Goal: Information Seeking & Learning: Find specific fact

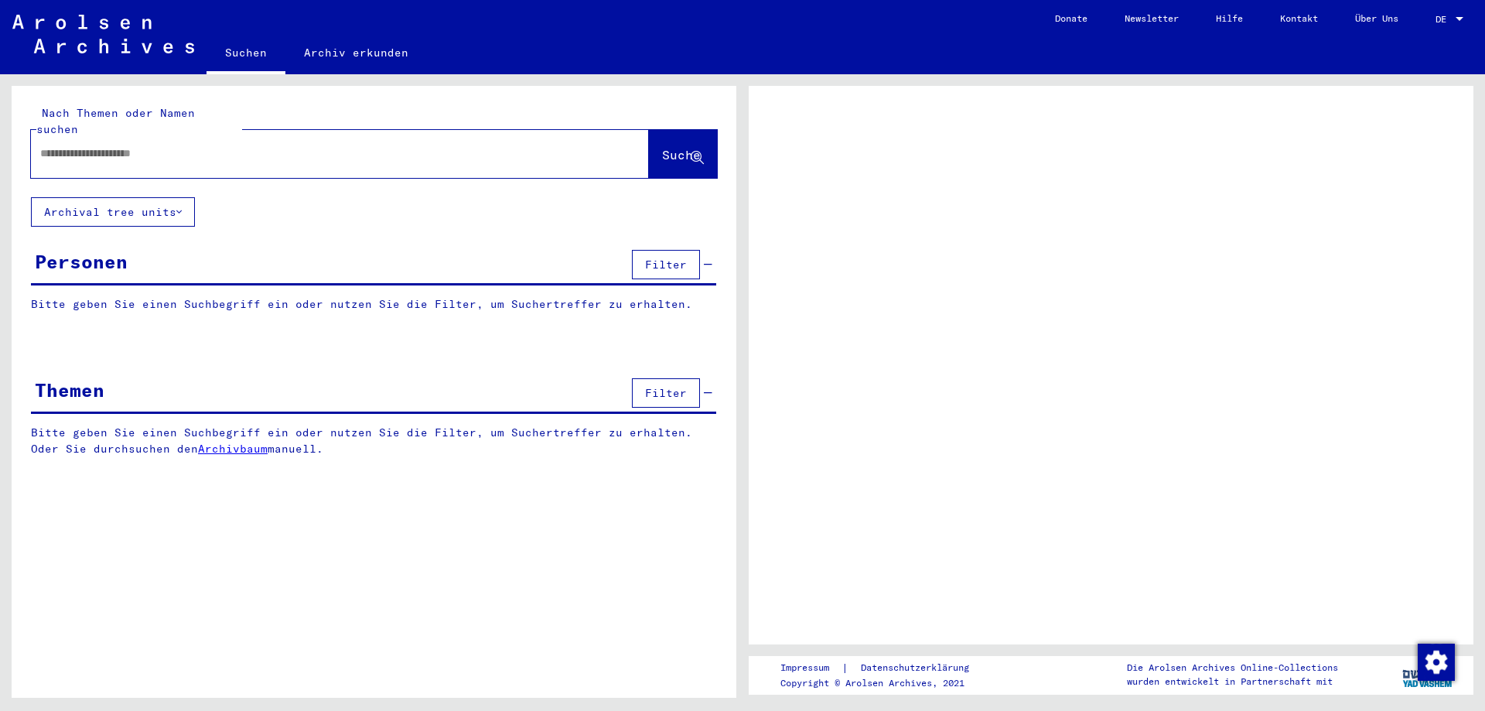
click at [199, 145] on input "text" at bounding box center [326, 153] width 572 height 16
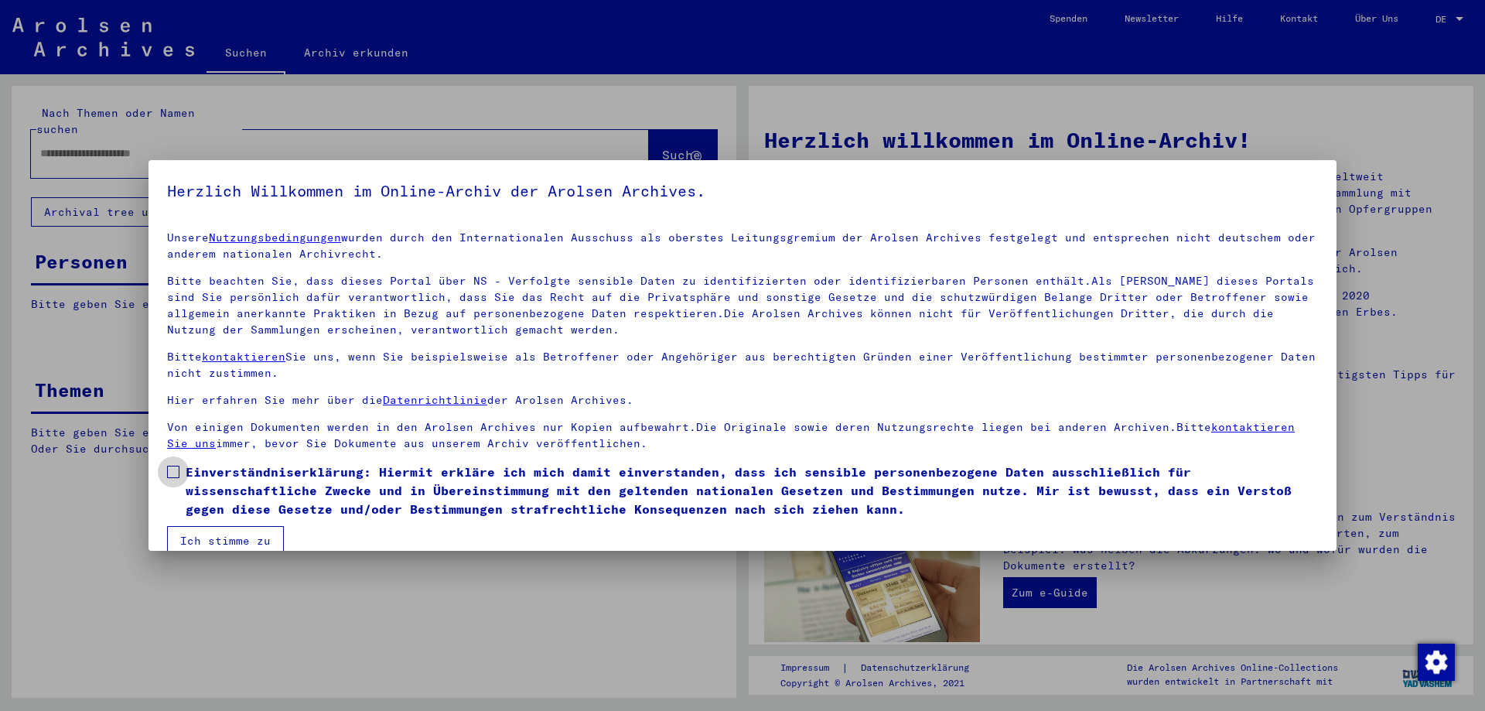
click at [177, 473] on span at bounding box center [173, 472] width 12 height 12
click at [224, 544] on button "Ich stimme zu" at bounding box center [225, 540] width 117 height 29
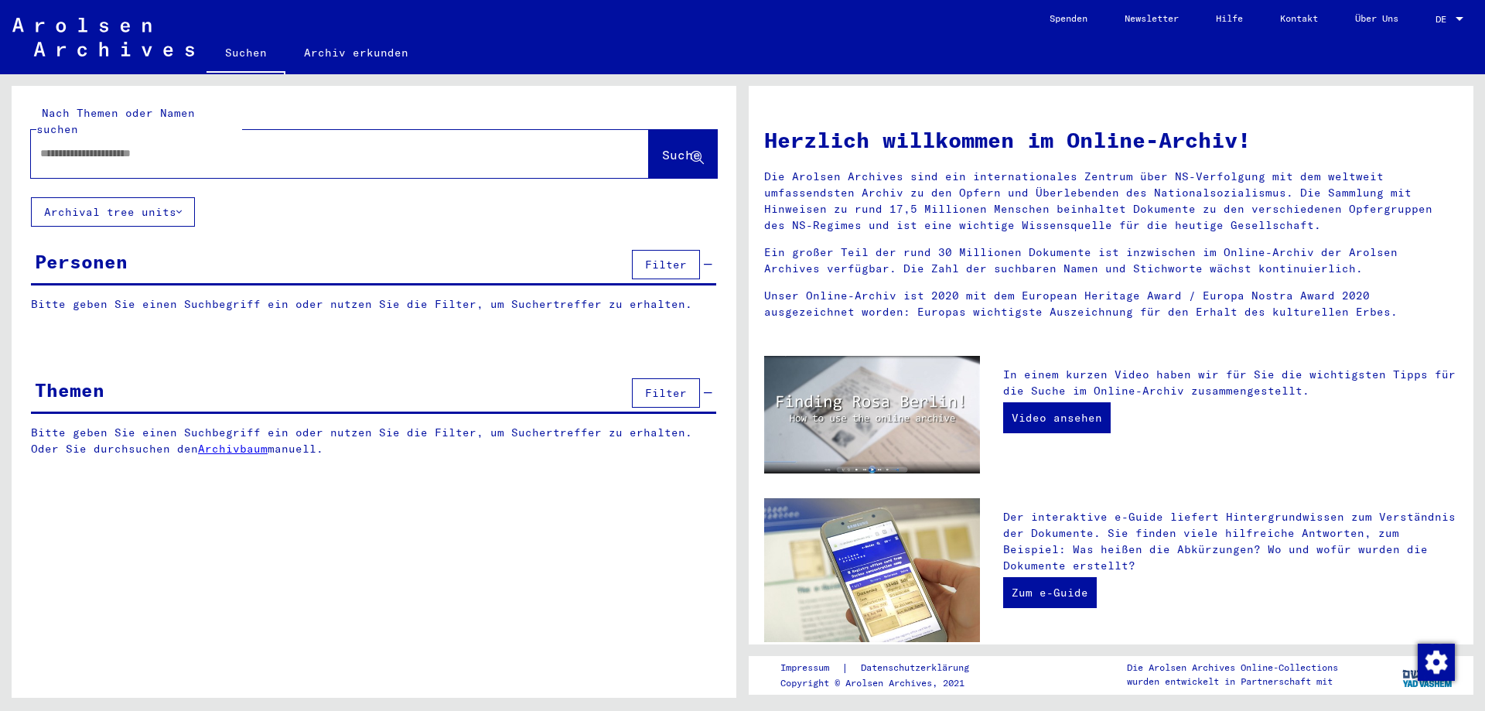
click at [136, 145] on input "text" at bounding box center [321, 153] width 562 height 16
type input "**********"
click at [662, 147] on span "Suche" at bounding box center [681, 154] width 39 height 15
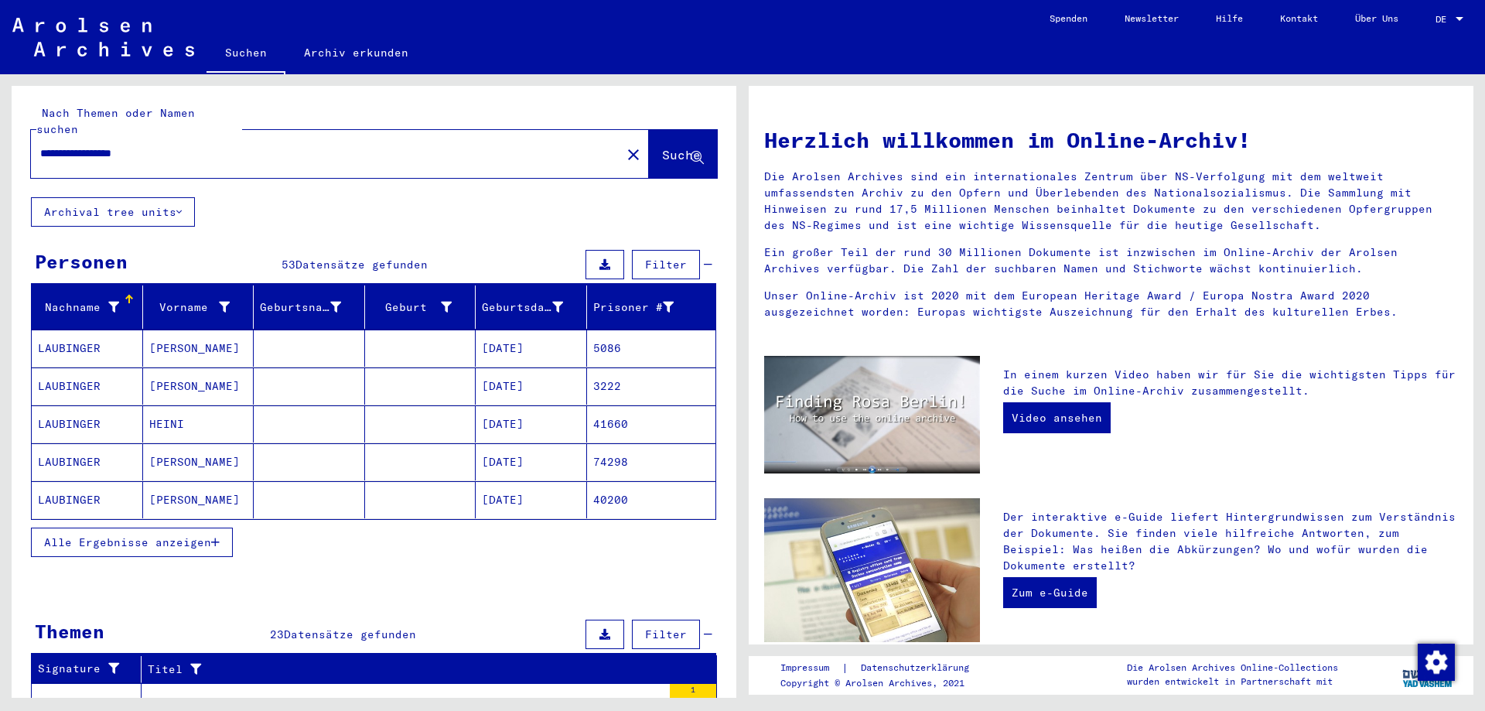
click at [549, 487] on mat-cell "[DATE]" at bounding box center [531, 499] width 111 height 37
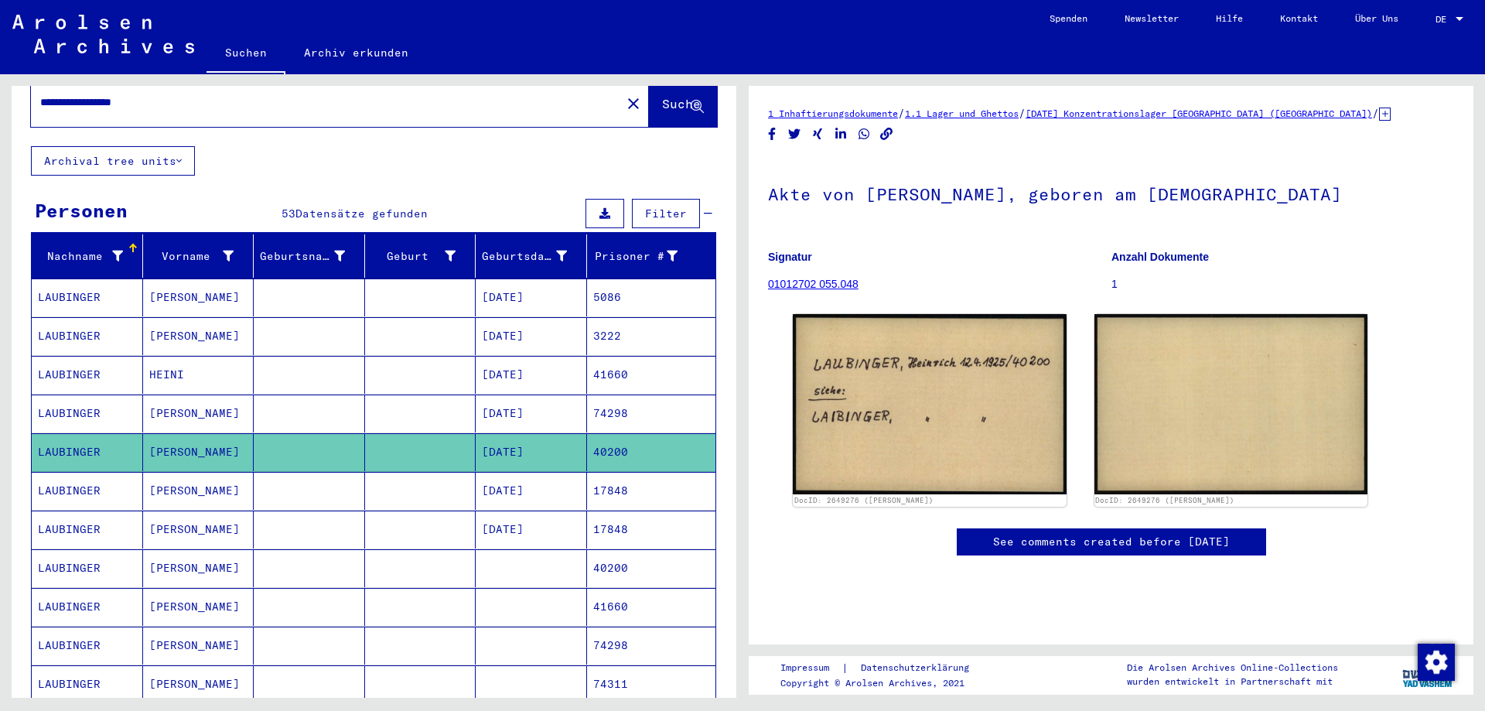
scroll to position [84, 0]
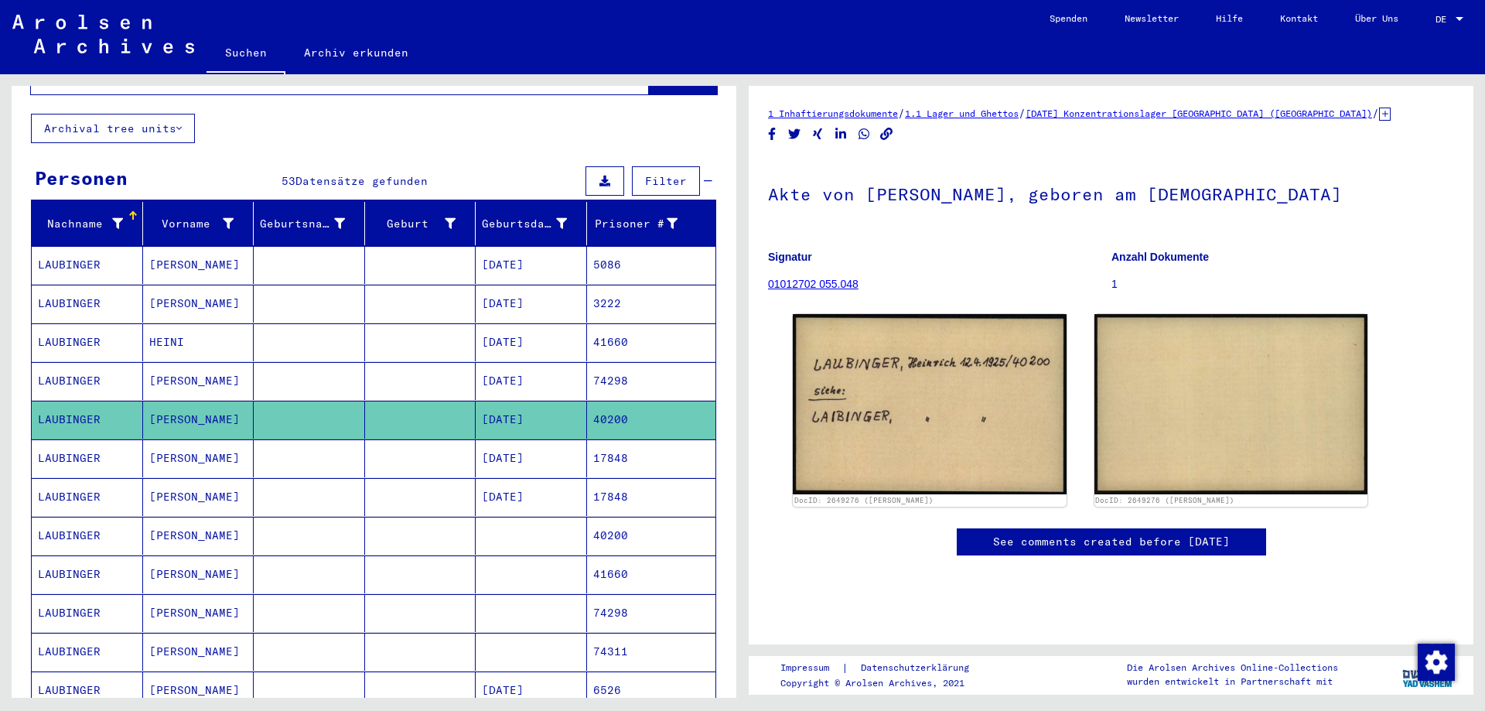
click at [630, 518] on mat-cell "40200" at bounding box center [651, 536] width 129 height 38
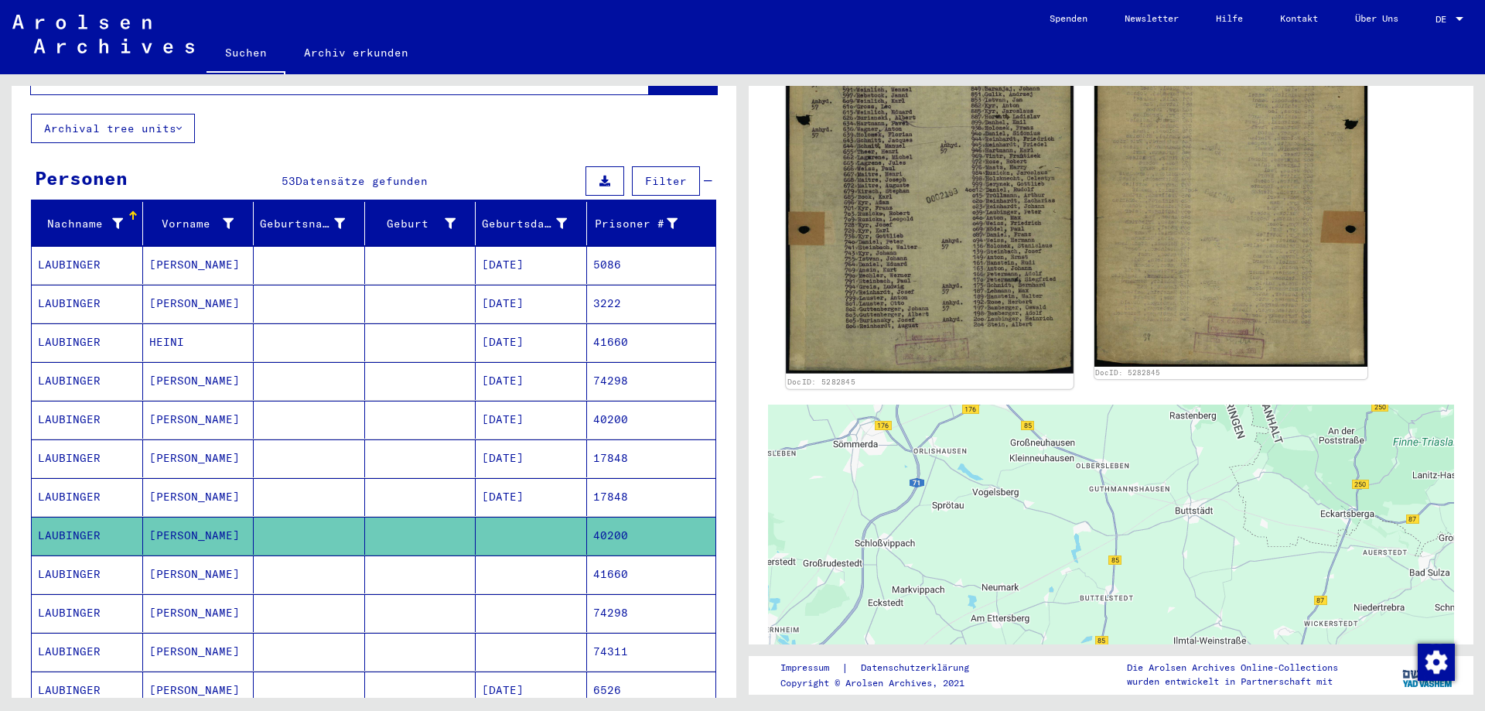
scroll to position [334, 0]
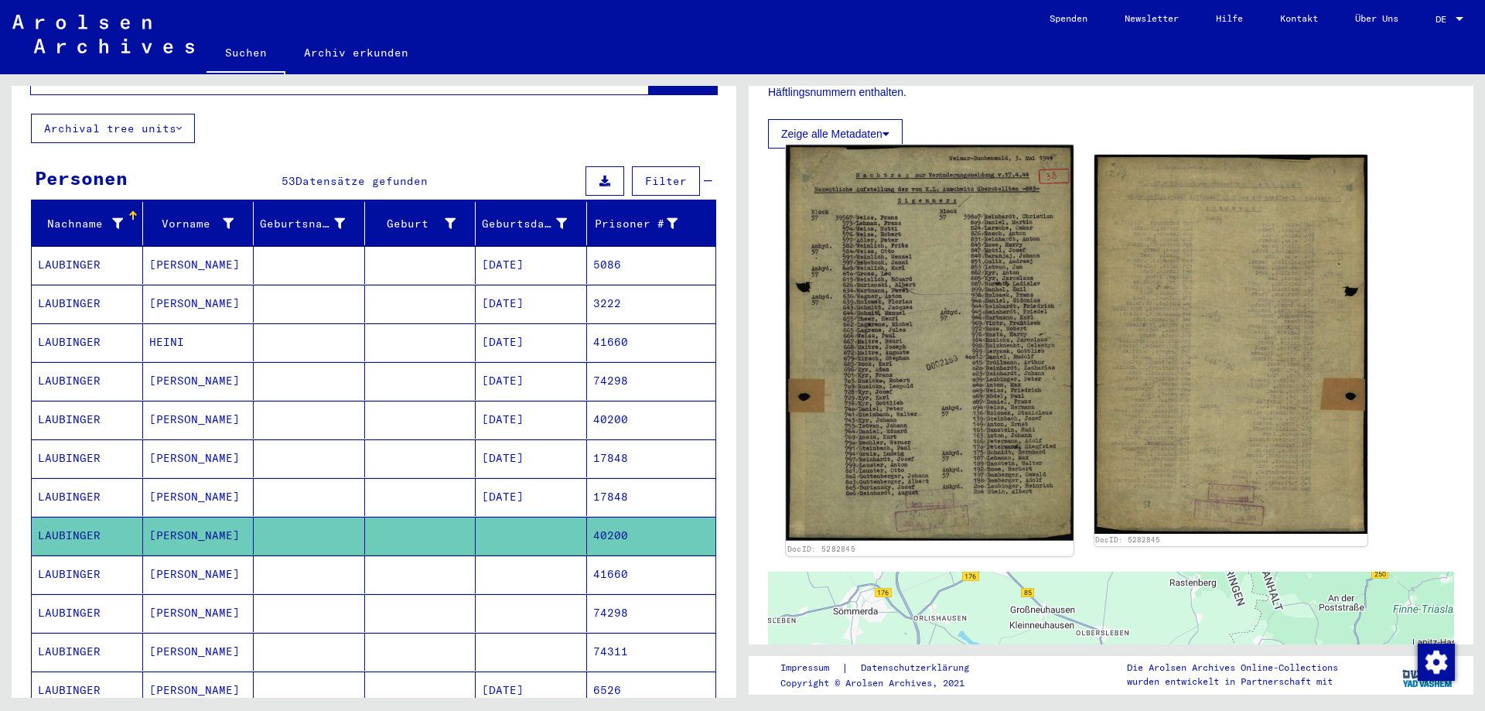
click at [952, 289] on img at bounding box center [929, 343] width 287 height 396
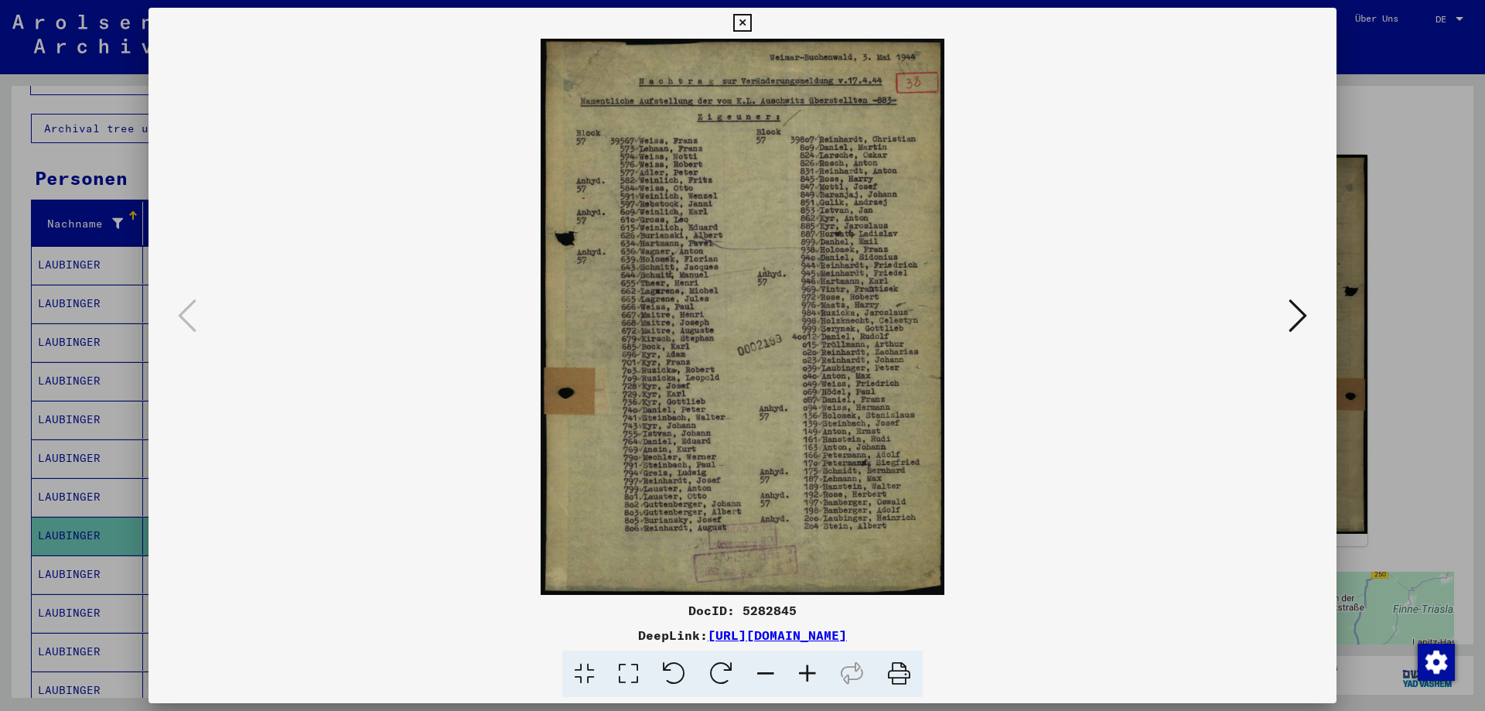
drag, startPoint x: 730, startPoint y: 171, endPoint x: 757, endPoint y: 231, distance: 66.1
click at [757, 231] on img at bounding box center [742, 317] width 1083 height 556
click at [1301, 316] on icon at bounding box center [1298, 315] width 19 height 37
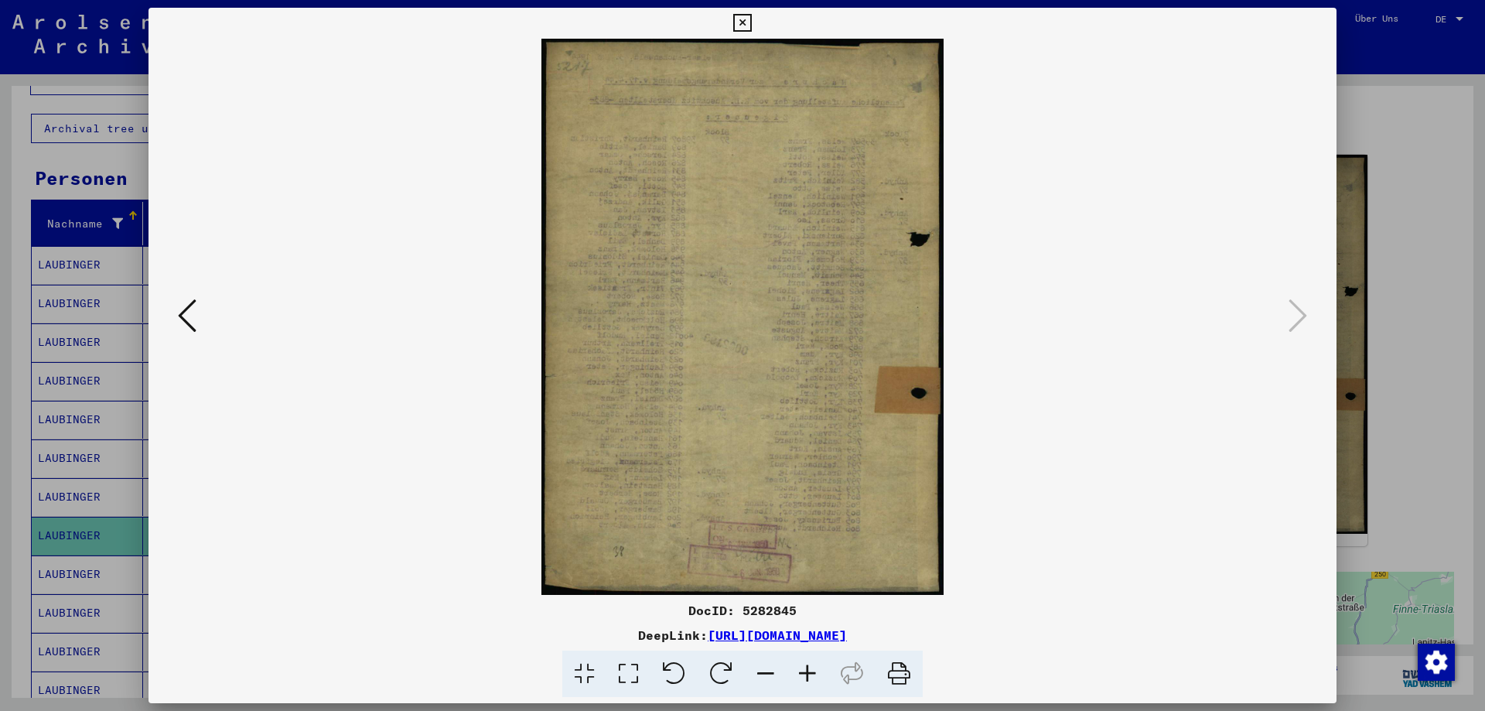
click at [751, 26] on icon at bounding box center [742, 23] width 18 height 19
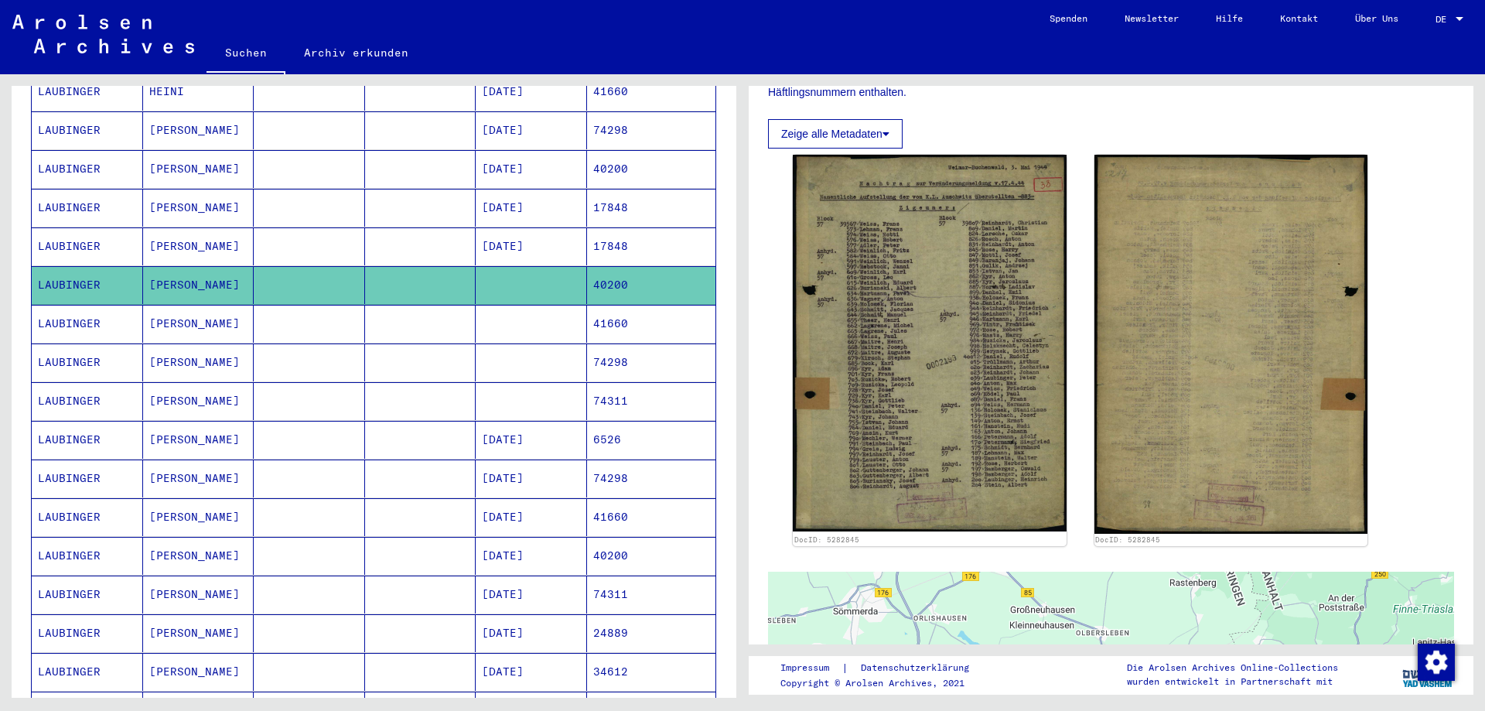
click at [609, 547] on mat-cell "40200" at bounding box center [651, 556] width 129 height 38
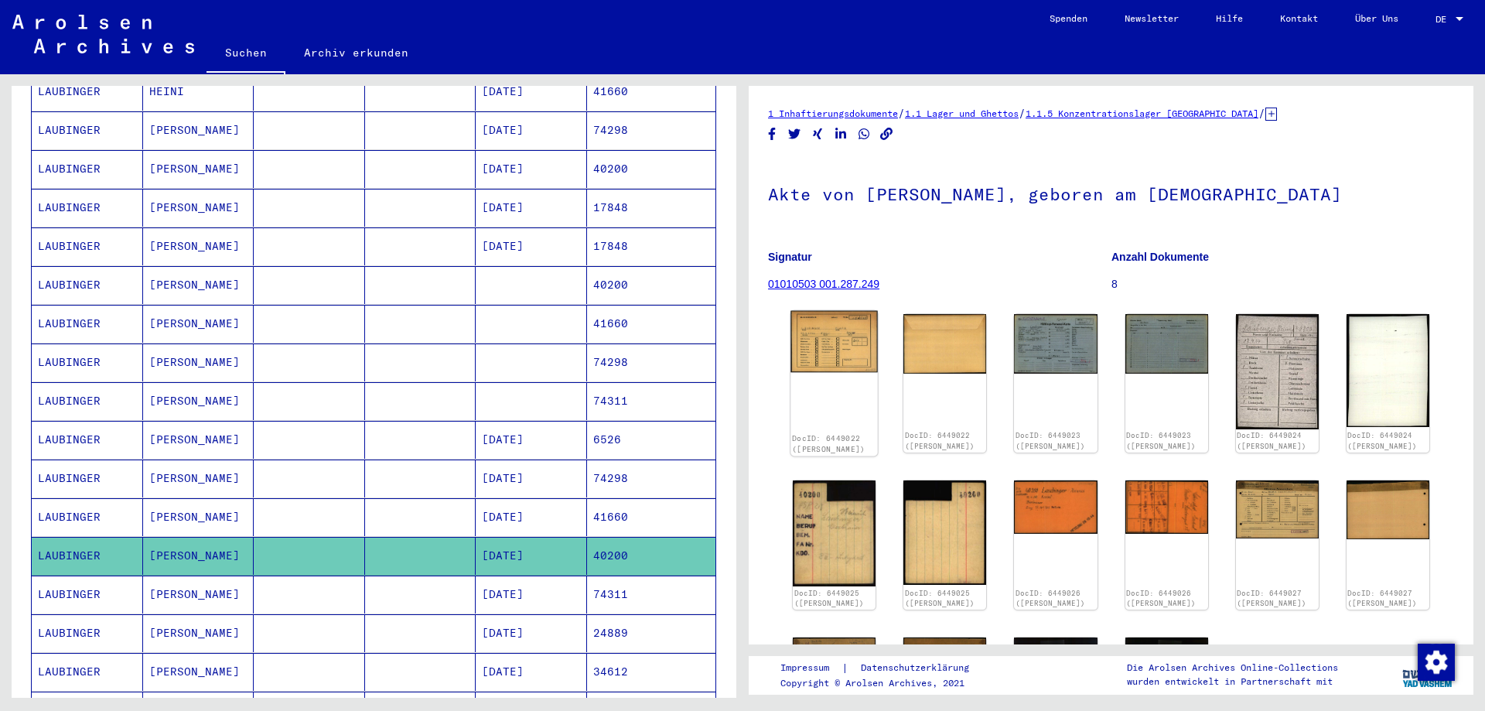
click at [849, 354] on img at bounding box center [834, 342] width 87 height 62
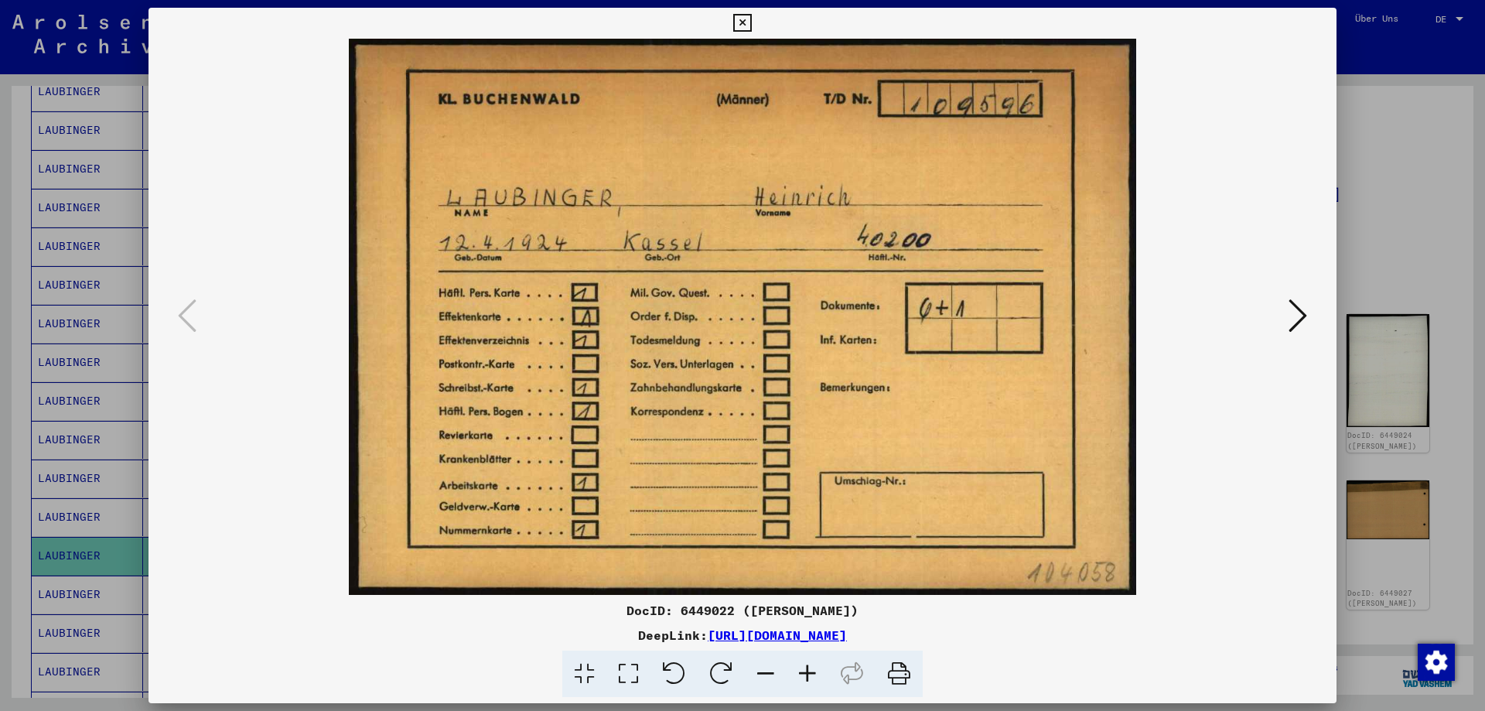
click at [1302, 316] on icon at bounding box center [1298, 315] width 19 height 37
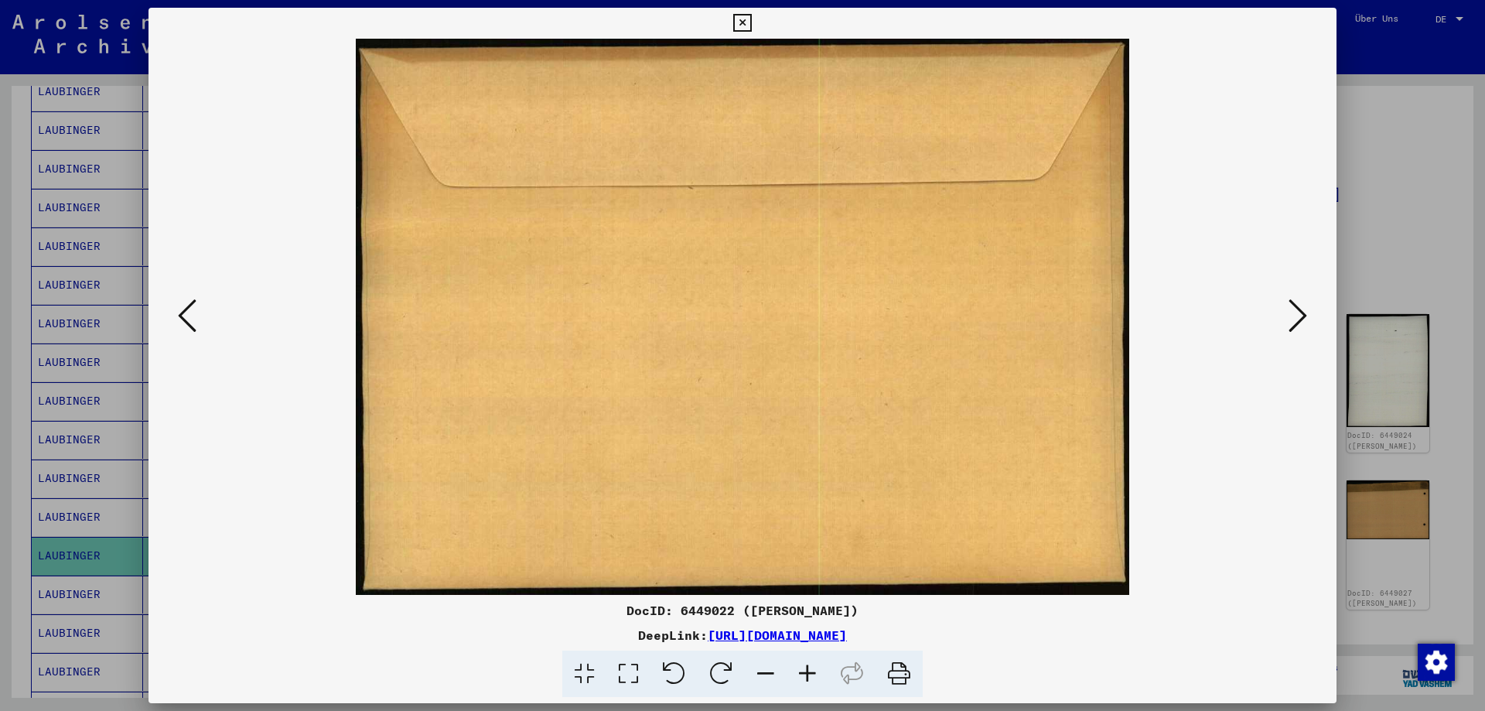
click at [1302, 316] on icon at bounding box center [1298, 315] width 19 height 37
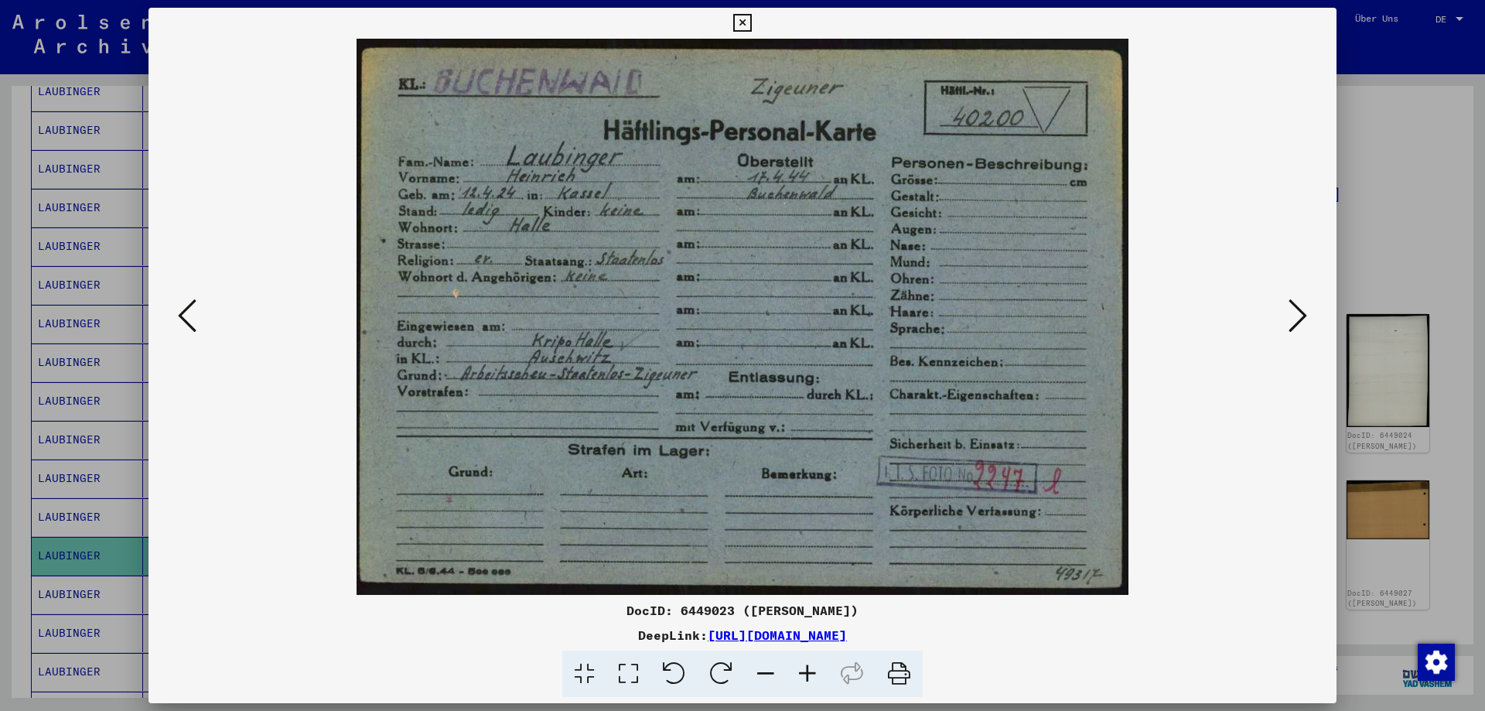
click at [1303, 312] on icon at bounding box center [1298, 315] width 19 height 37
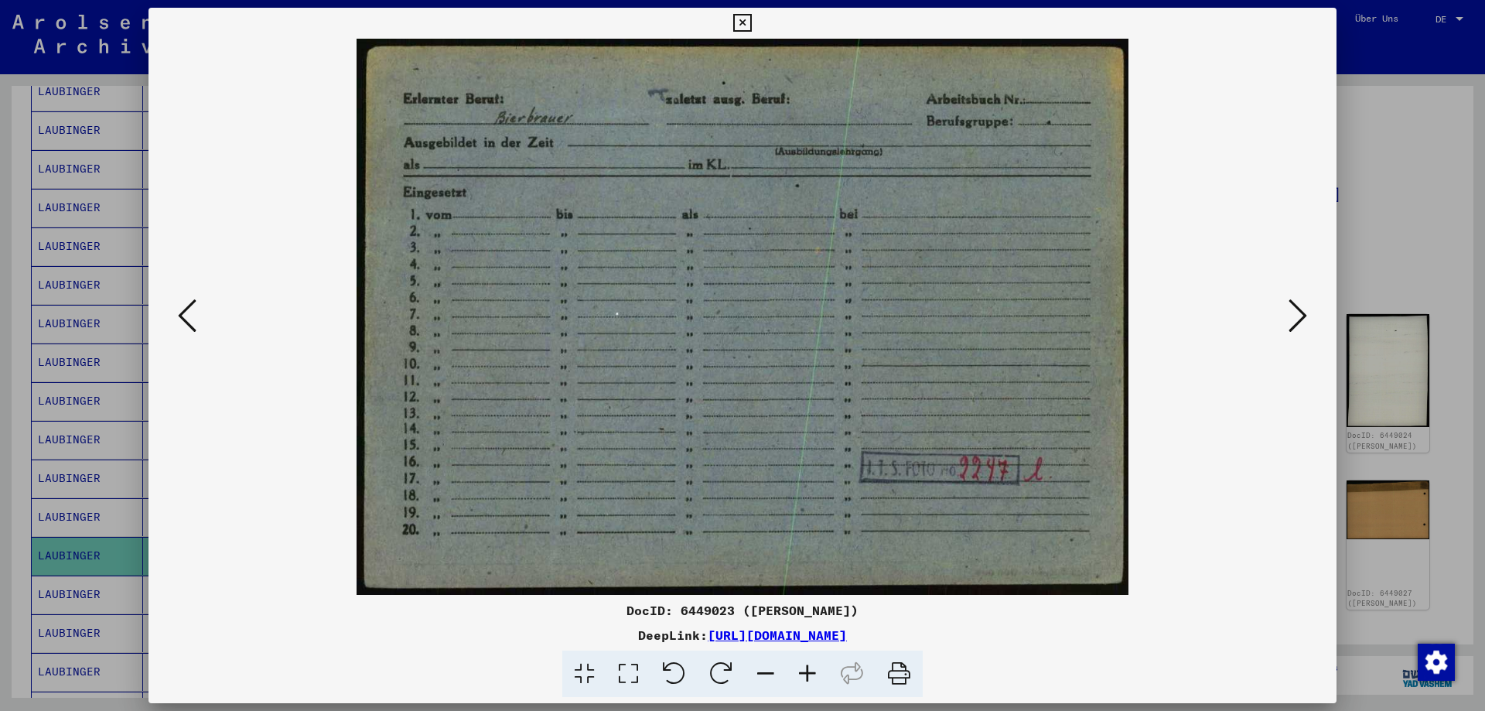
click at [1303, 312] on icon at bounding box center [1298, 315] width 19 height 37
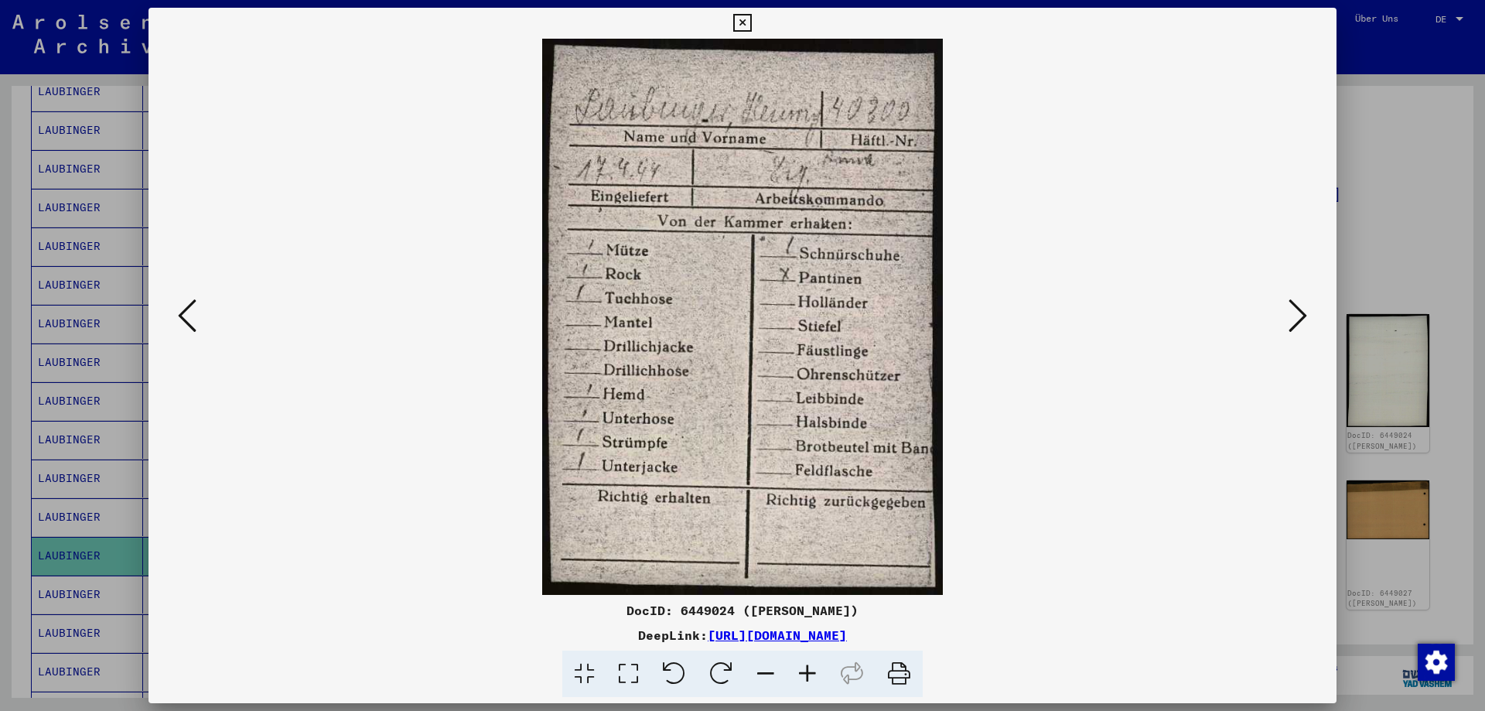
click at [1303, 312] on icon at bounding box center [1298, 315] width 19 height 37
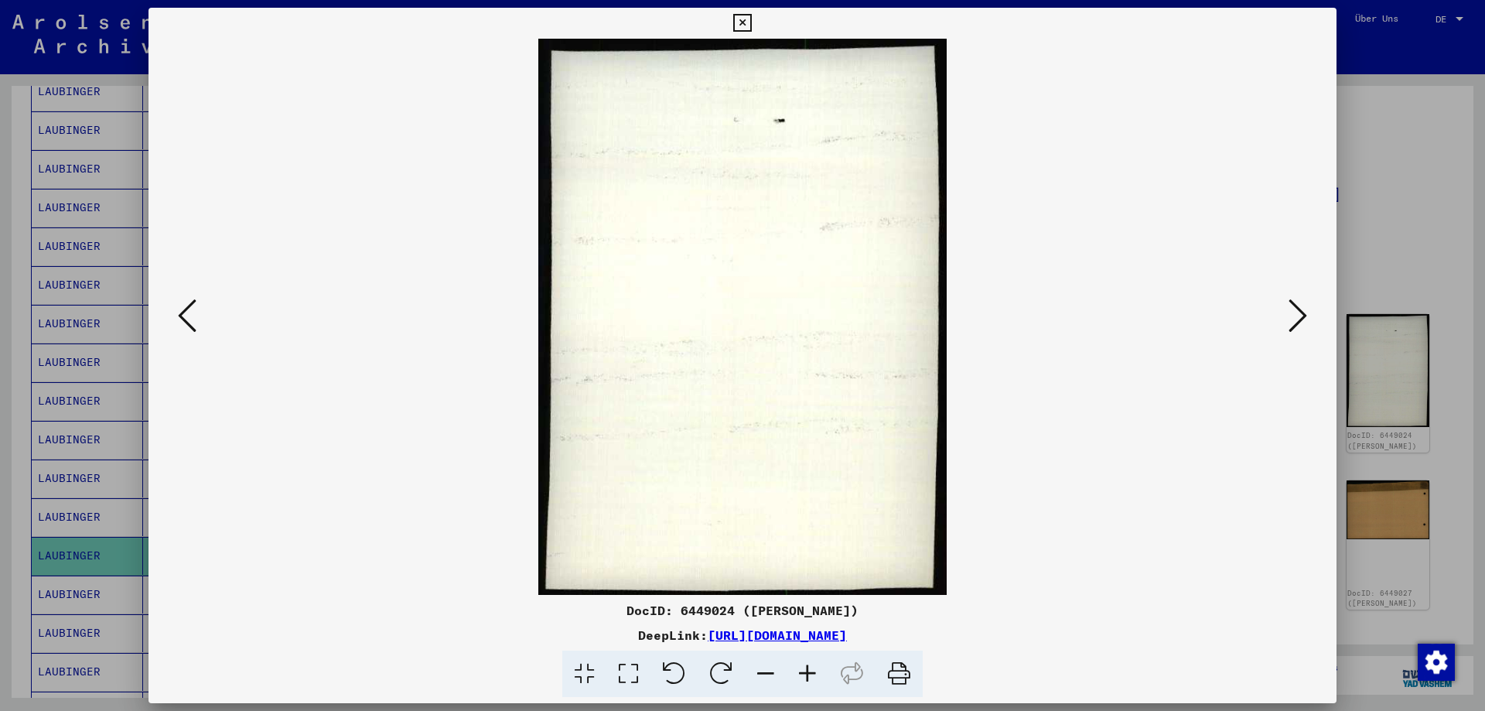
click at [1303, 312] on icon at bounding box center [1298, 315] width 19 height 37
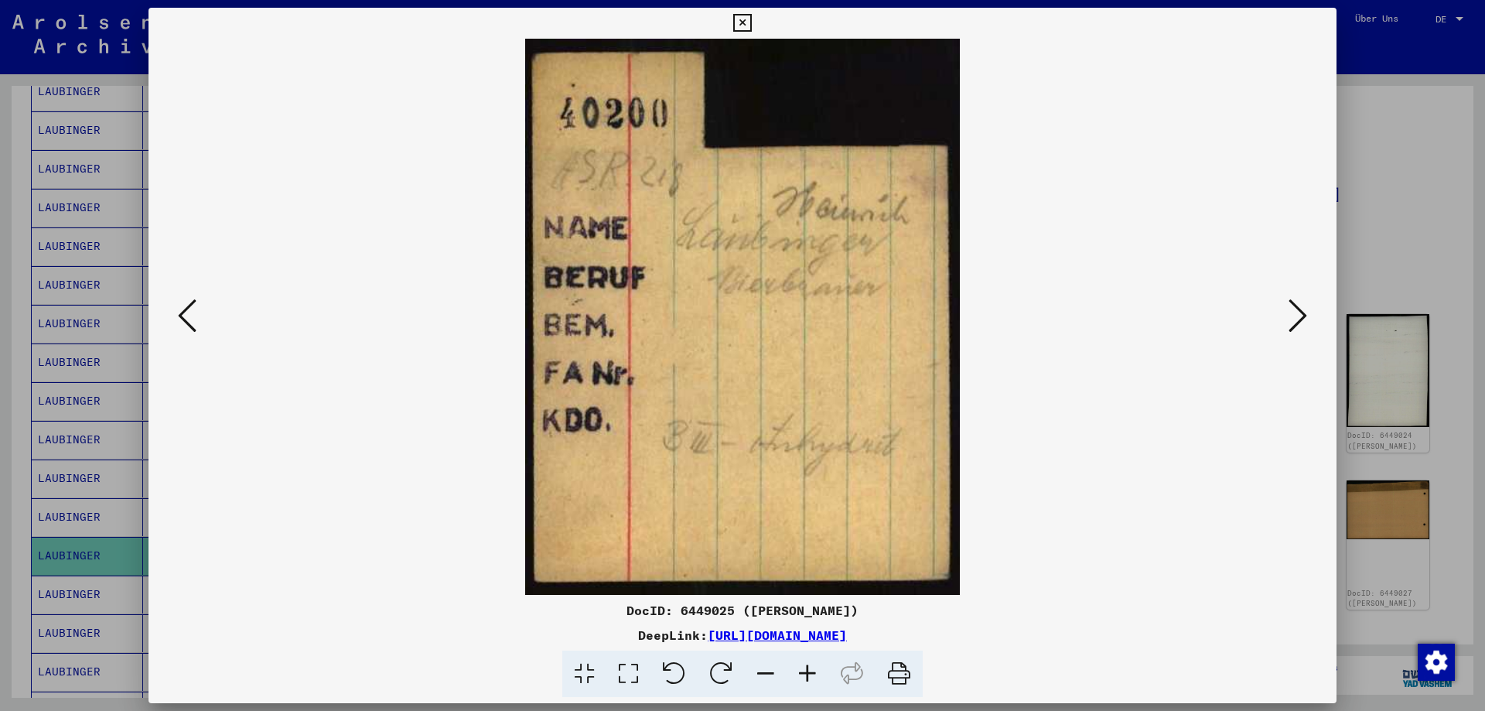
click at [1303, 312] on icon at bounding box center [1298, 315] width 19 height 37
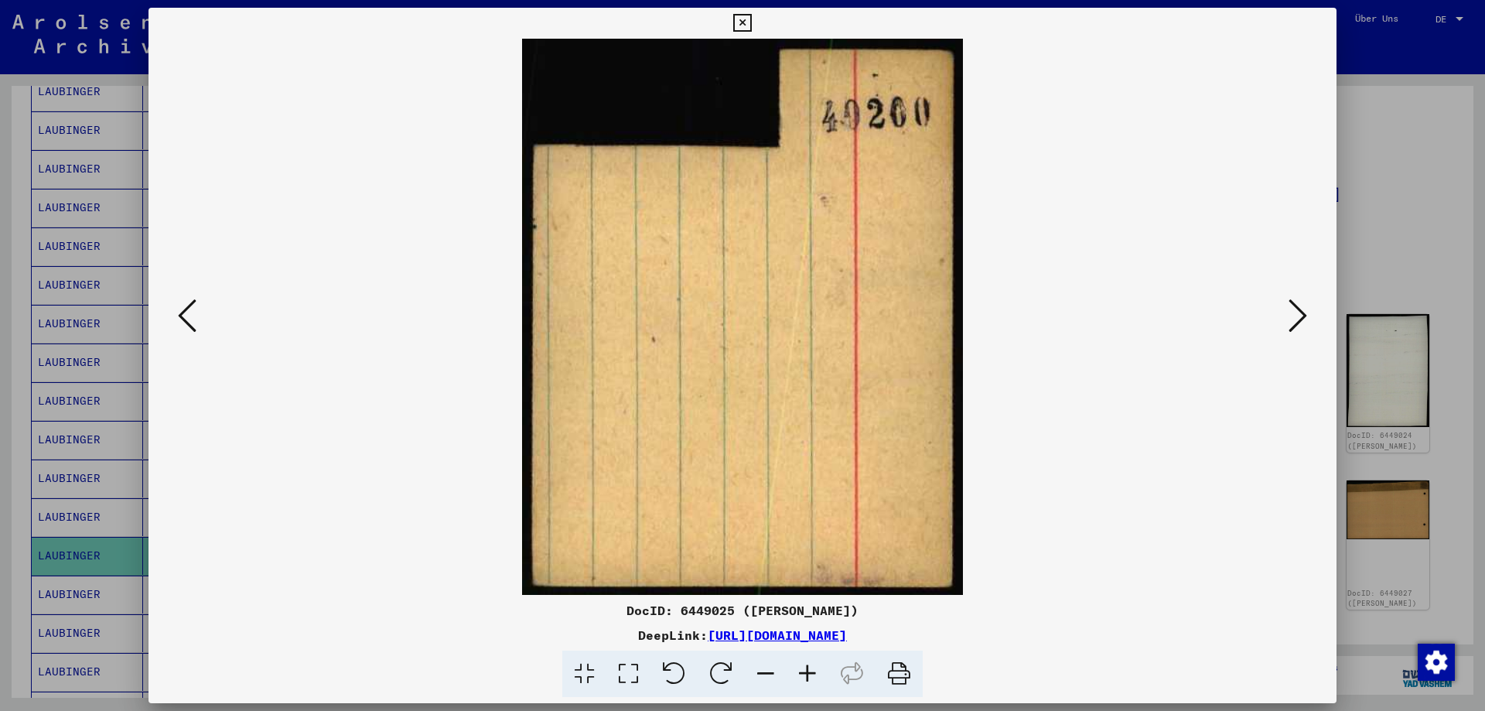
click at [1303, 312] on icon at bounding box center [1298, 315] width 19 height 37
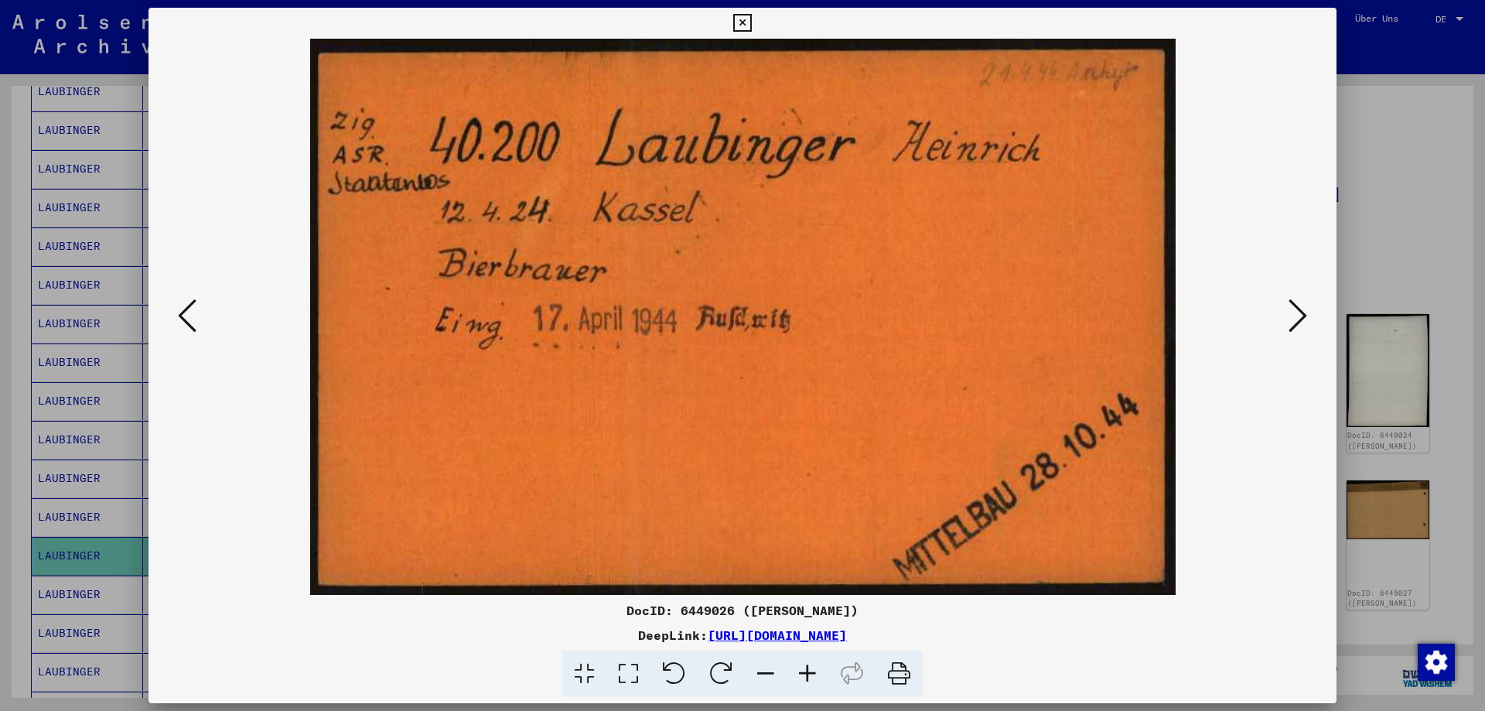
click at [1308, 316] on icon at bounding box center [1298, 315] width 19 height 37
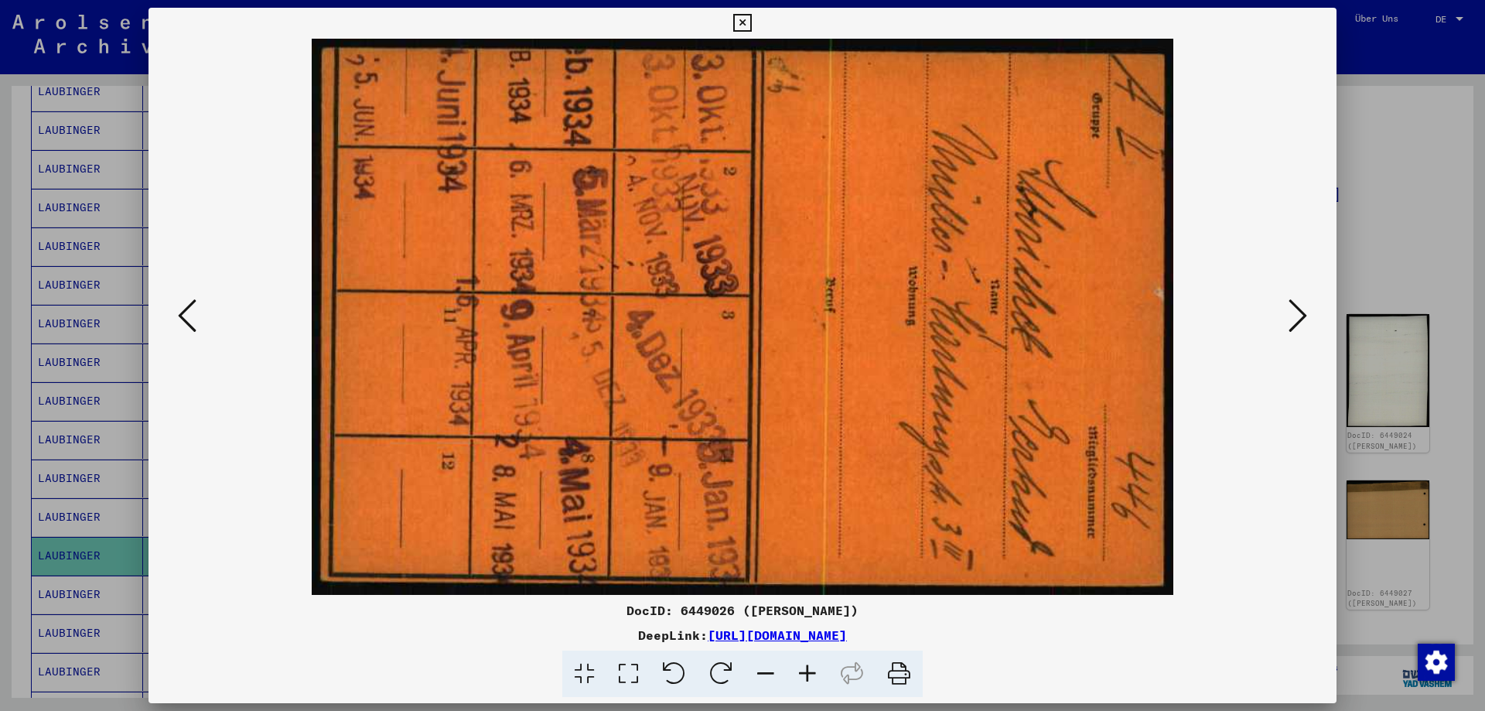
click at [1308, 316] on icon at bounding box center [1298, 315] width 19 height 37
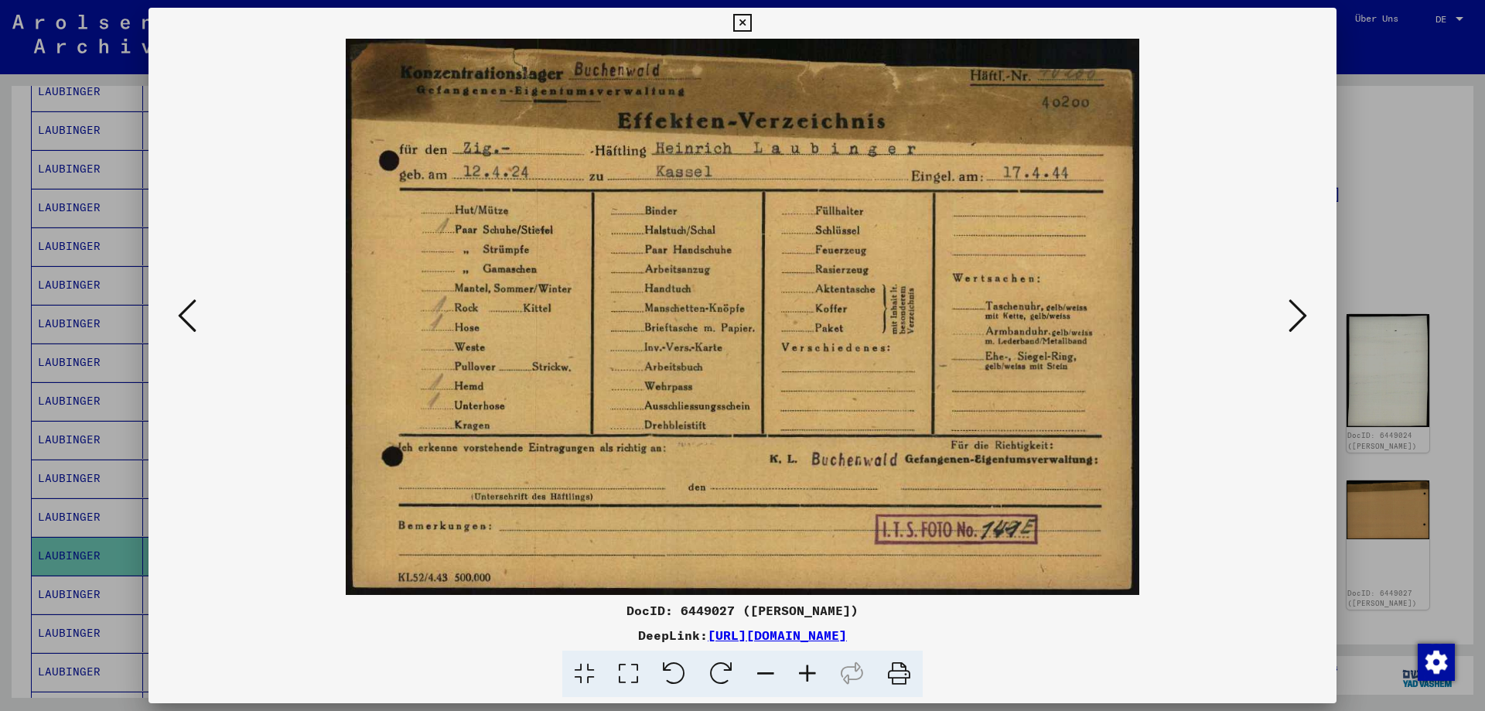
click at [1308, 316] on icon at bounding box center [1298, 315] width 19 height 37
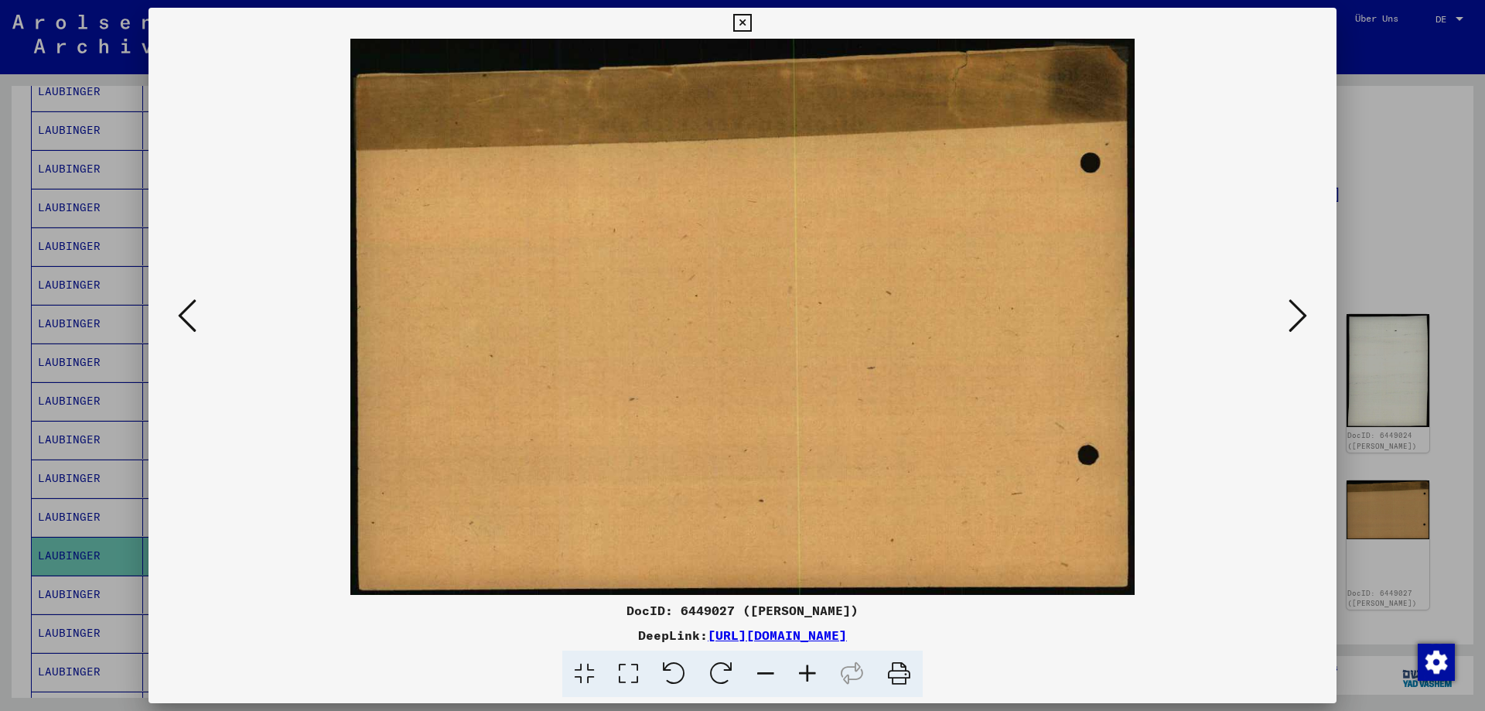
click at [1308, 316] on icon at bounding box center [1298, 315] width 19 height 37
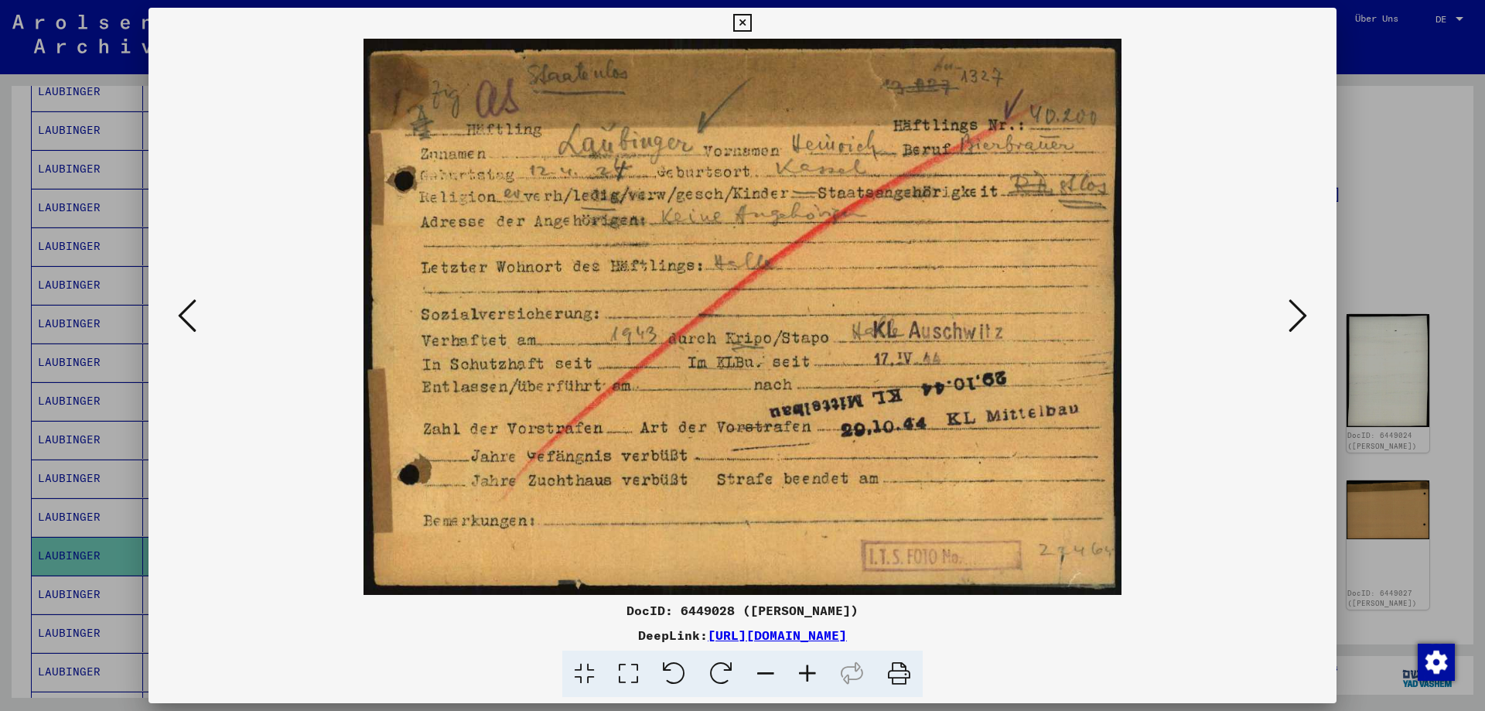
click at [1304, 311] on icon at bounding box center [1298, 315] width 19 height 37
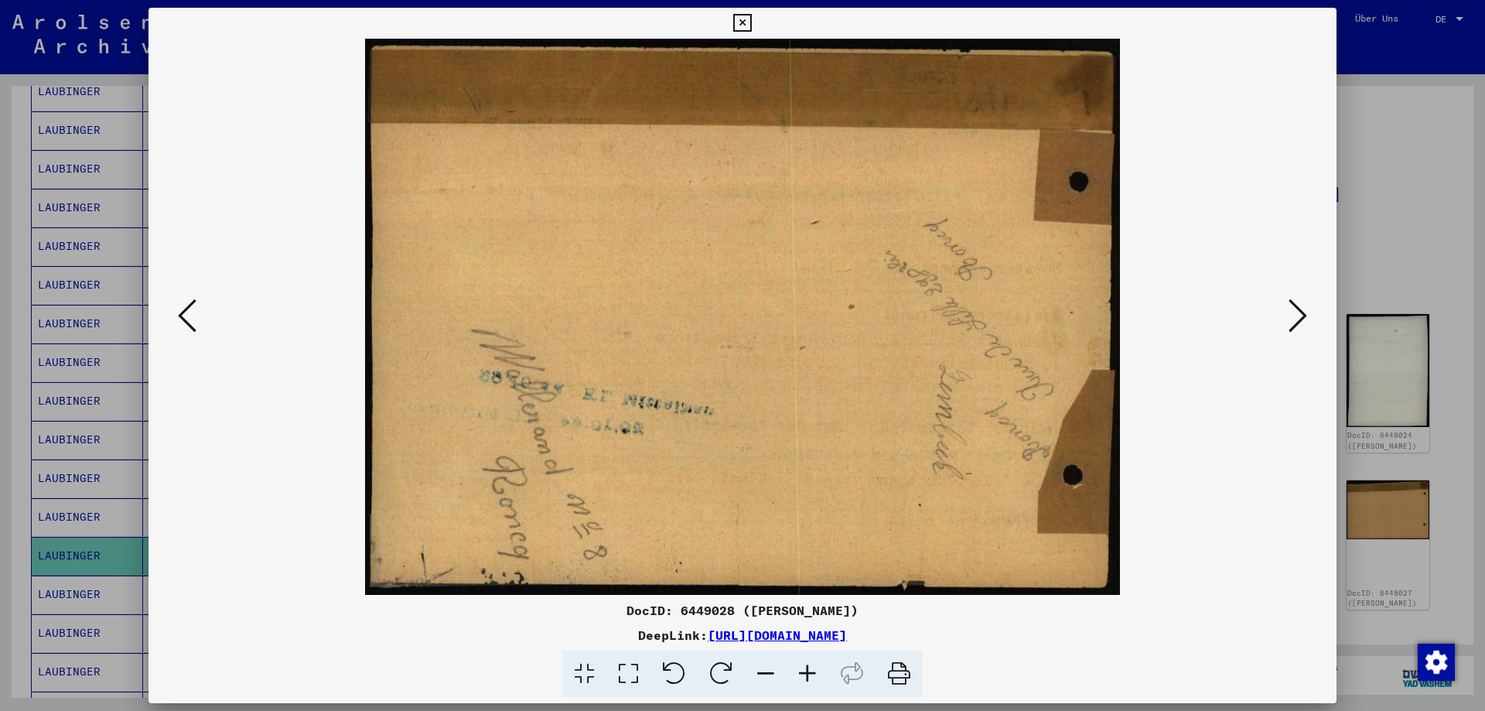
click at [1304, 311] on icon at bounding box center [1298, 315] width 19 height 37
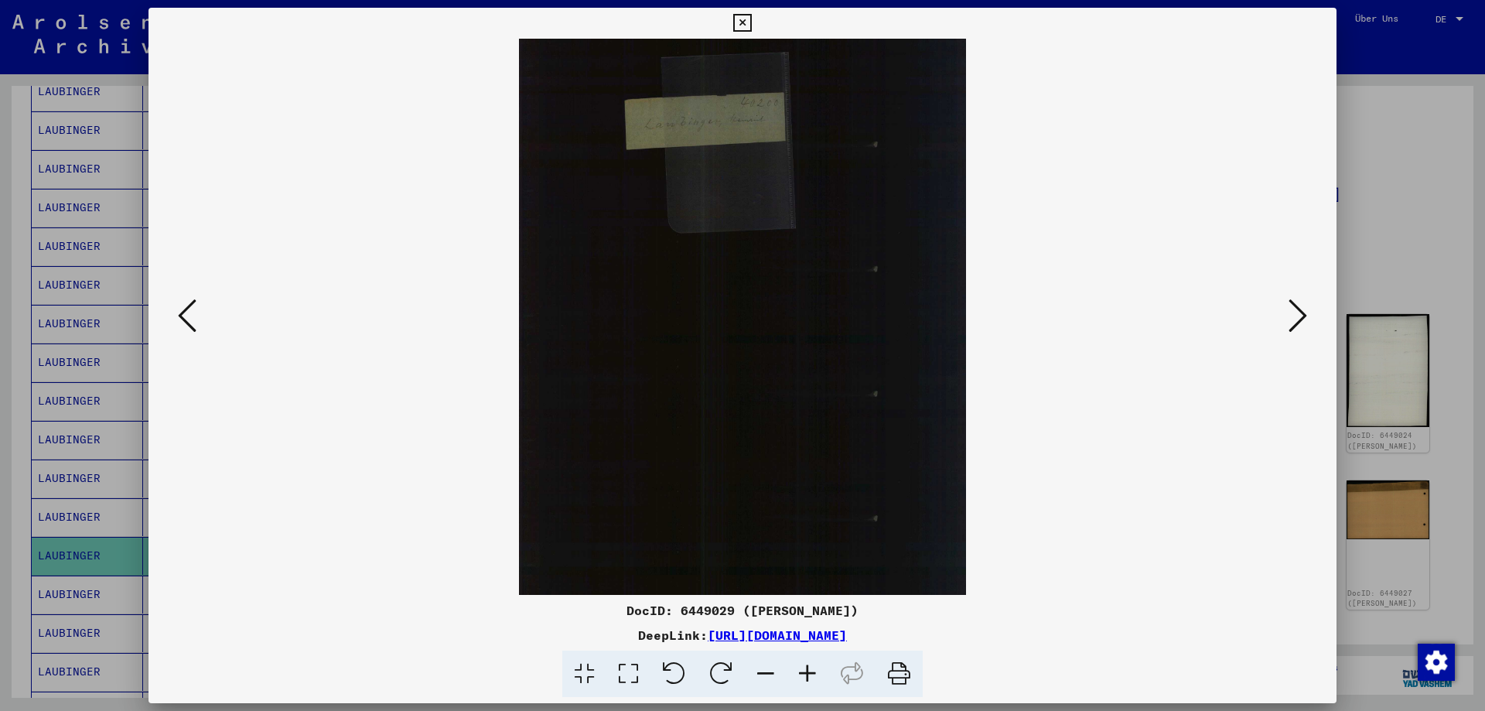
click at [1304, 311] on icon at bounding box center [1298, 315] width 19 height 37
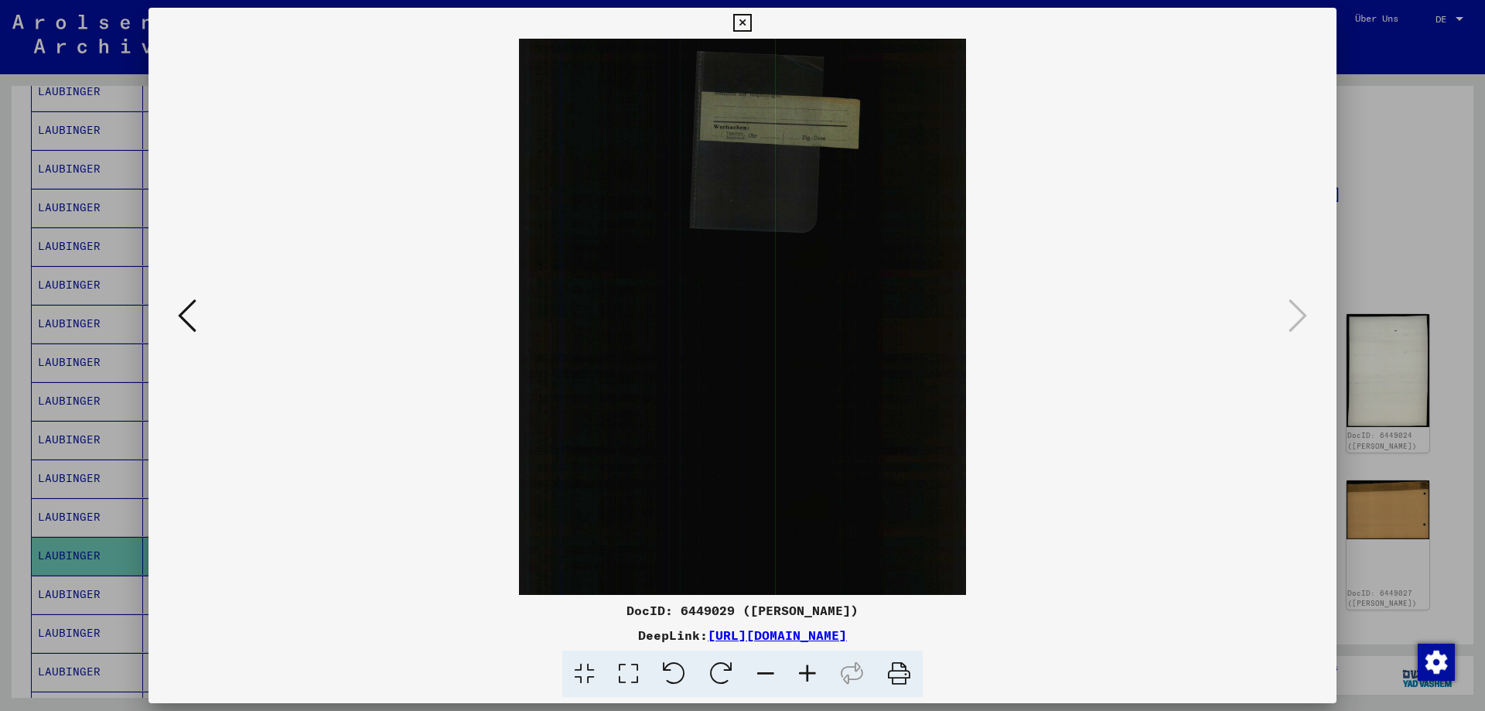
click at [751, 17] on icon at bounding box center [742, 23] width 18 height 19
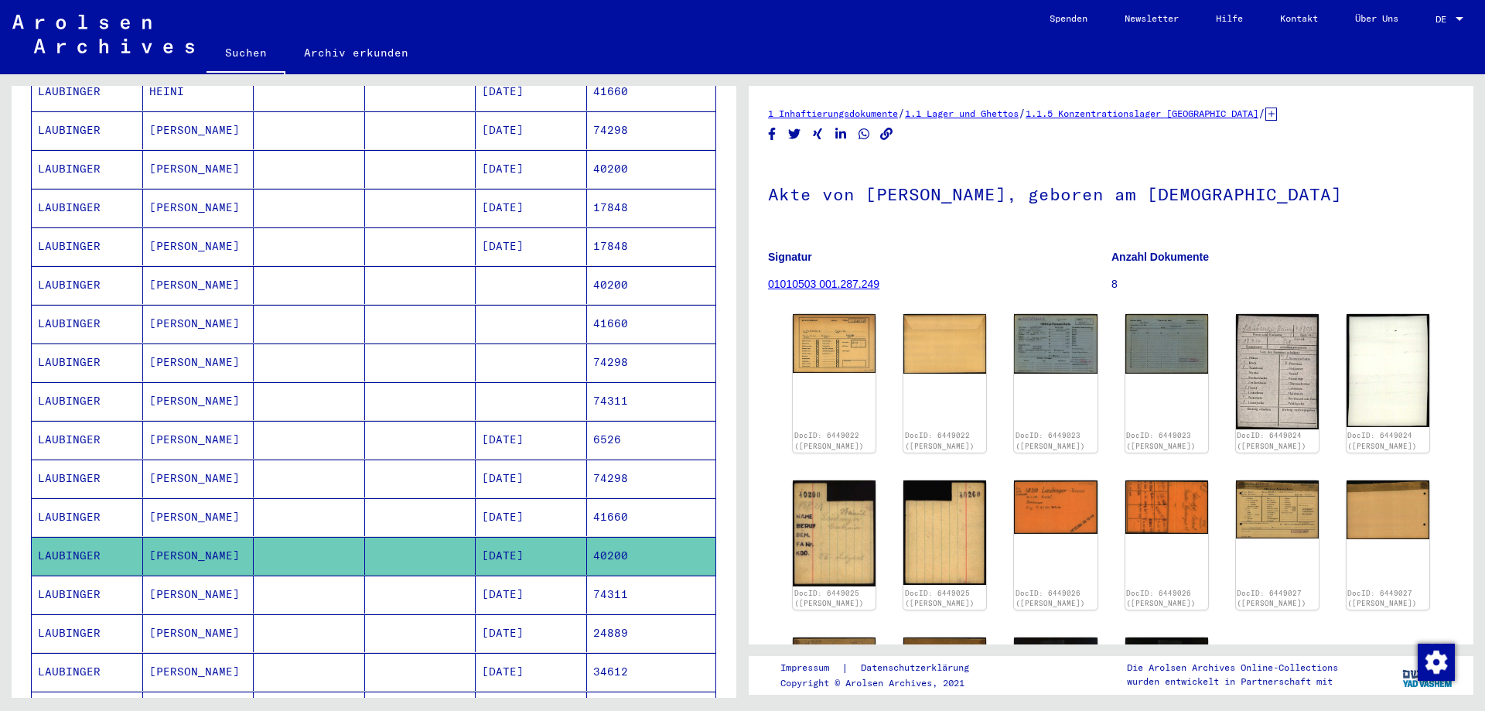
click at [638, 274] on mat-cell "40200" at bounding box center [651, 285] width 129 height 38
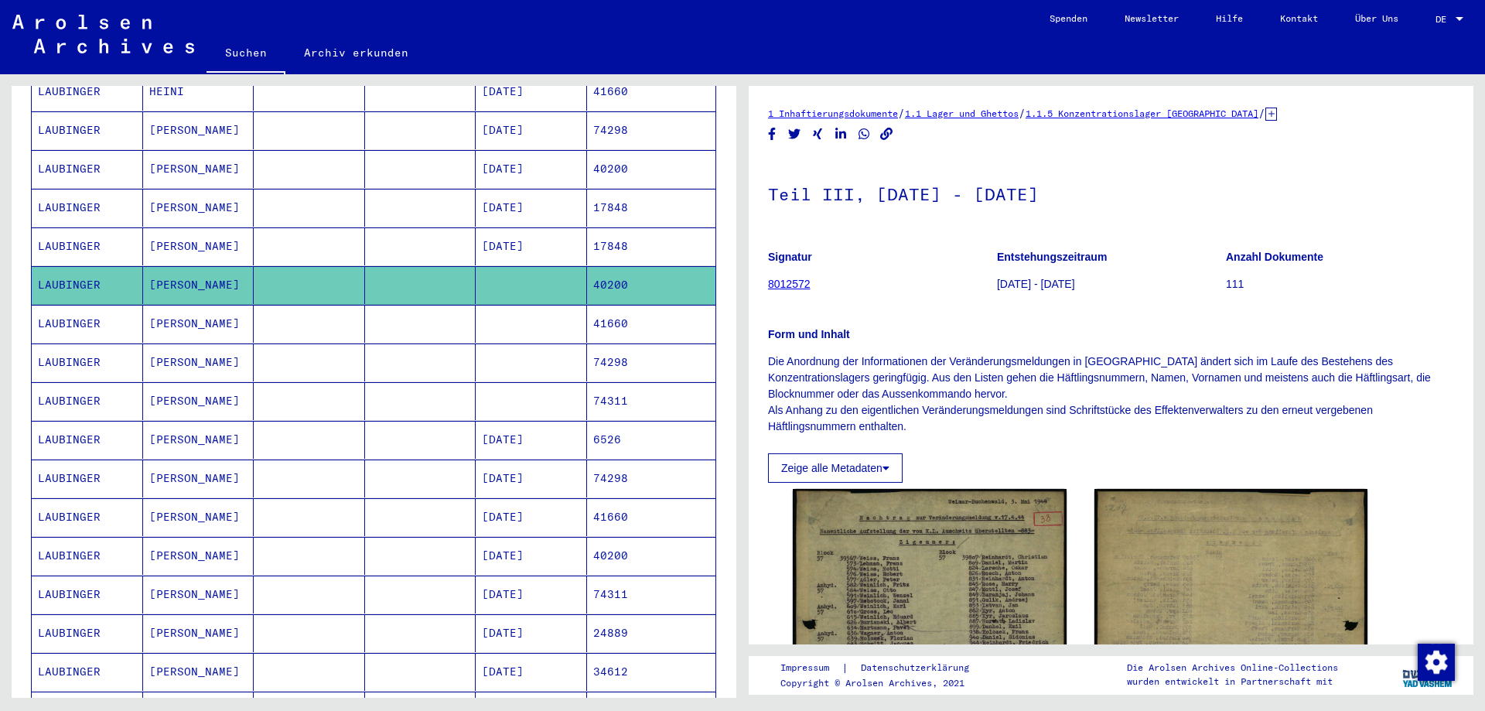
click at [642, 543] on mat-cell "40200" at bounding box center [651, 556] width 129 height 38
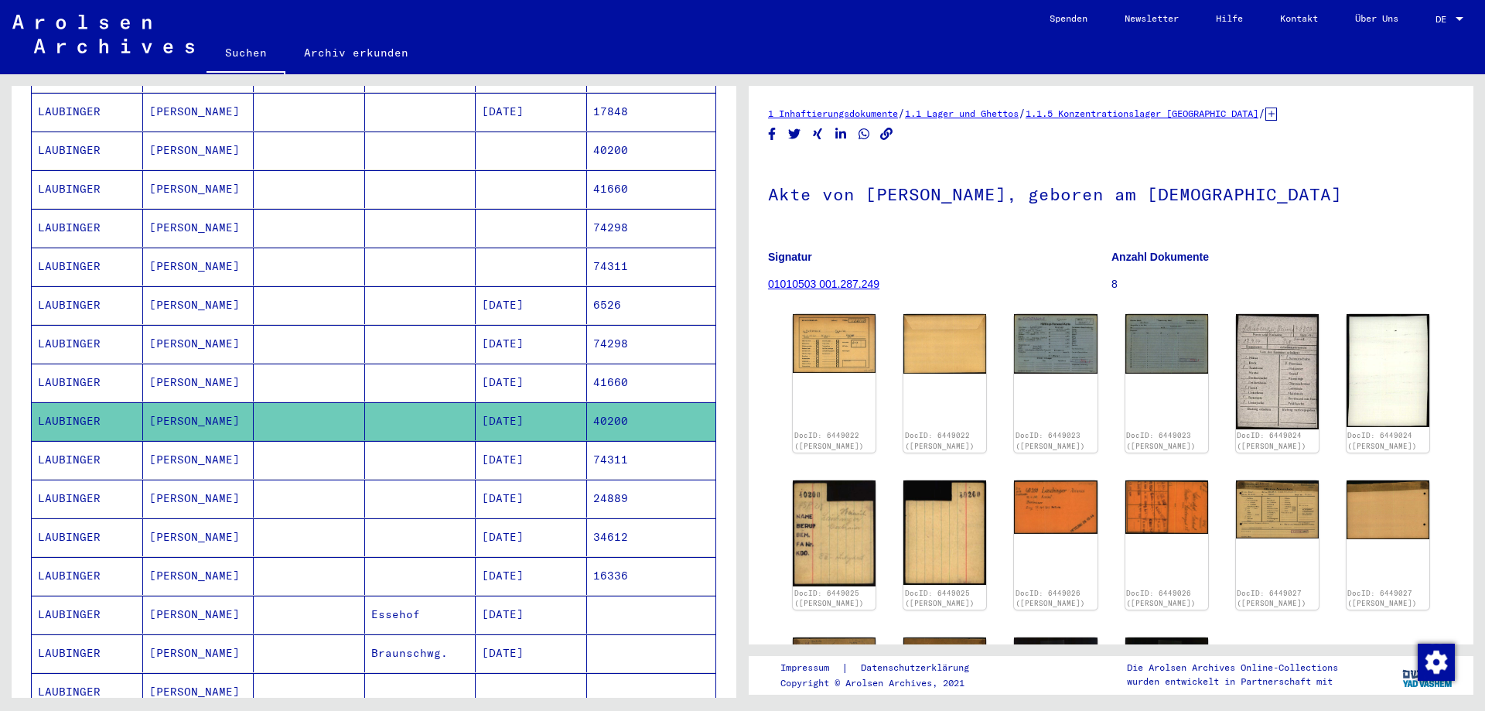
scroll to position [501, 0]
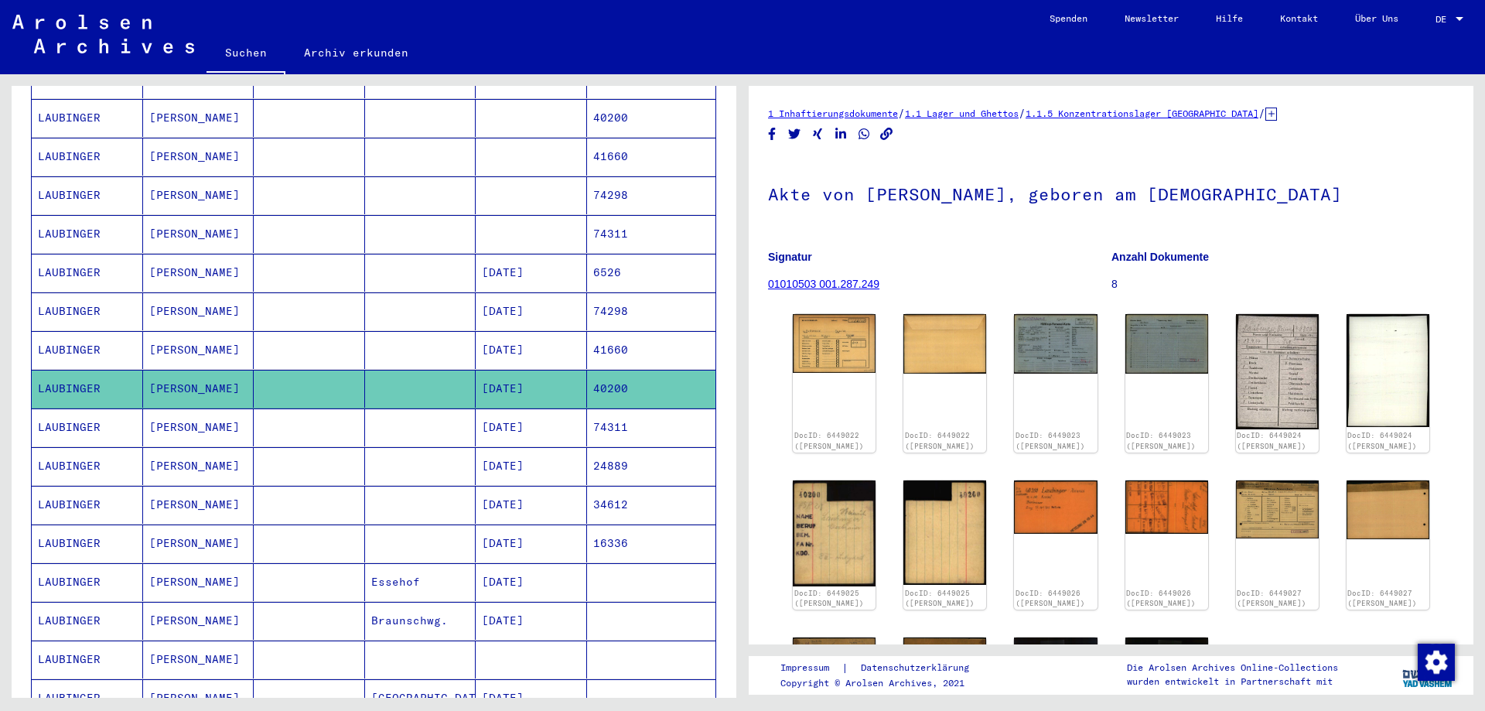
click at [631, 340] on mat-cell "41660" at bounding box center [651, 350] width 129 height 38
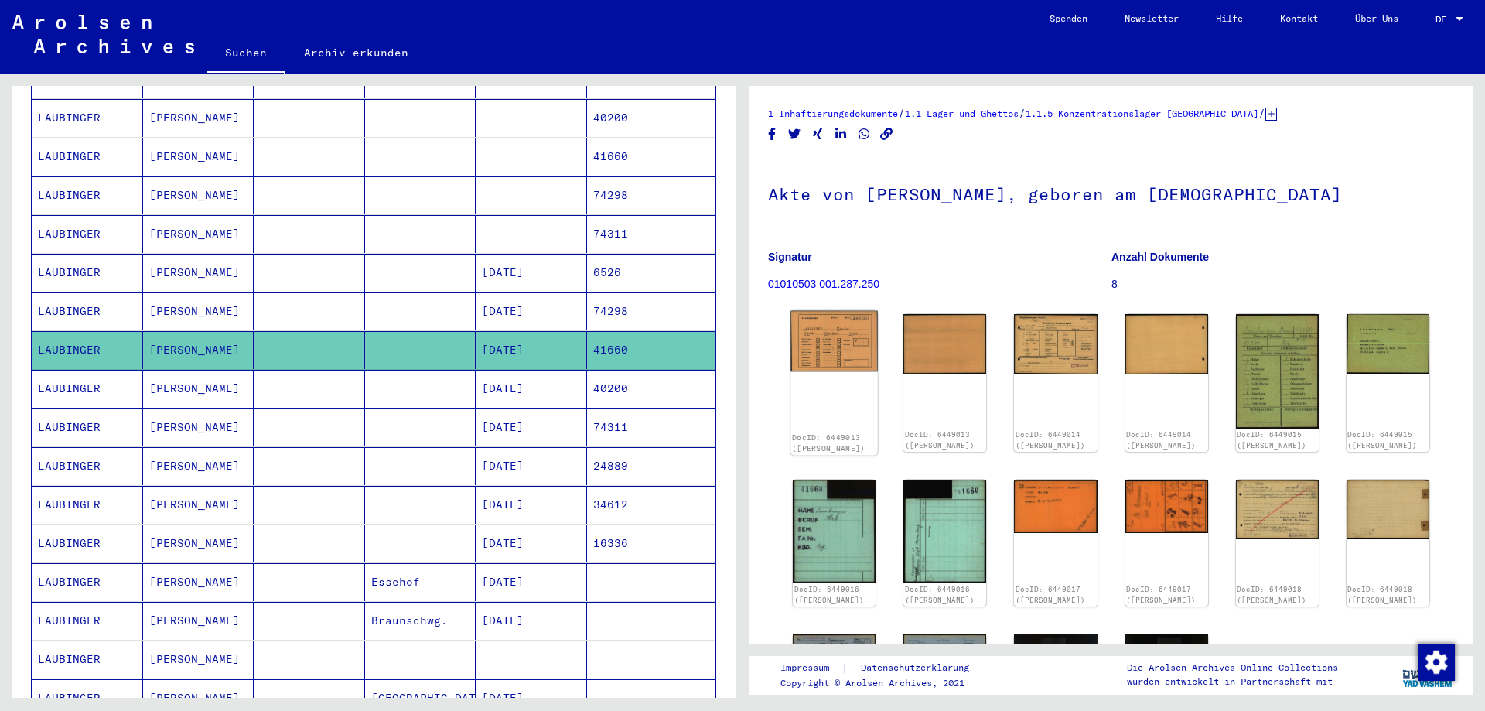
click at [836, 344] on img at bounding box center [834, 341] width 87 height 61
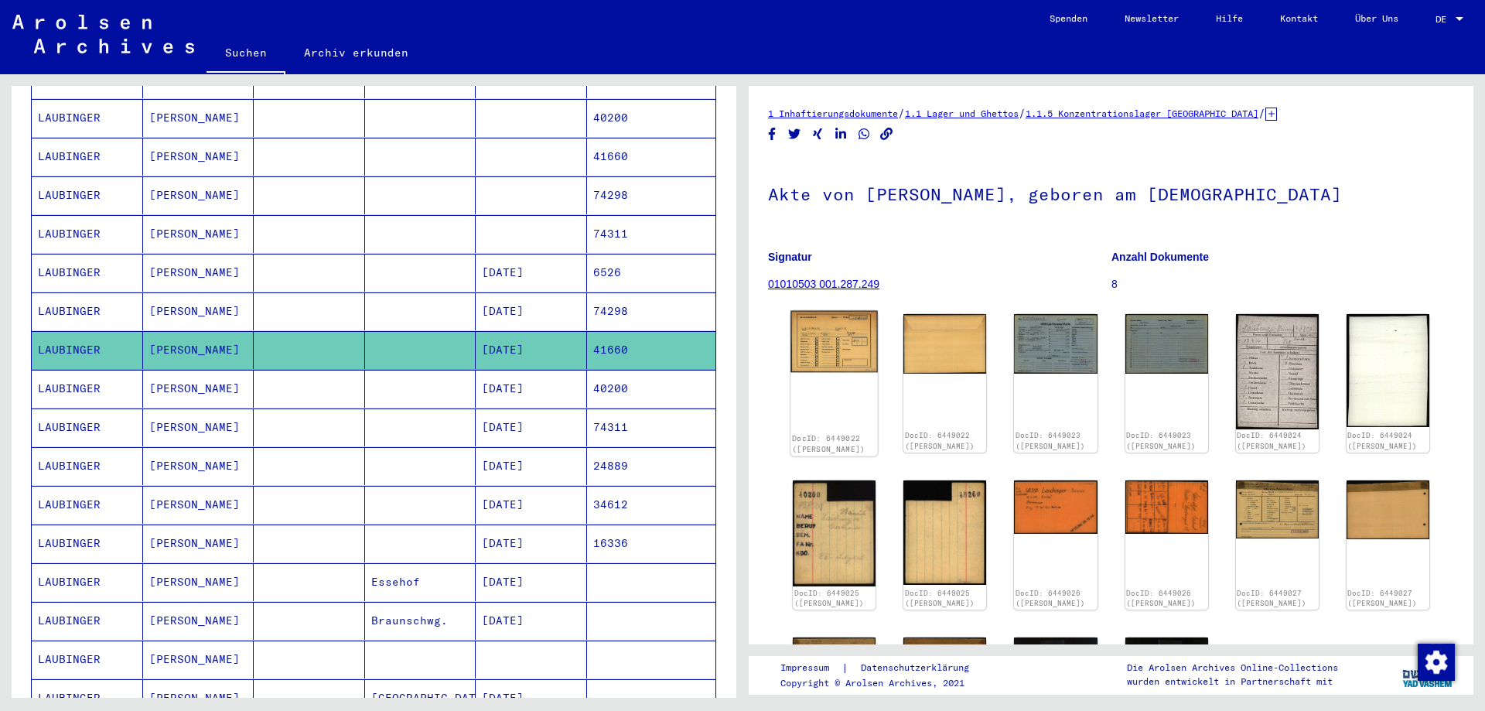
click at [825, 349] on img at bounding box center [834, 342] width 87 height 62
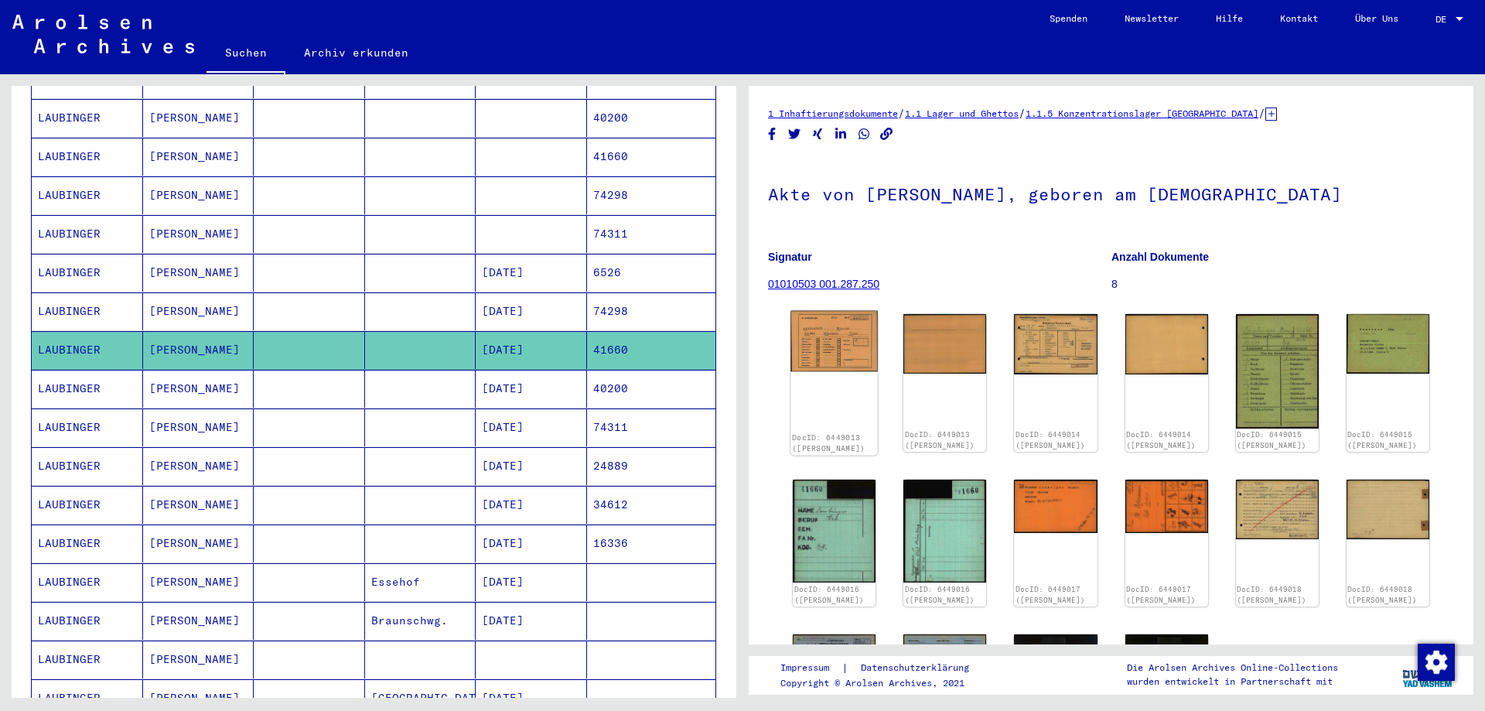
click at [846, 354] on img at bounding box center [834, 341] width 87 height 61
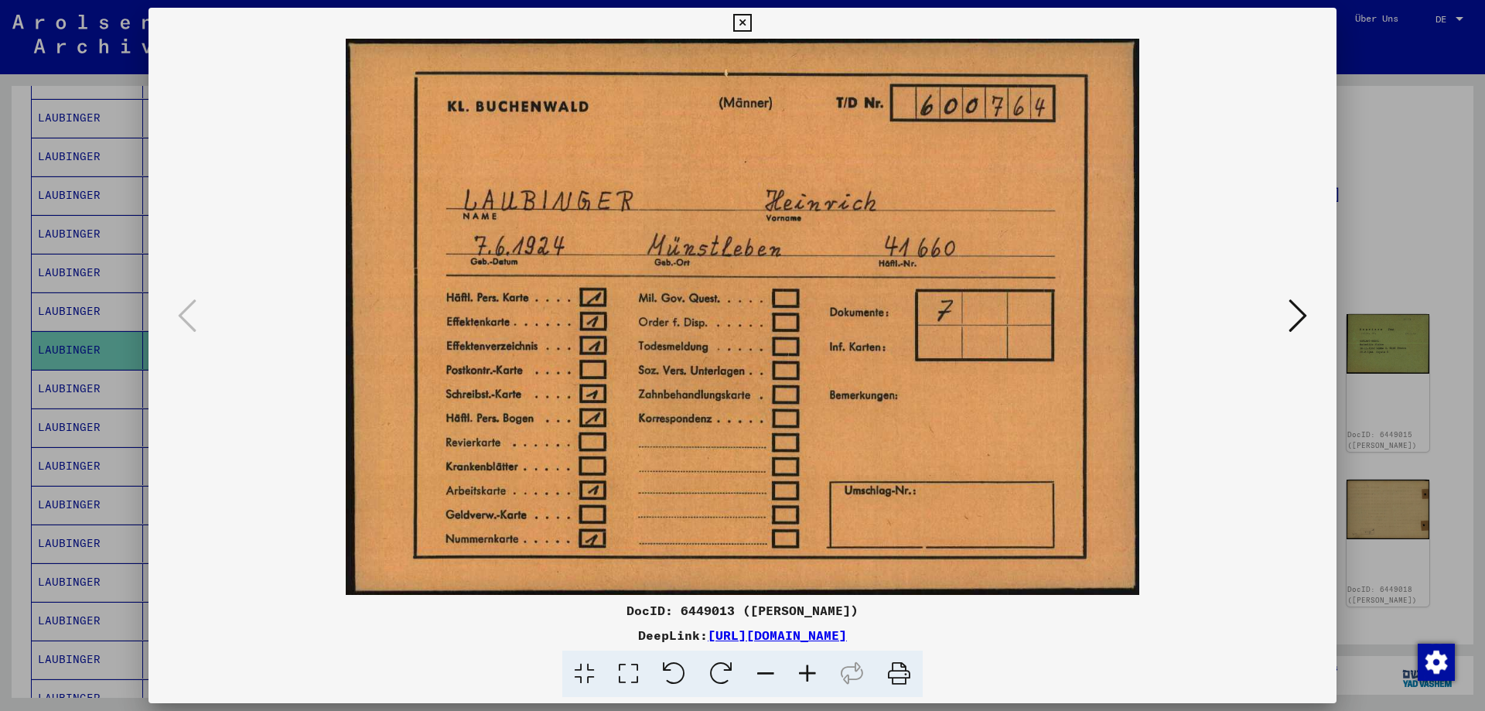
click at [1308, 323] on icon at bounding box center [1298, 315] width 19 height 37
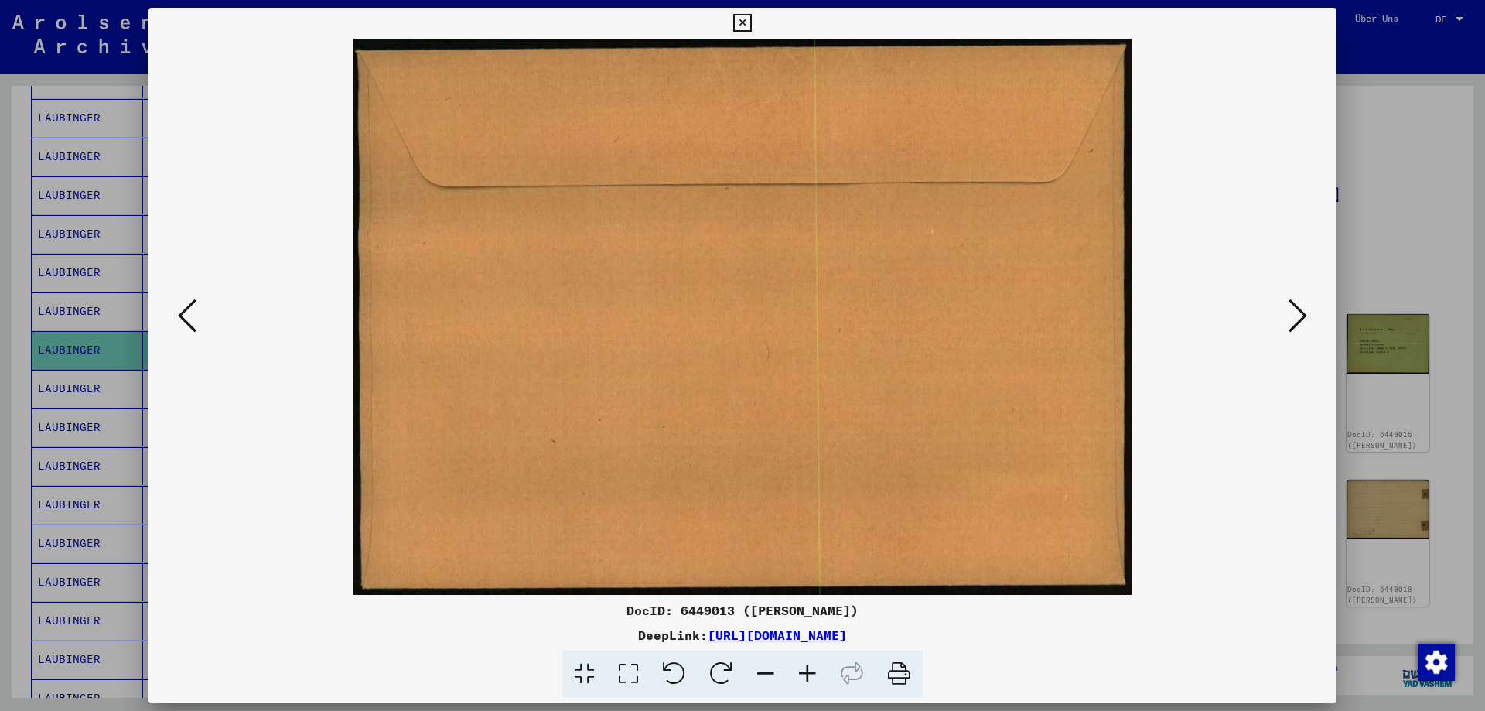
click at [1298, 323] on icon at bounding box center [1298, 315] width 19 height 37
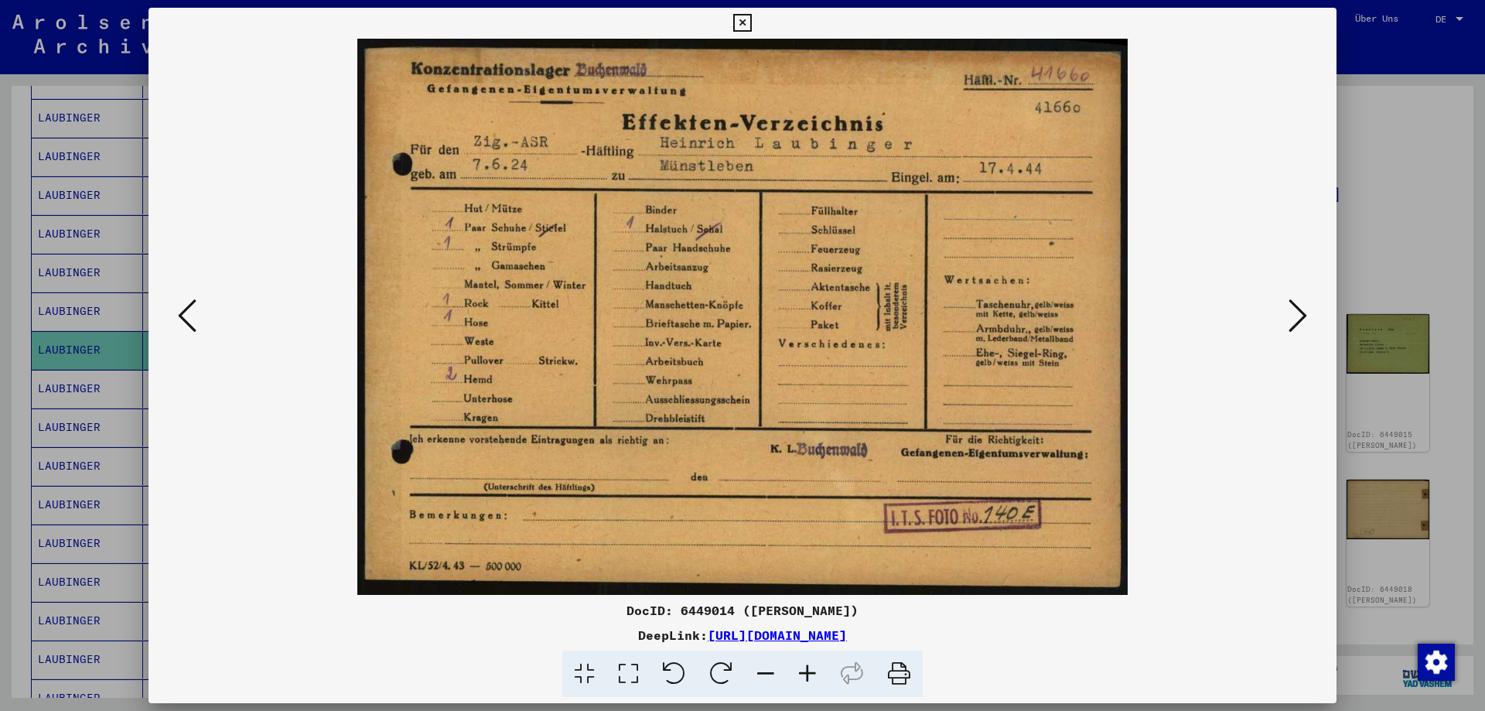
click at [1298, 323] on icon at bounding box center [1298, 315] width 19 height 37
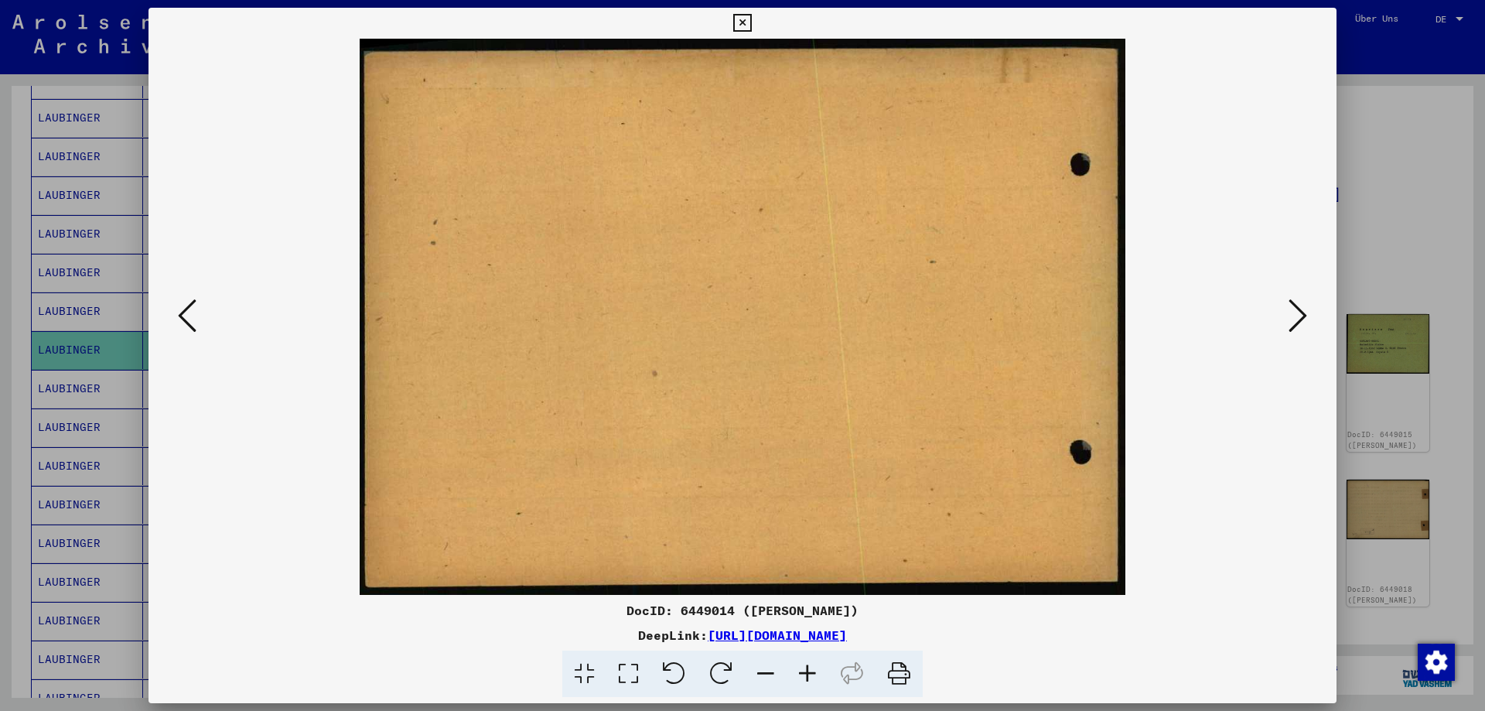
click at [1298, 323] on icon at bounding box center [1298, 315] width 19 height 37
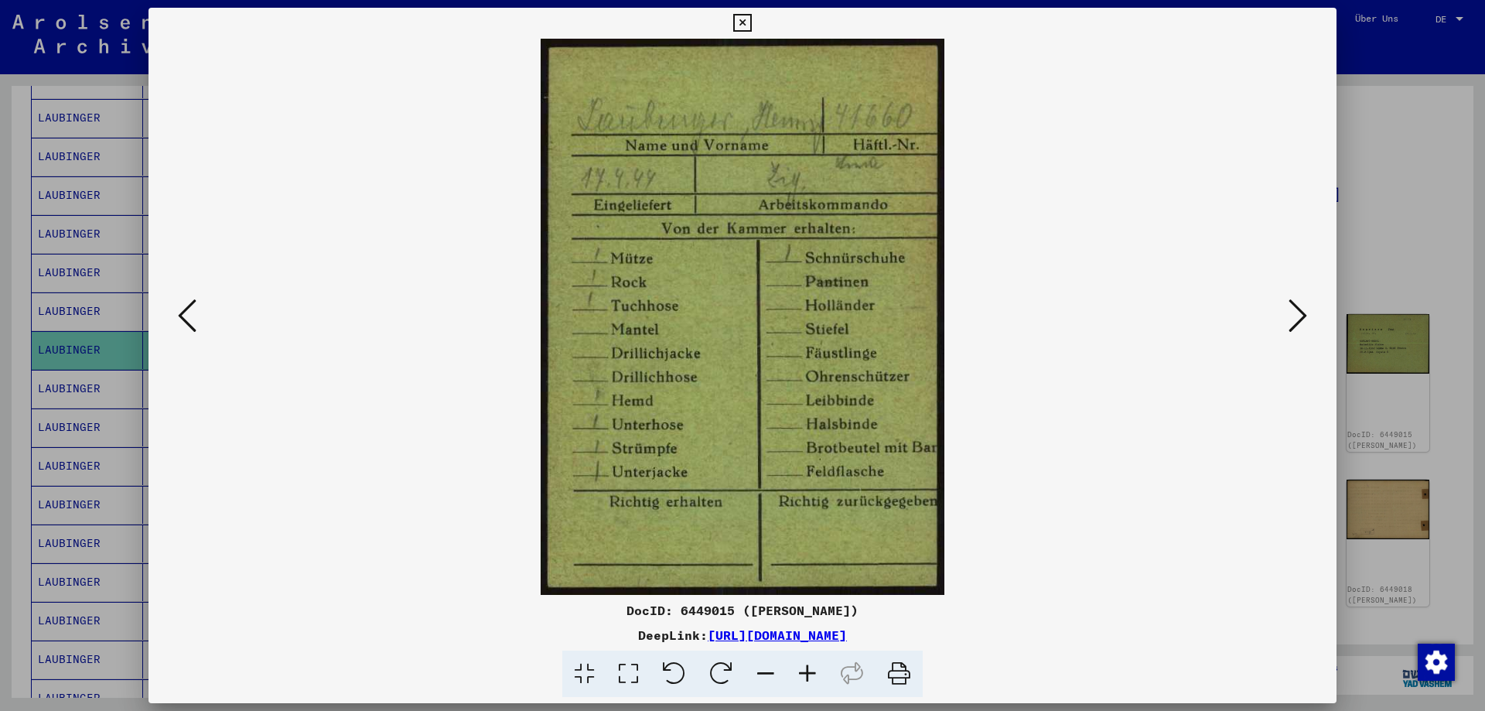
click at [1298, 323] on icon at bounding box center [1298, 315] width 19 height 37
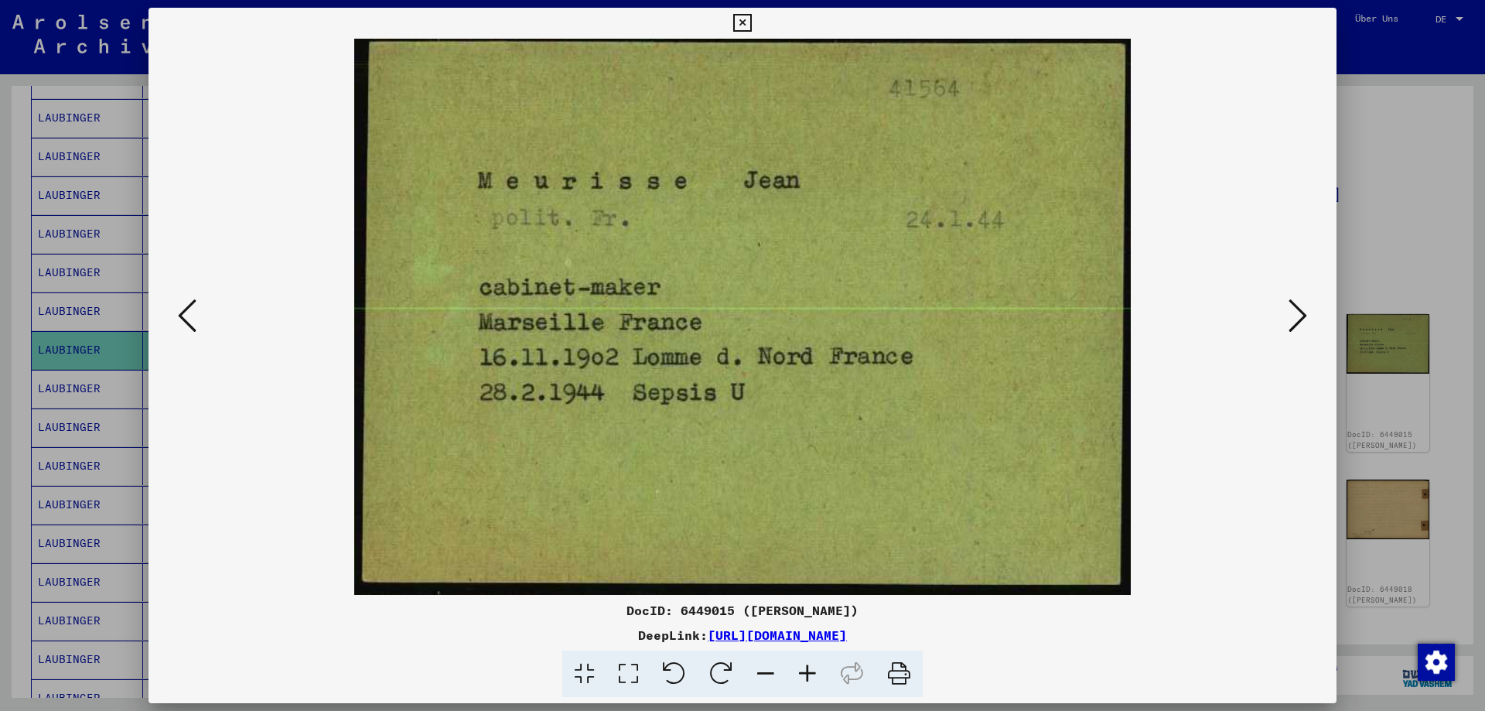
click at [1297, 323] on icon at bounding box center [1298, 315] width 19 height 37
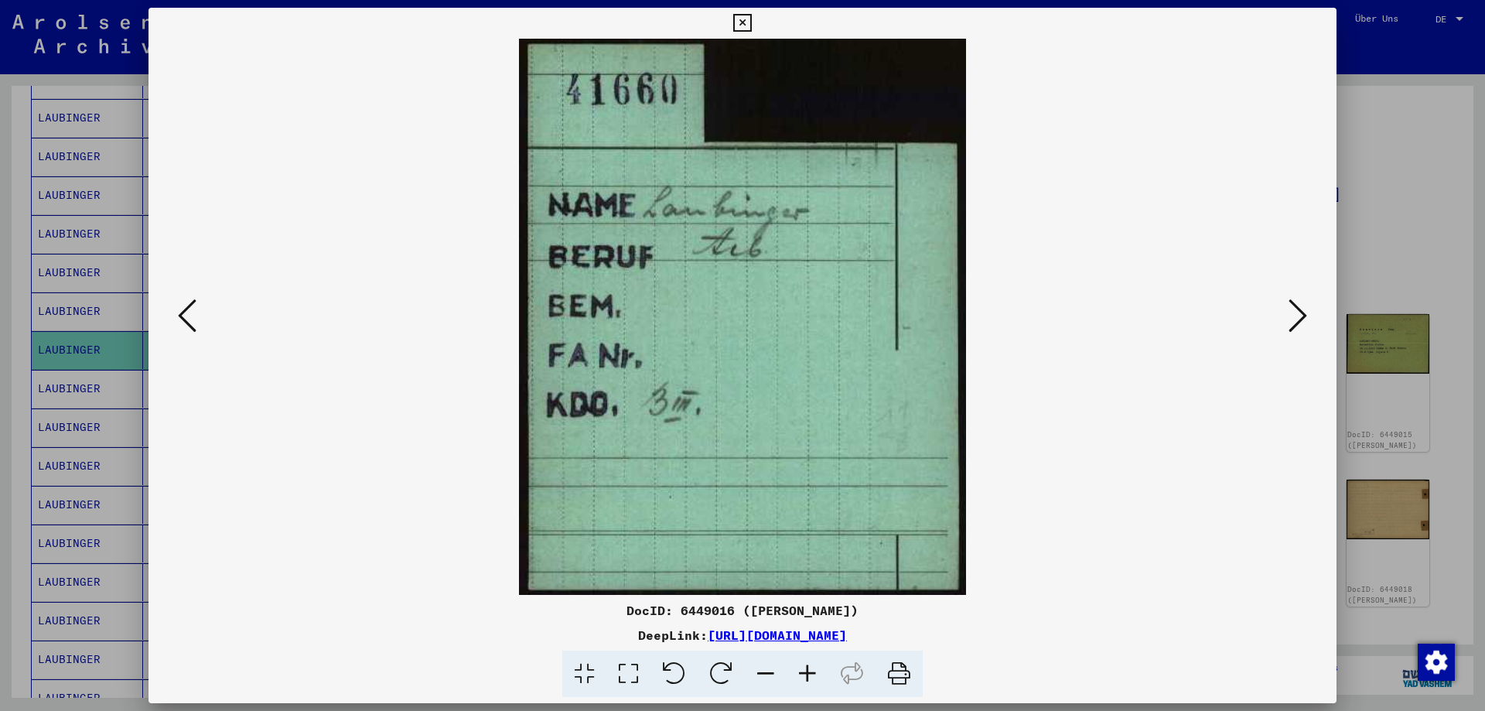
click at [1297, 323] on icon at bounding box center [1298, 315] width 19 height 37
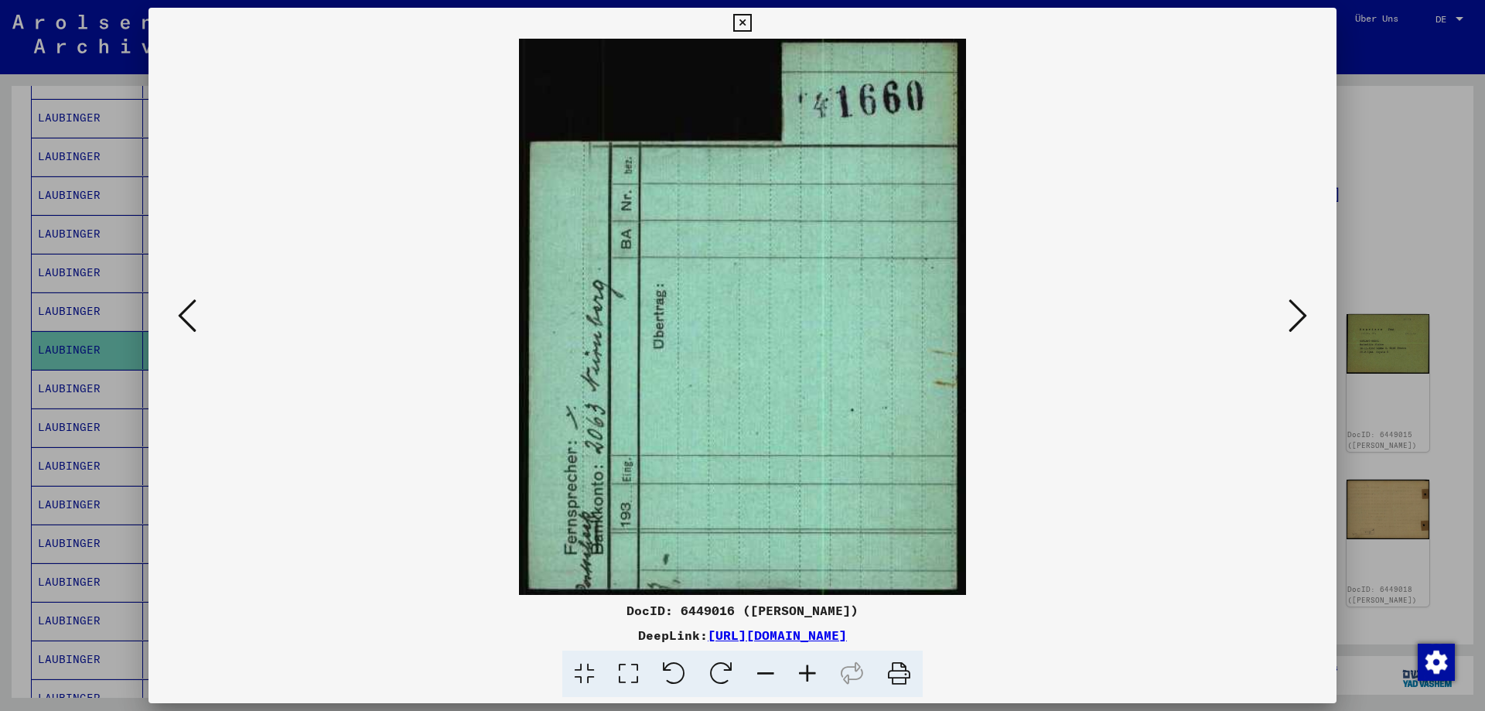
click at [1297, 323] on icon at bounding box center [1298, 315] width 19 height 37
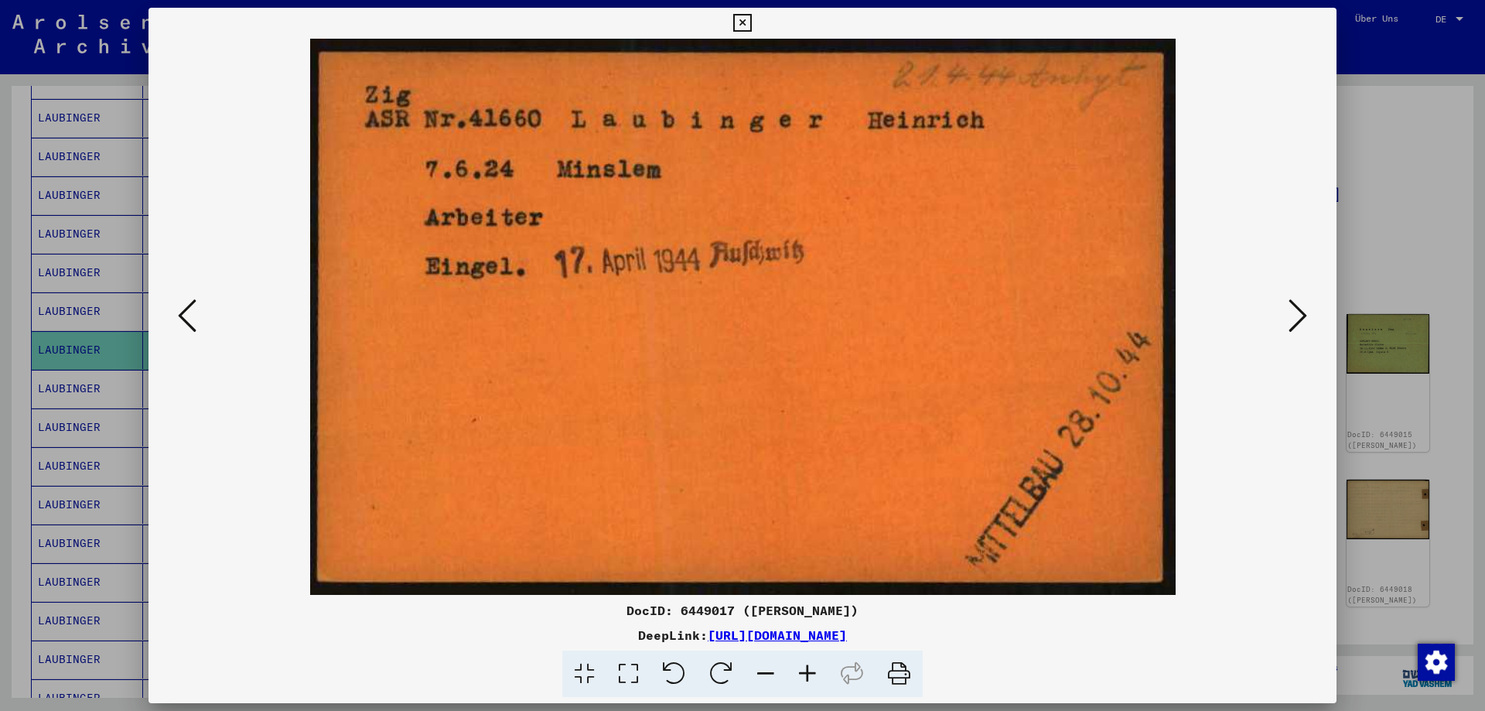
click at [1297, 323] on icon at bounding box center [1298, 315] width 19 height 37
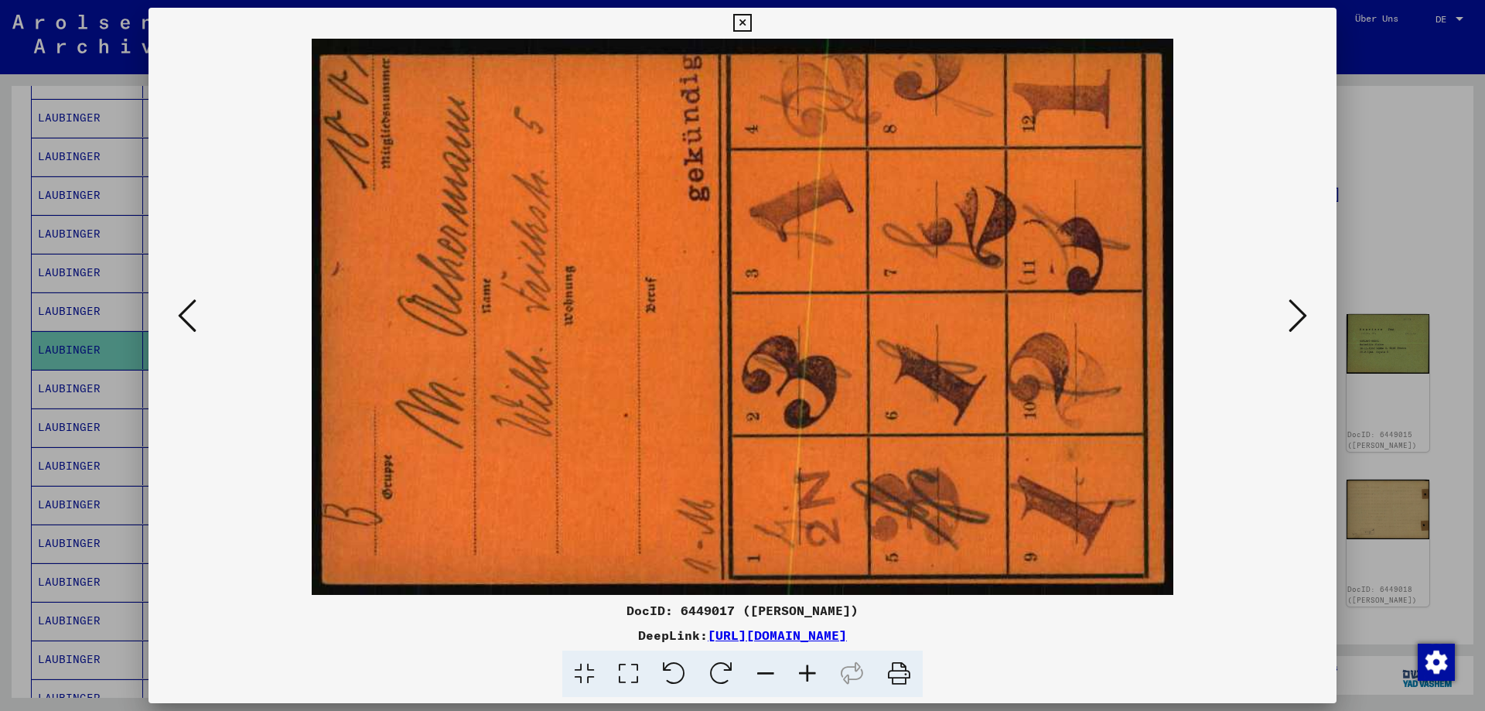
click at [1297, 323] on icon at bounding box center [1298, 315] width 19 height 37
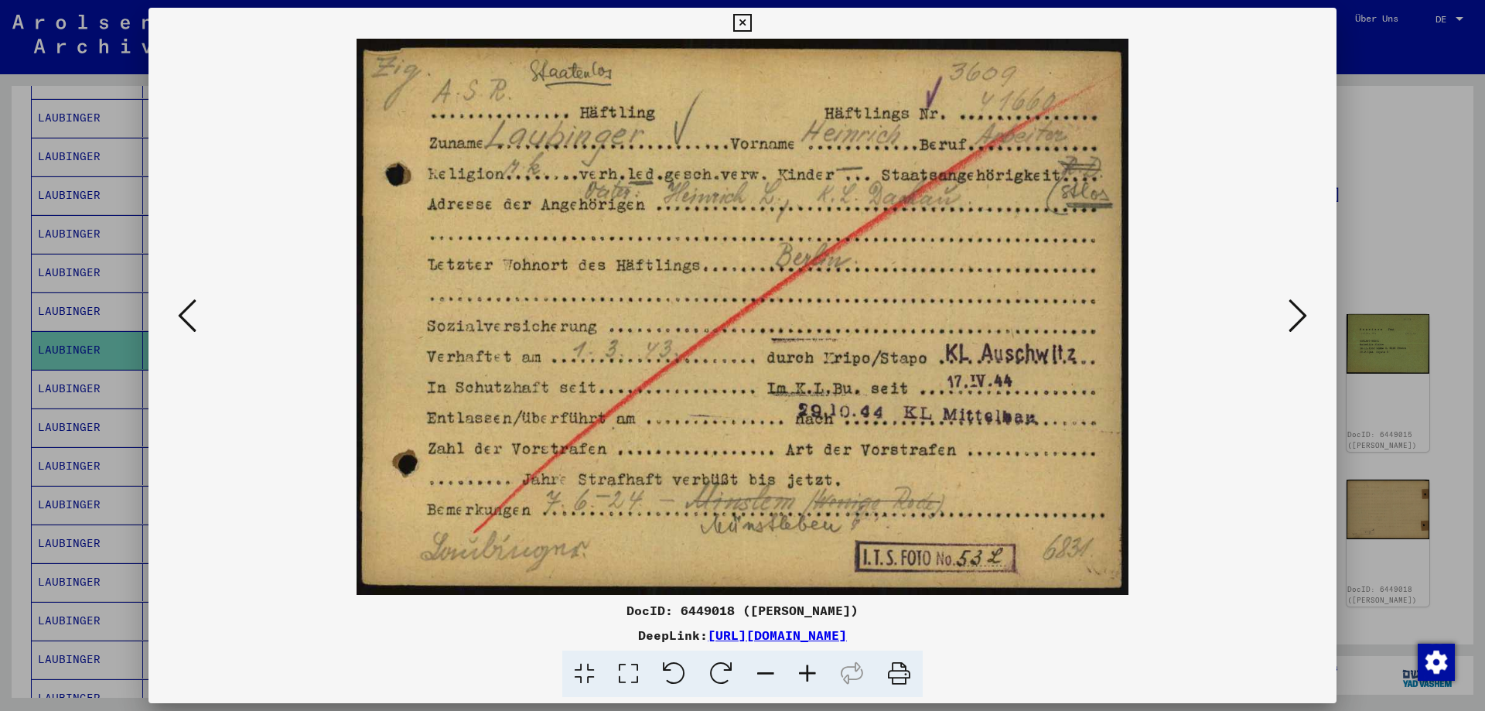
click at [1304, 320] on icon at bounding box center [1298, 315] width 19 height 37
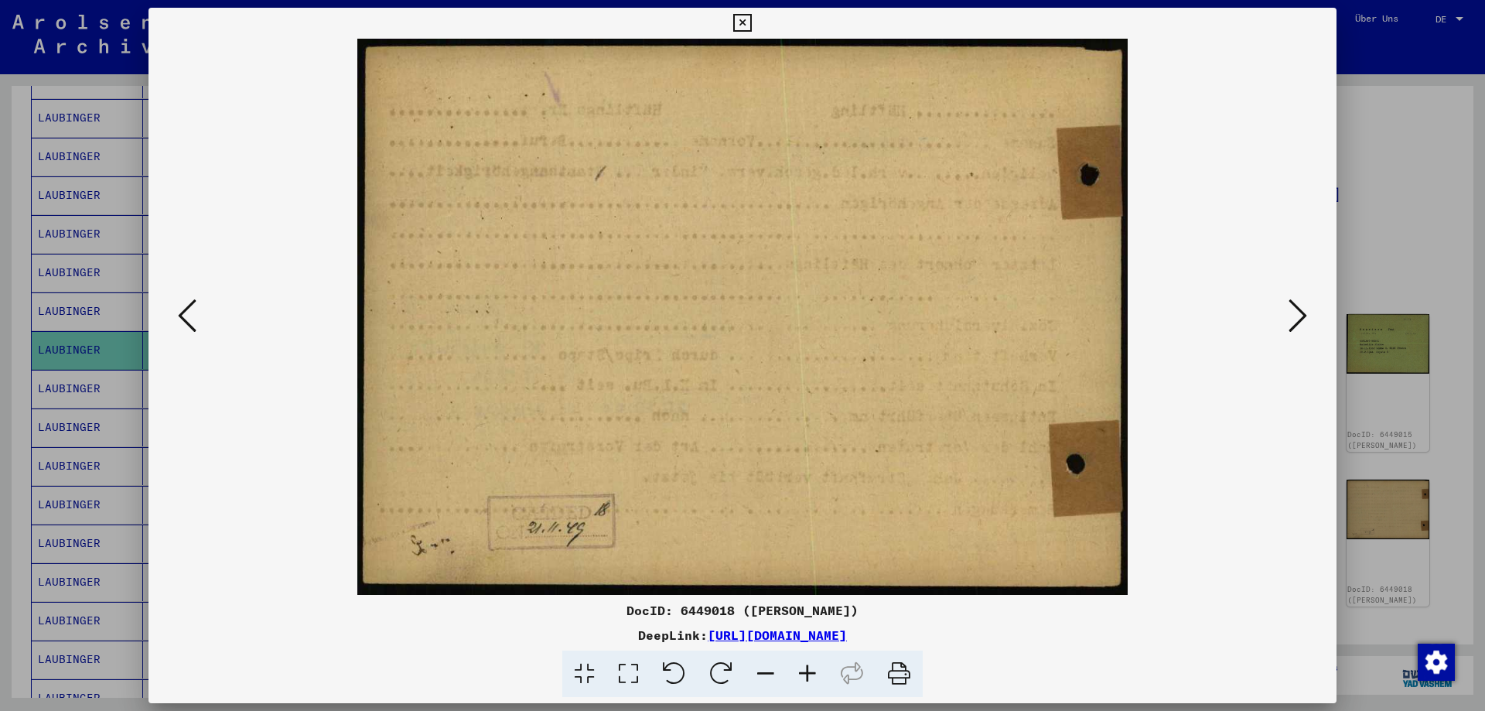
click at [1304, 320] on icon at bounding box center [1298, 315] width 19 height 37
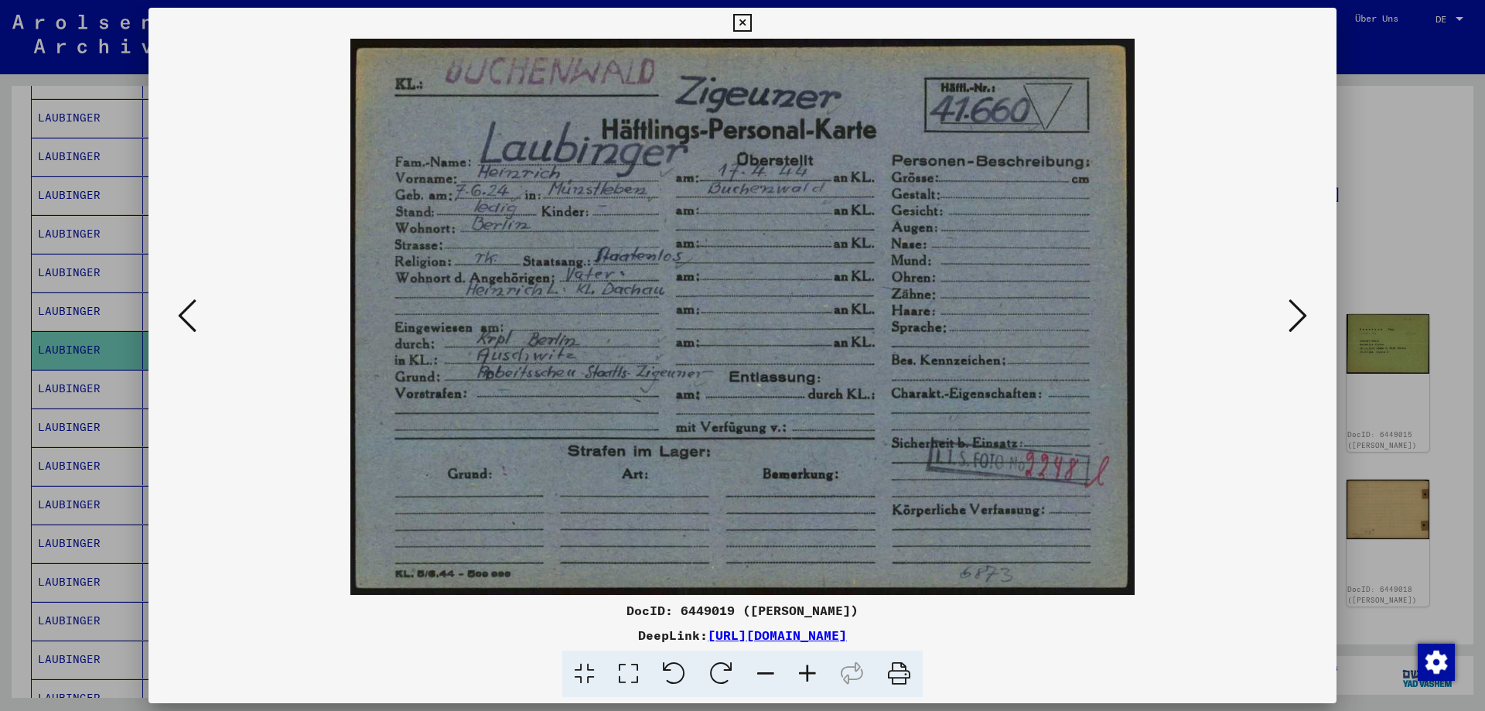
click at [1302, 323] on icon at bounding box center [1298, 315] width 19 height 37
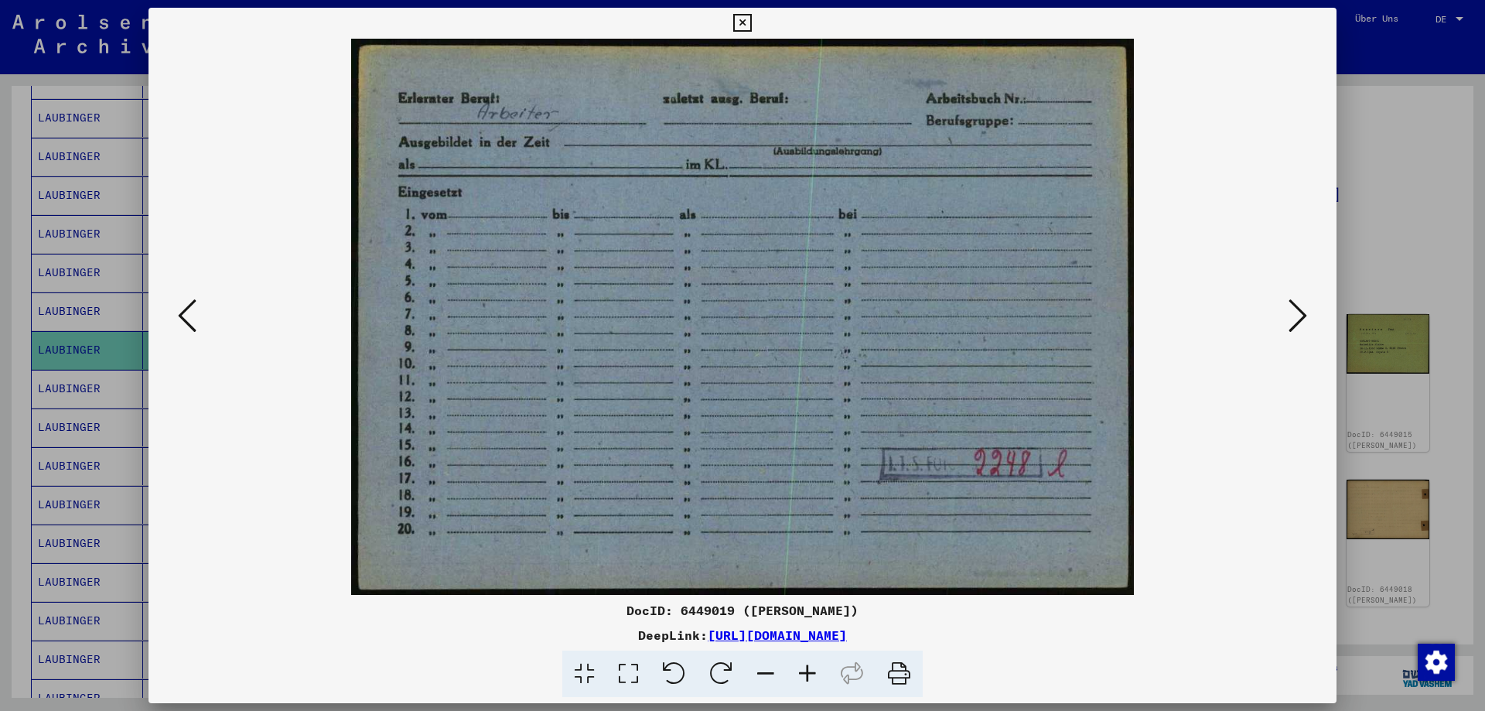
click at [1302, 323] on icon at bounding box center [1298, 315] width 19 height 37
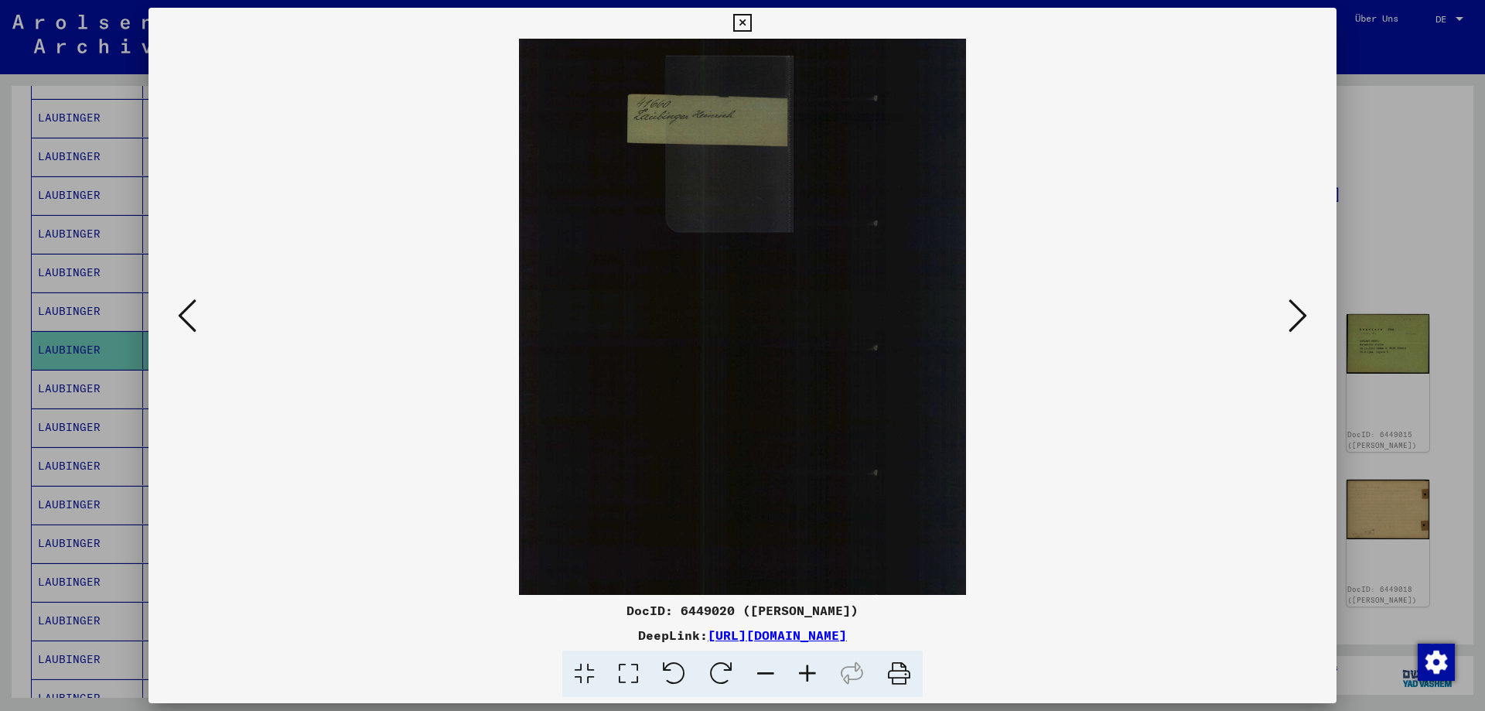
click at [1302, 323] on icon at bounding box center [1298, 315] width 19 height 37
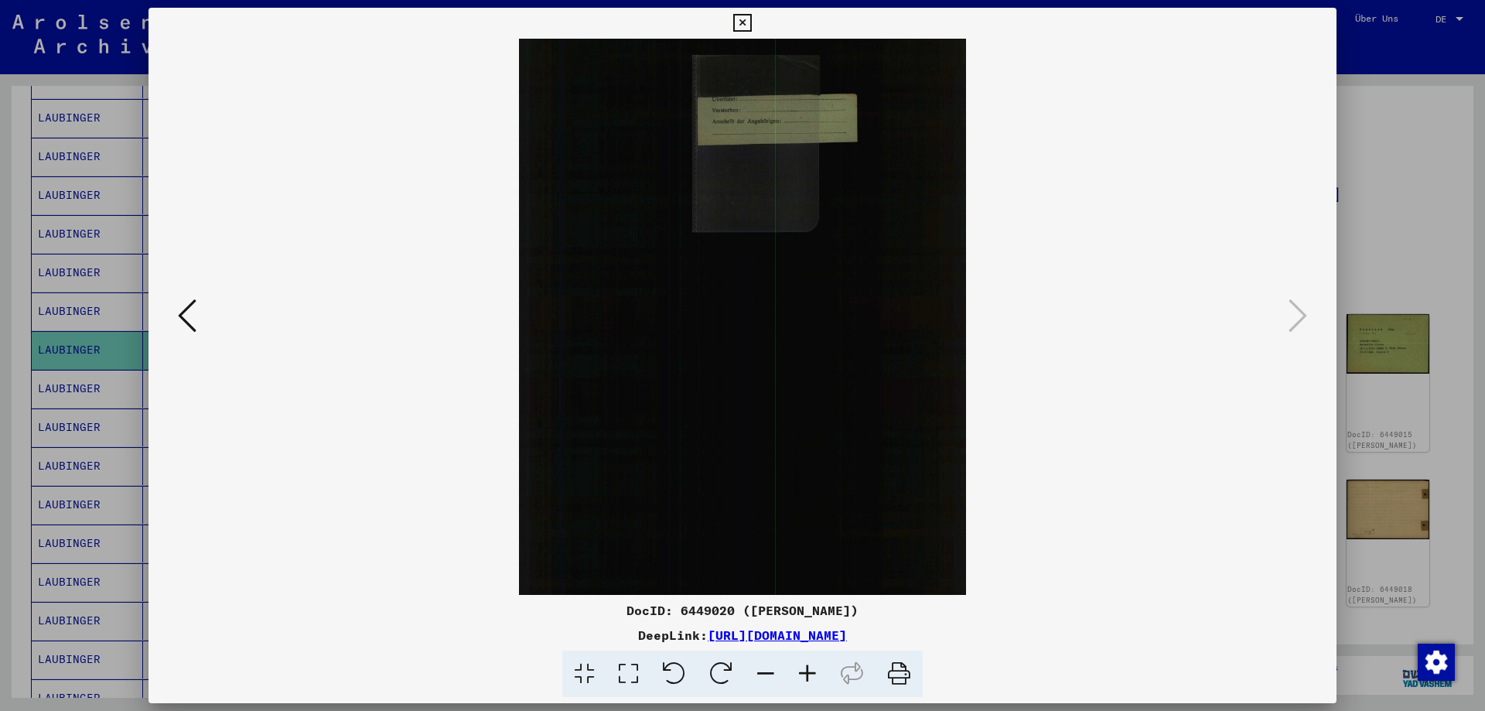
click at [751, 20] on icon at bounding box center [742, 23] width 18 height 19
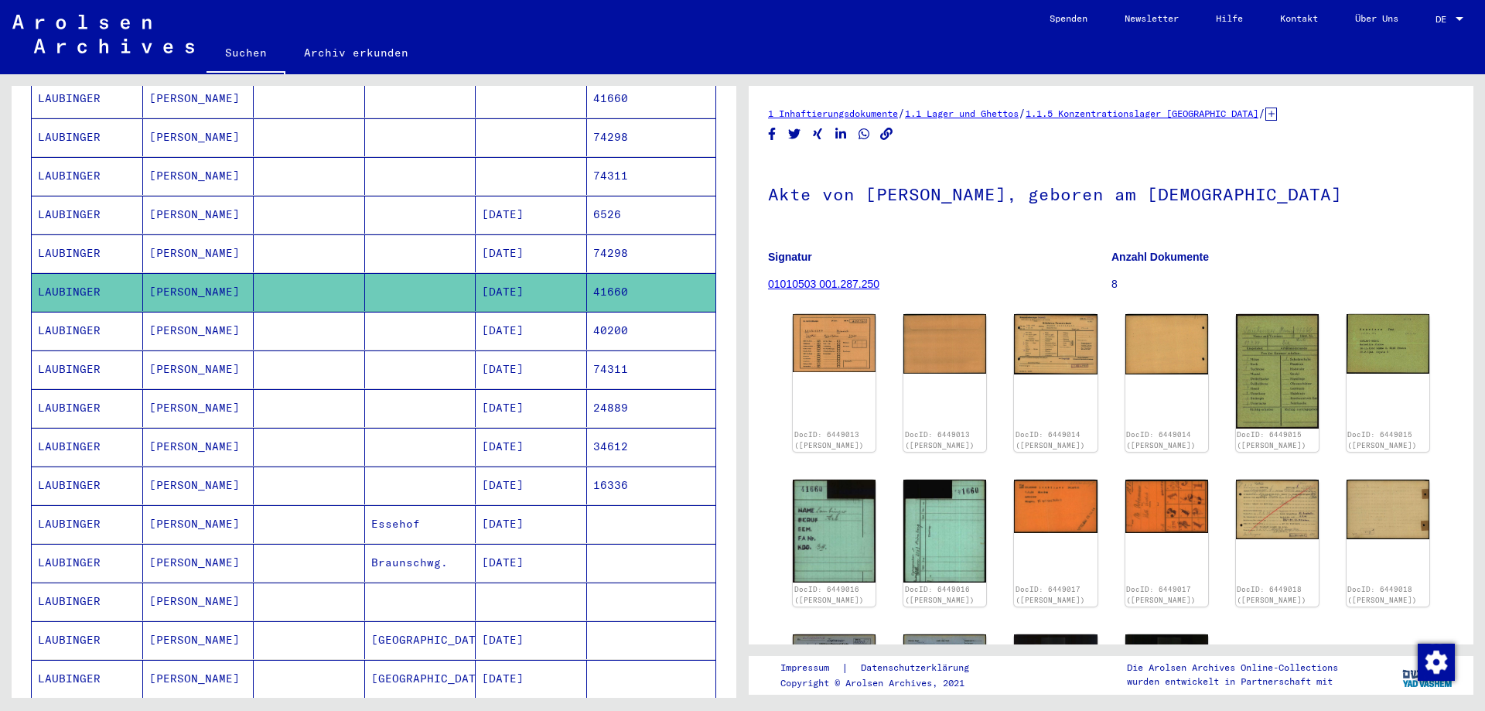
scroll to position [668, 0]
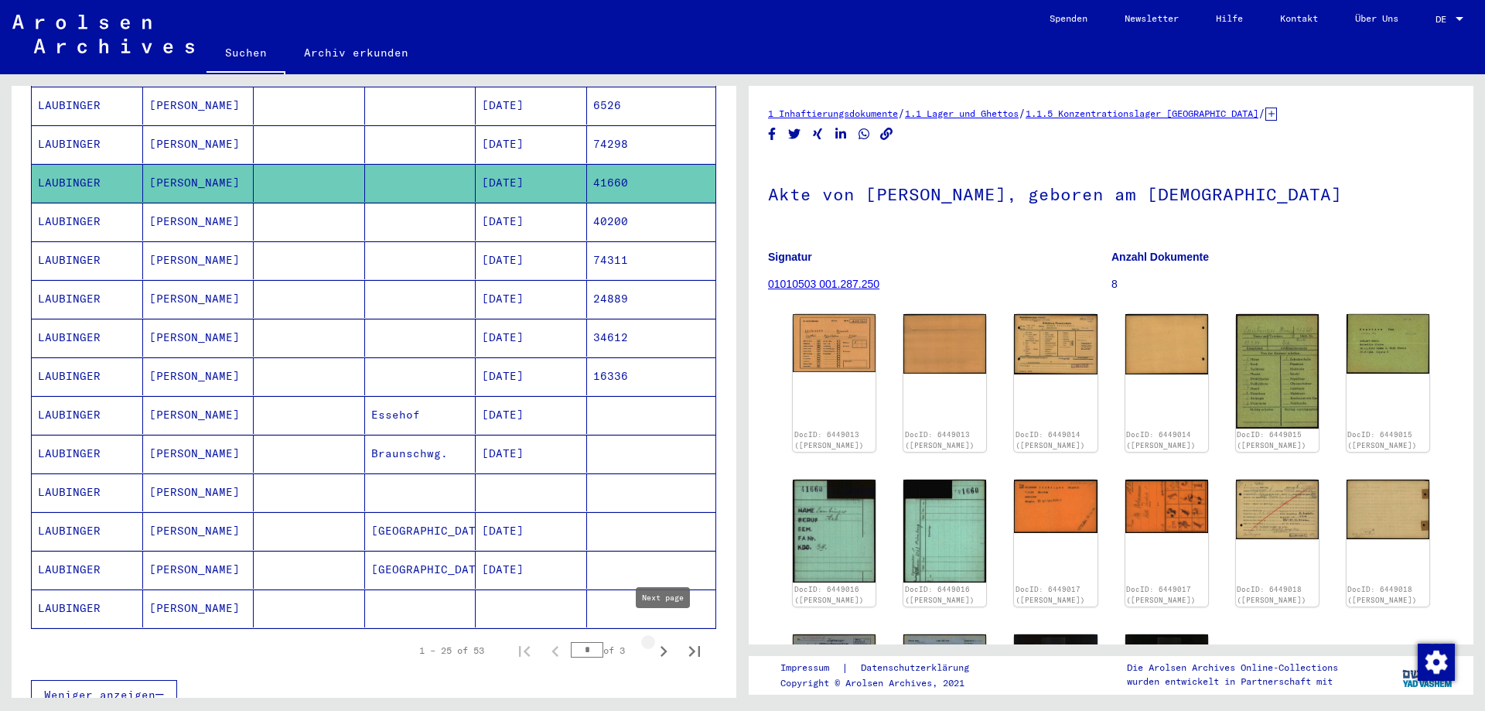
click at [662, 646] on icon "Next page" at bounding box center [664, 651] width 7 height 11
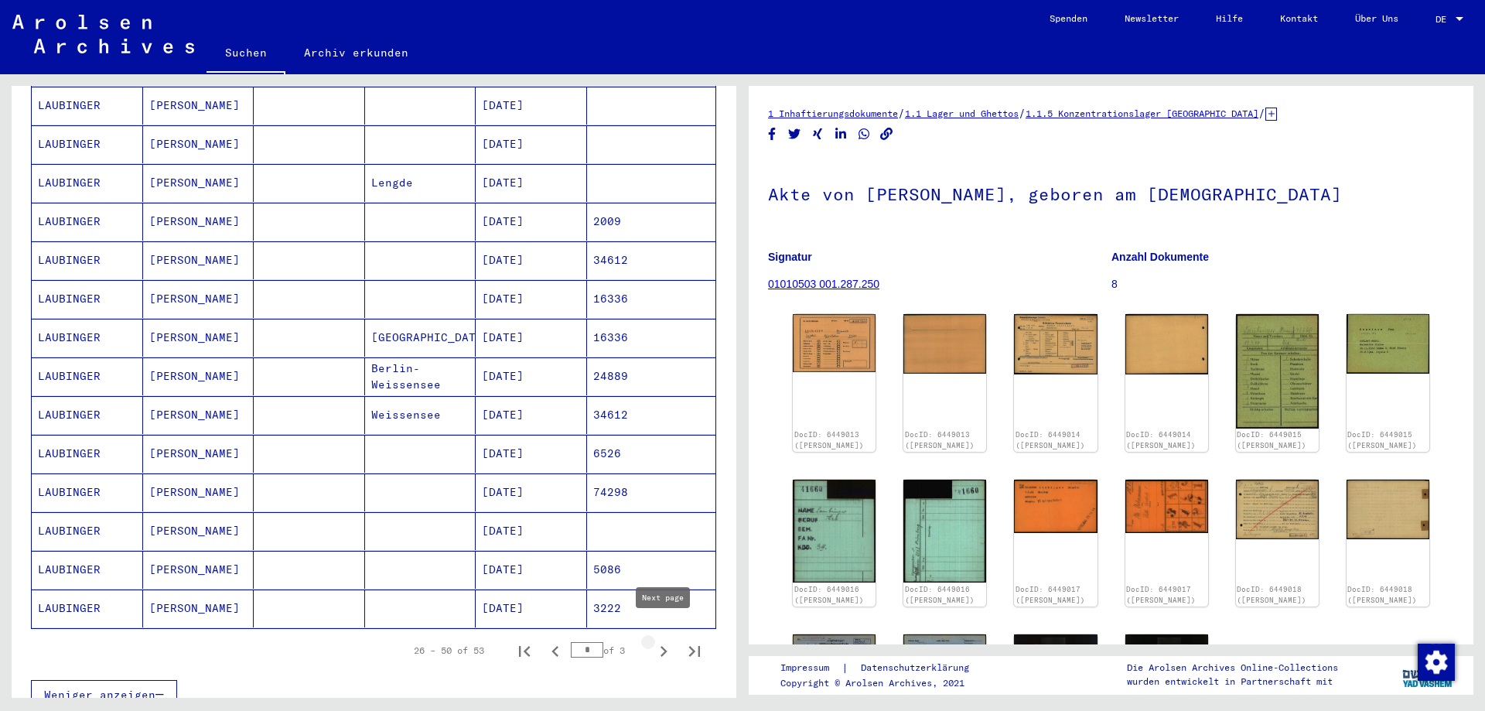
click at [666, 641] on icon "Next page" at bounding box center [664, 652] width 22 height 22
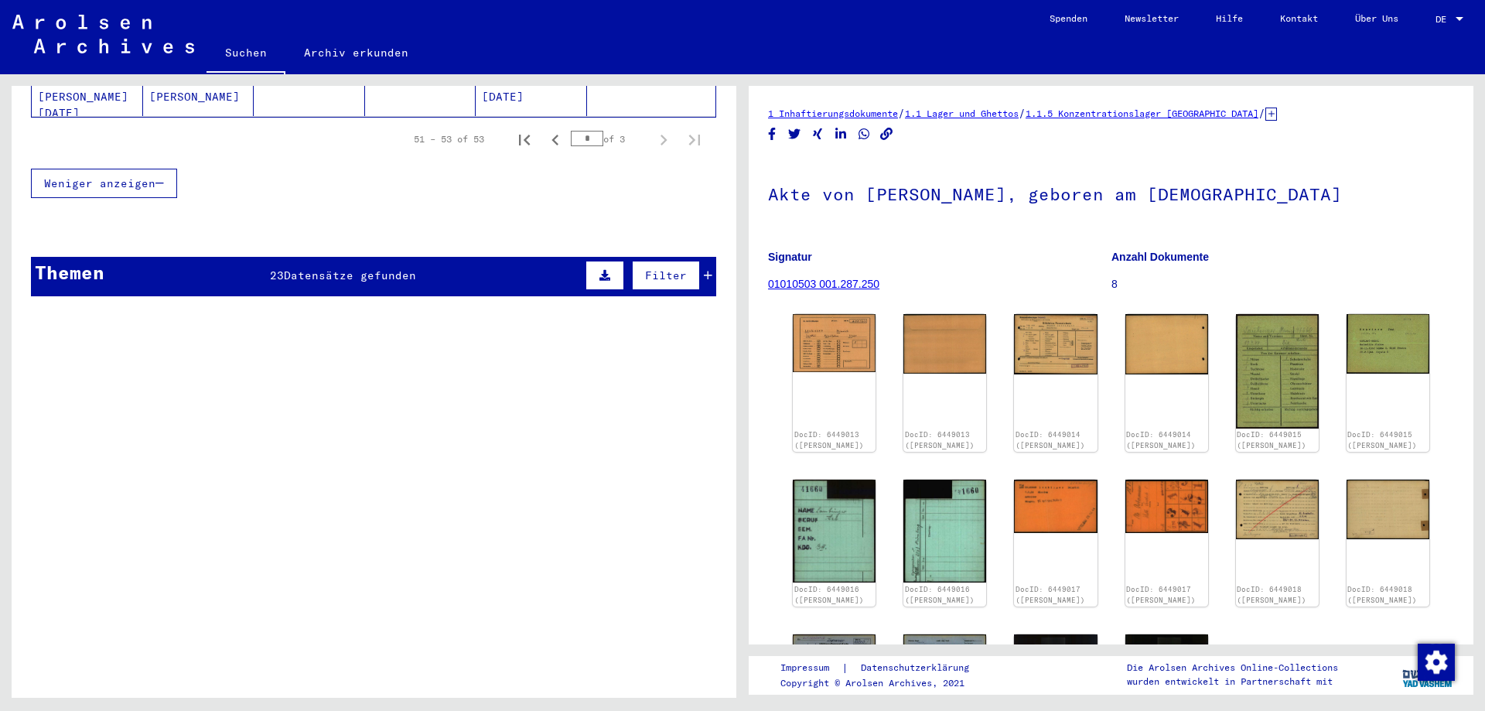
drag, startPoint x: 519, startPoint y: 428, endPoint x: 523, endPoint y: 483, distance: 55.1
click at [523, 455] on mat-grid-tile "Akte von [PERSON_NAME], geboren am [DEMOGRAPHIC_DATA]" at bounding box center [407, 443] width 509 height 23
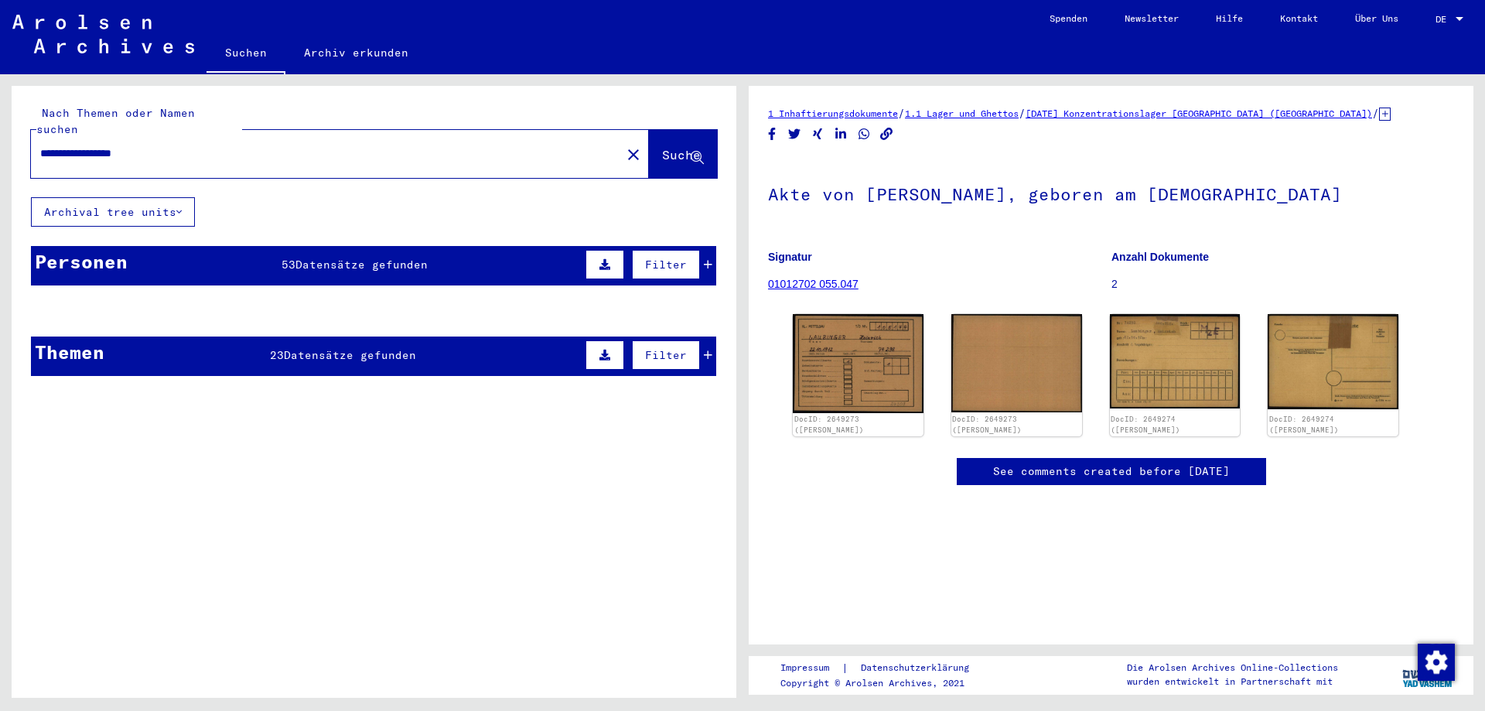
click at [361, 333] on mat-cell at bounding box center [309, 349] width 111 height 38
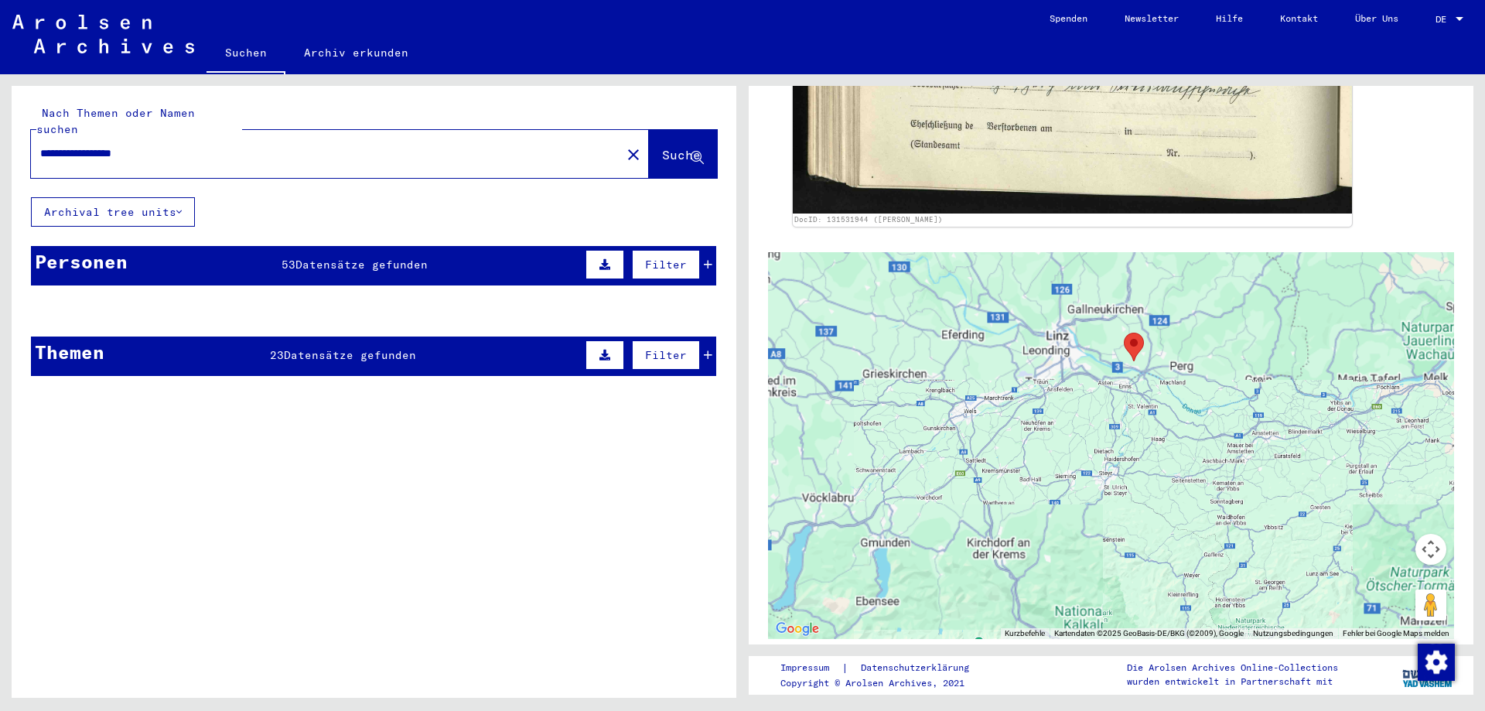
scroll to position [1042, 0]
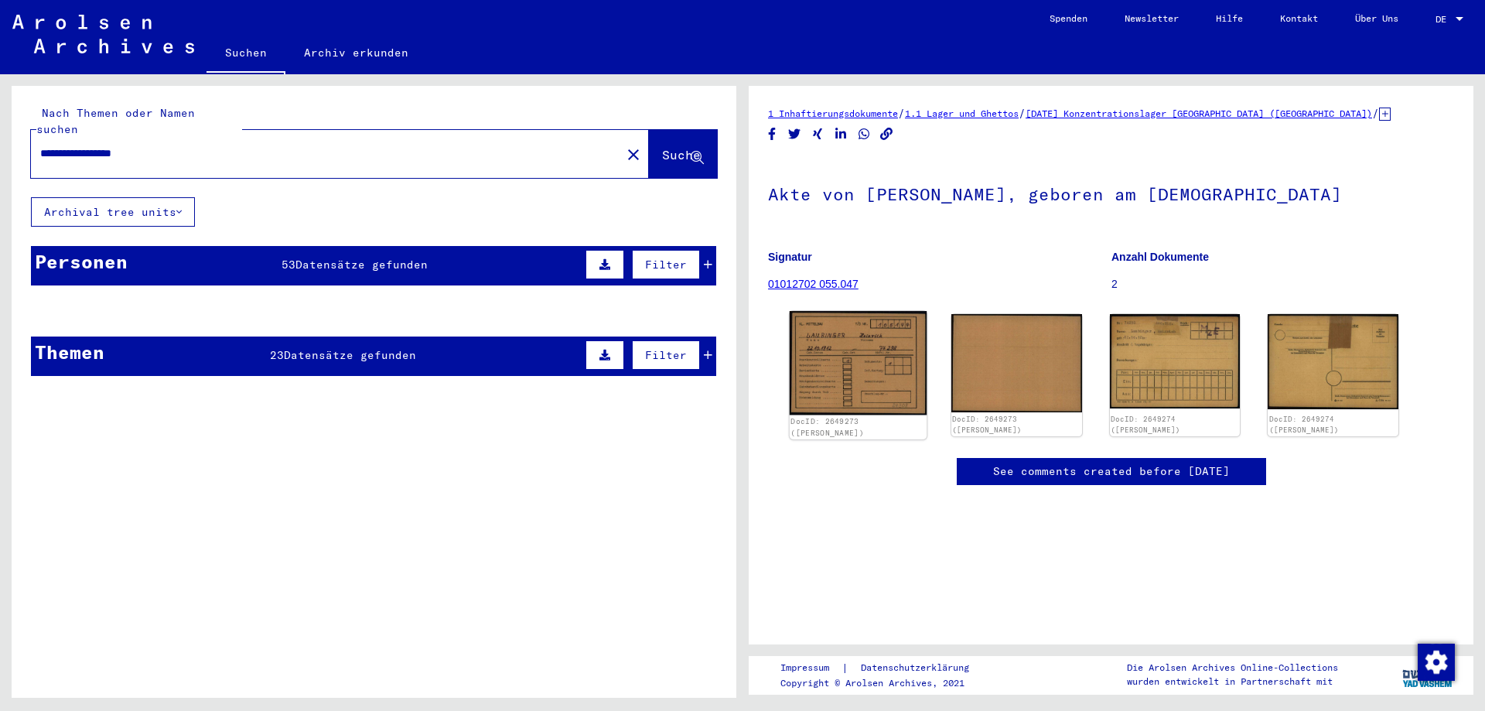
click at [829, 385] on img at bounding box center [858, 363] width 137 height 104
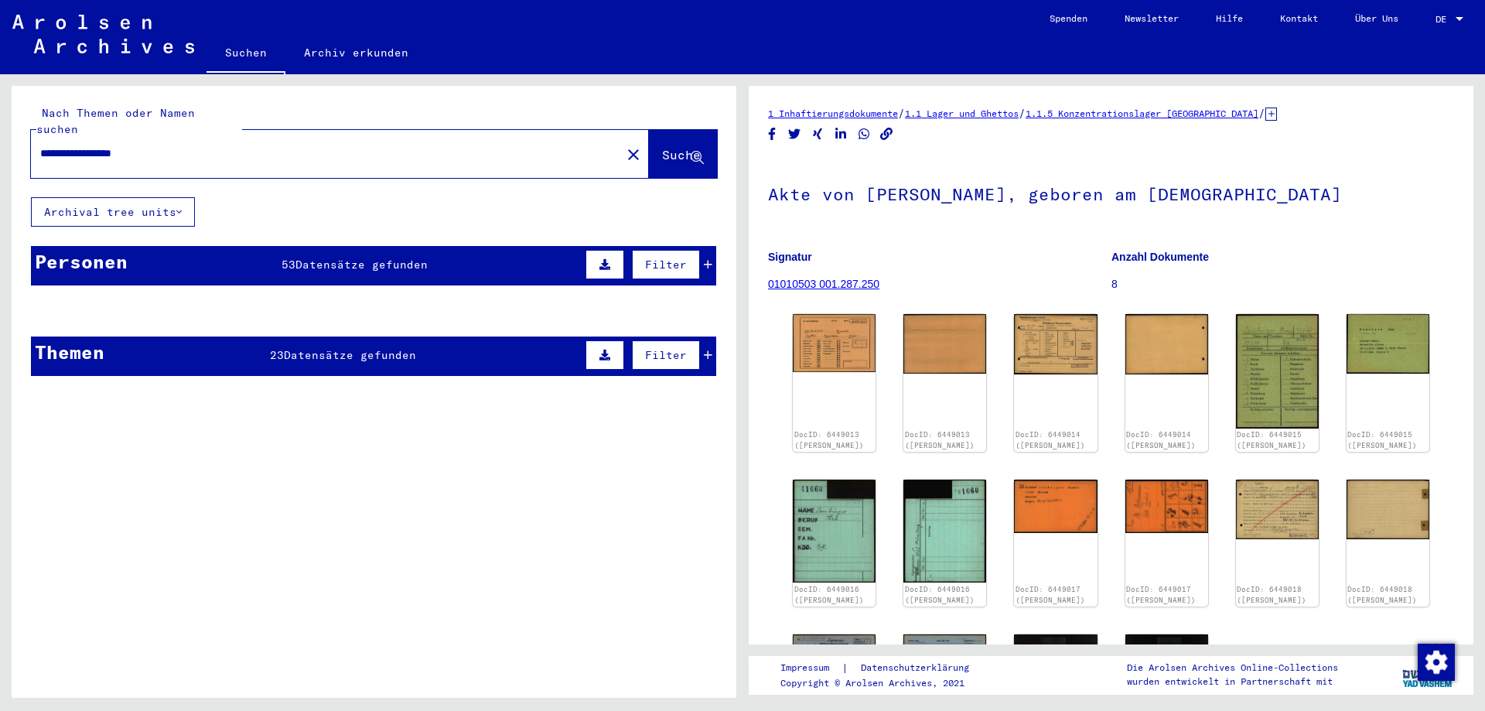
click at [368, 340] on mat-cell "Oberdieten" at bounding box center [420, 349] width 111 height 38
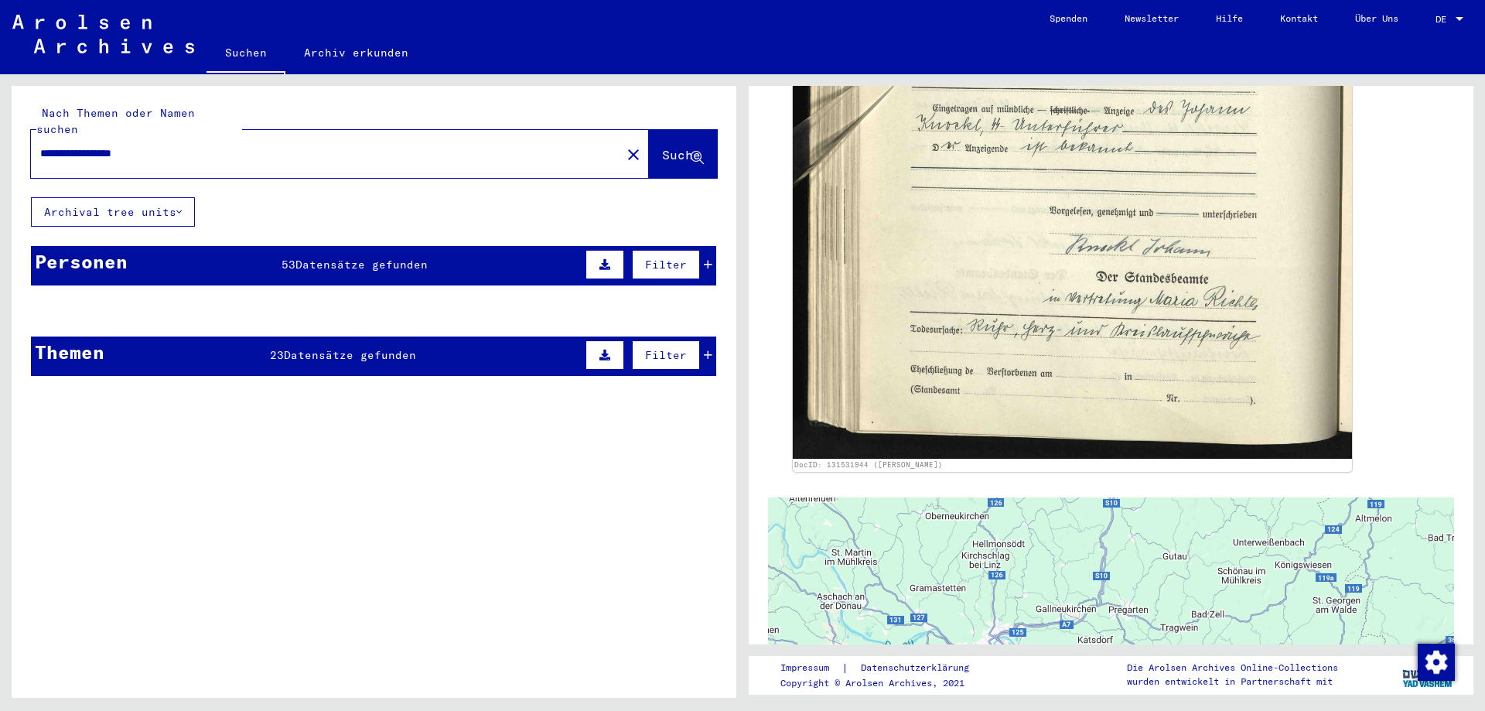
scroll to position [1086, 0]
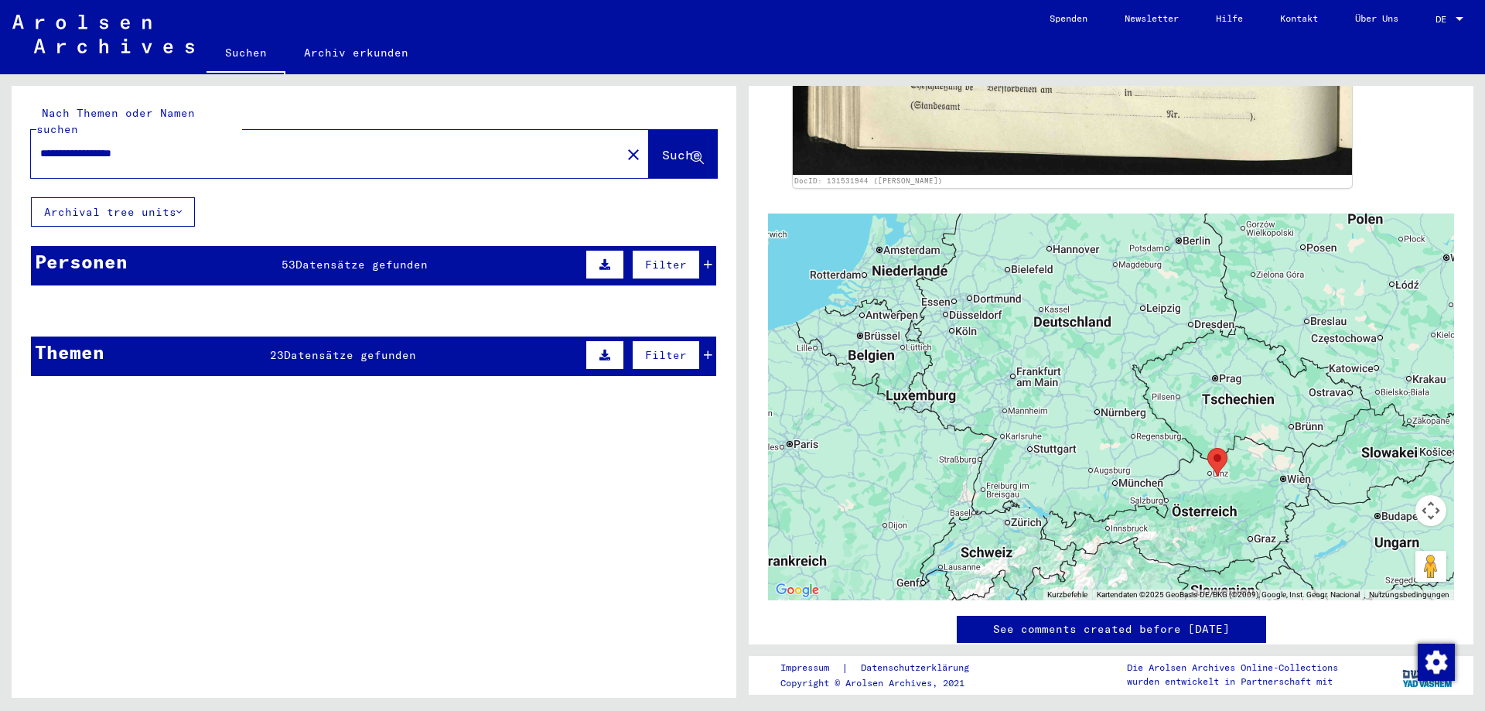
click at [367, 338] on mat-cell "Oberdieten" at bounding box center [420, 349] width 111 height 38
click at [385, 258] on span "Datensätze gefunden" at bounding box center [362, 265] width 132 height 14
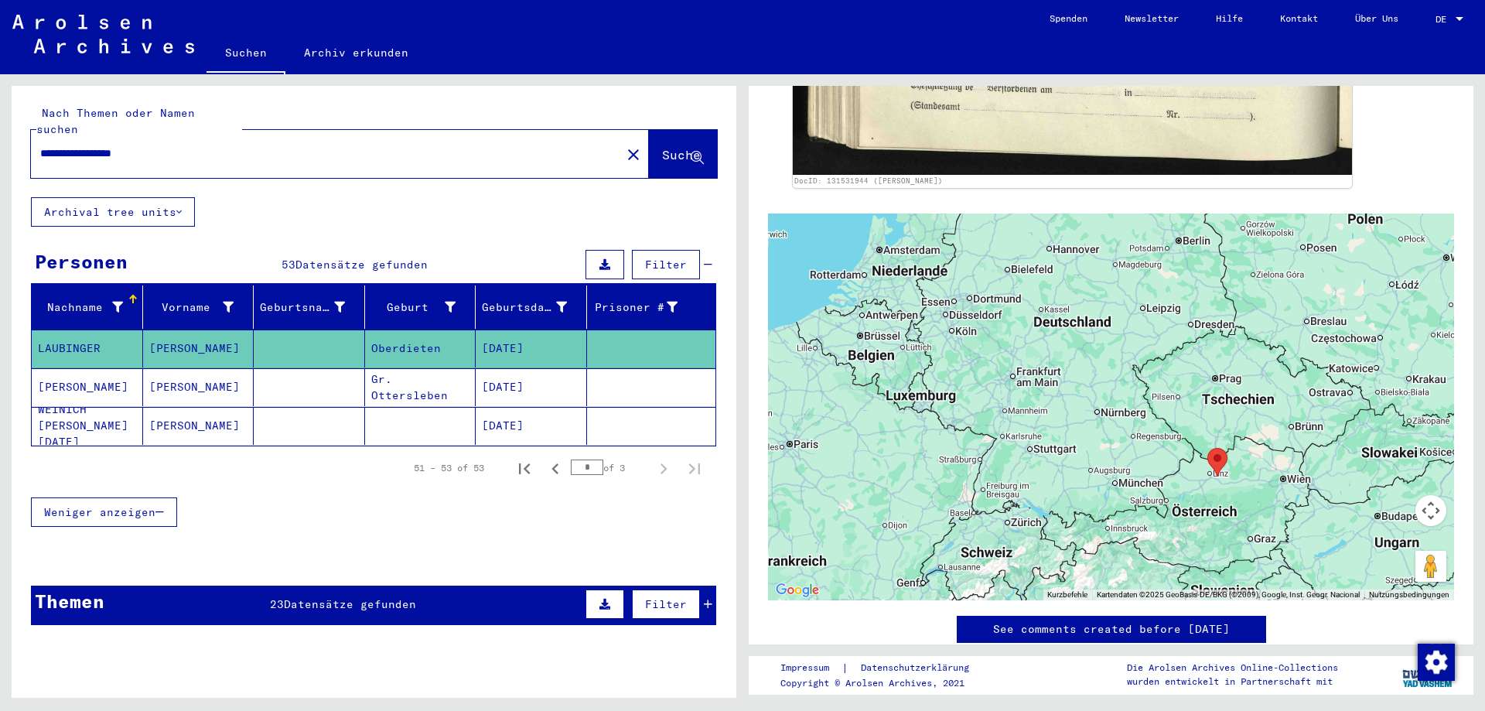
click at [416, 258] on span "Datensätze gefunden" at bounding box center [362, 265] width 132 height 14
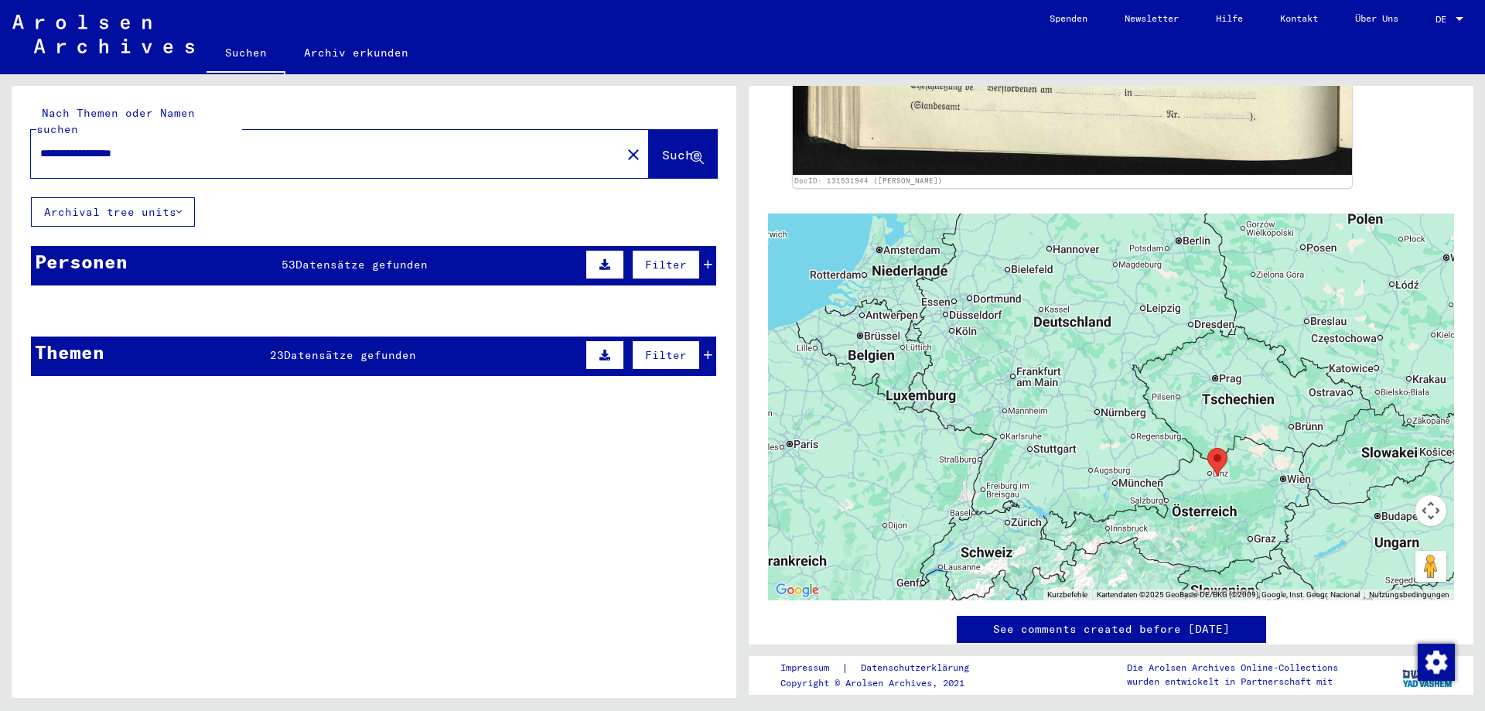
click at [416, 258] on span "Datensätze gefunden" at bounding box center [362, 265] width 132 height 14
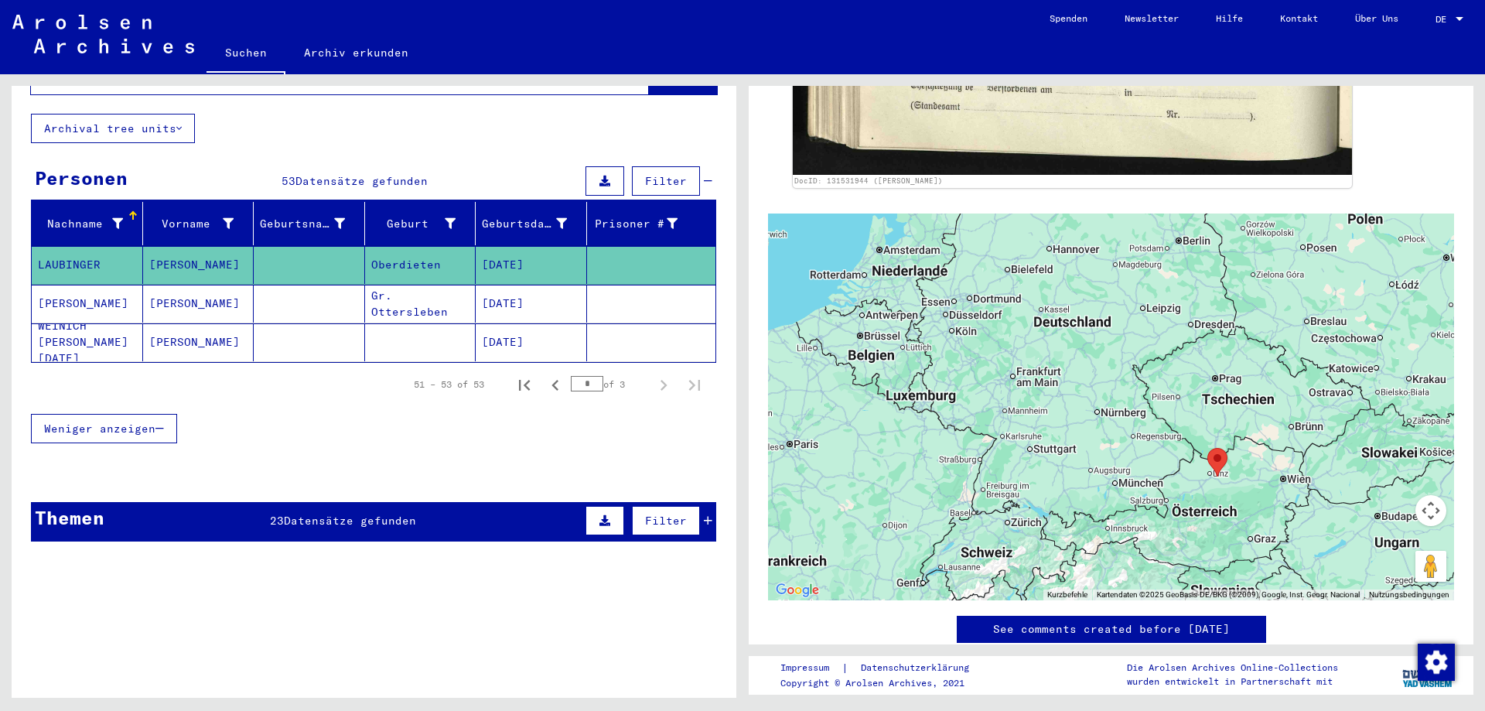
scroll to position [0, 0]
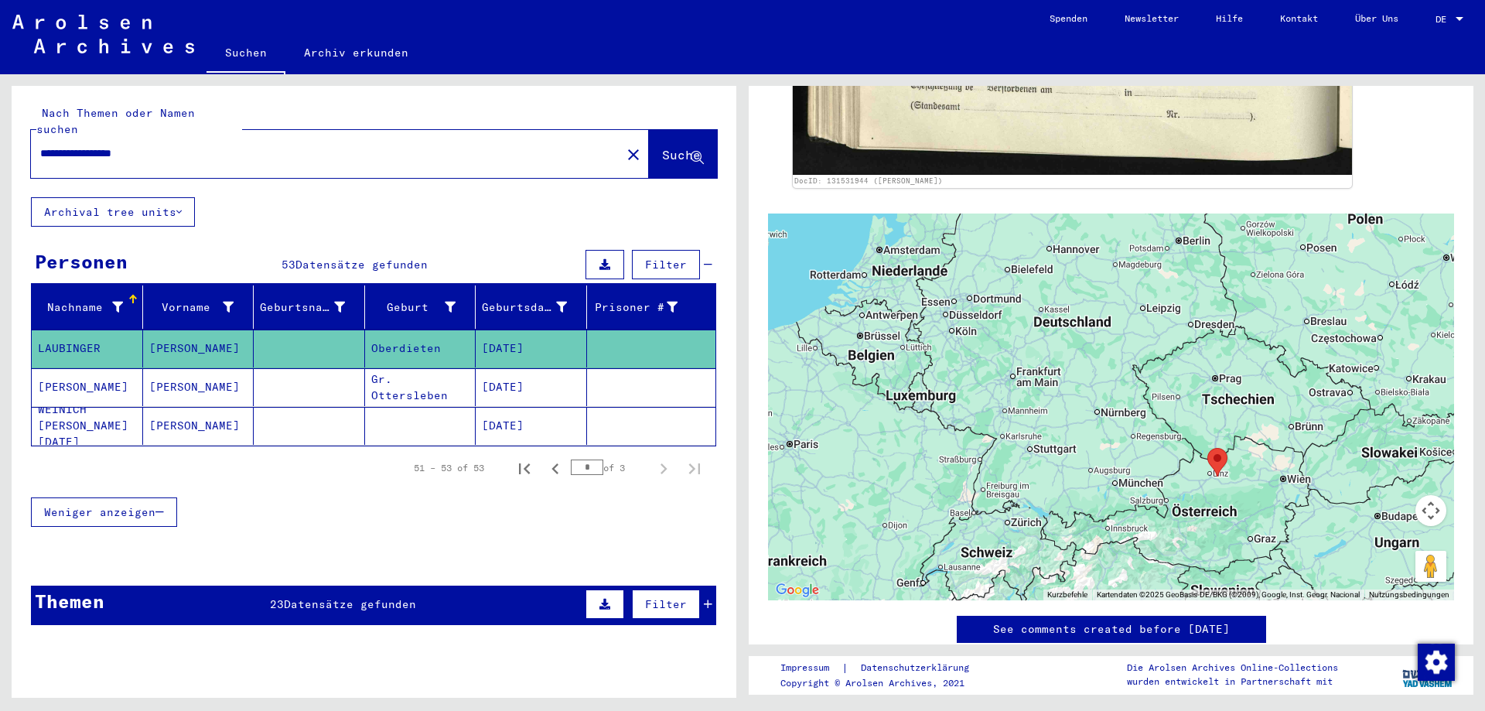
click at [394, 258] on span "Datensätze gefunden" at bounding box center [362, 265] width 132 height 14
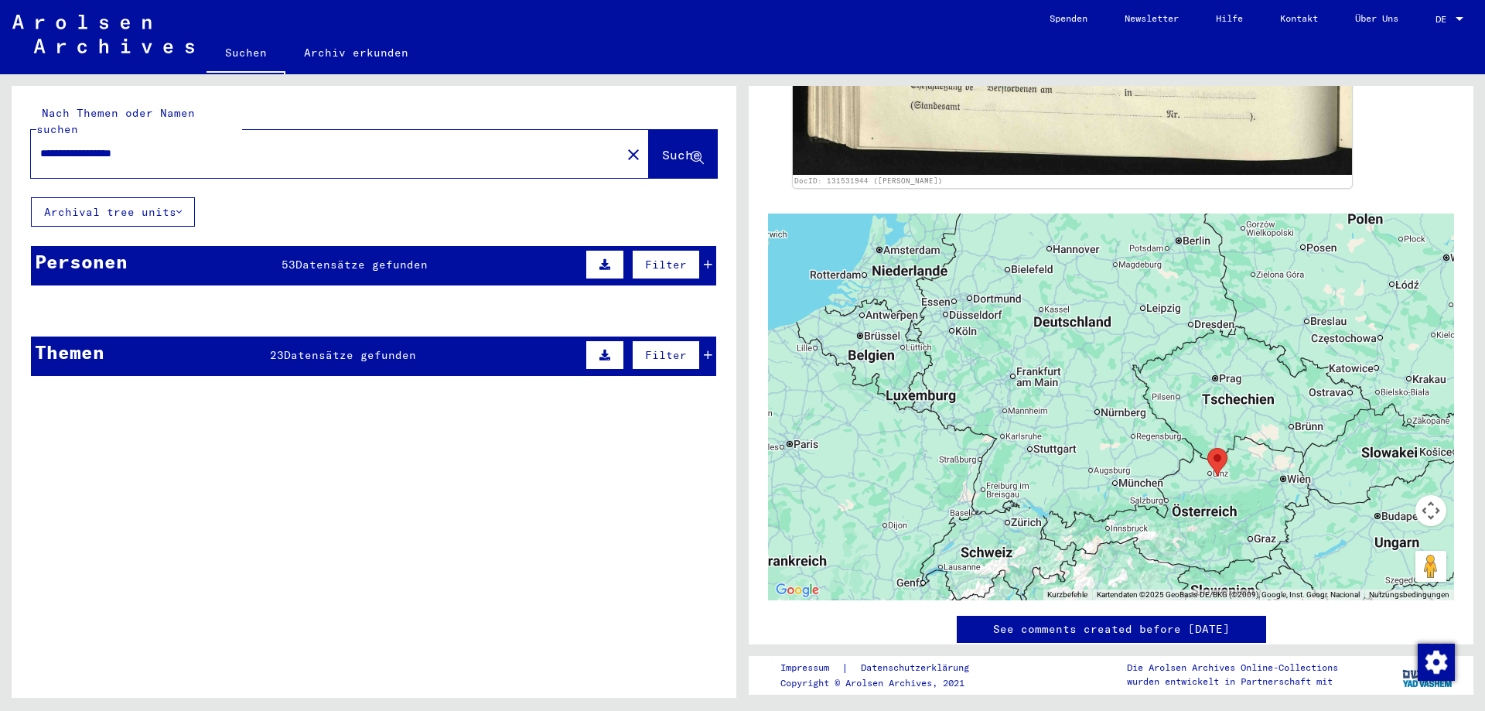
click at [394, 258] on span "Datensätze gefunden" at bounding box center [362, 265] width 132 height 14
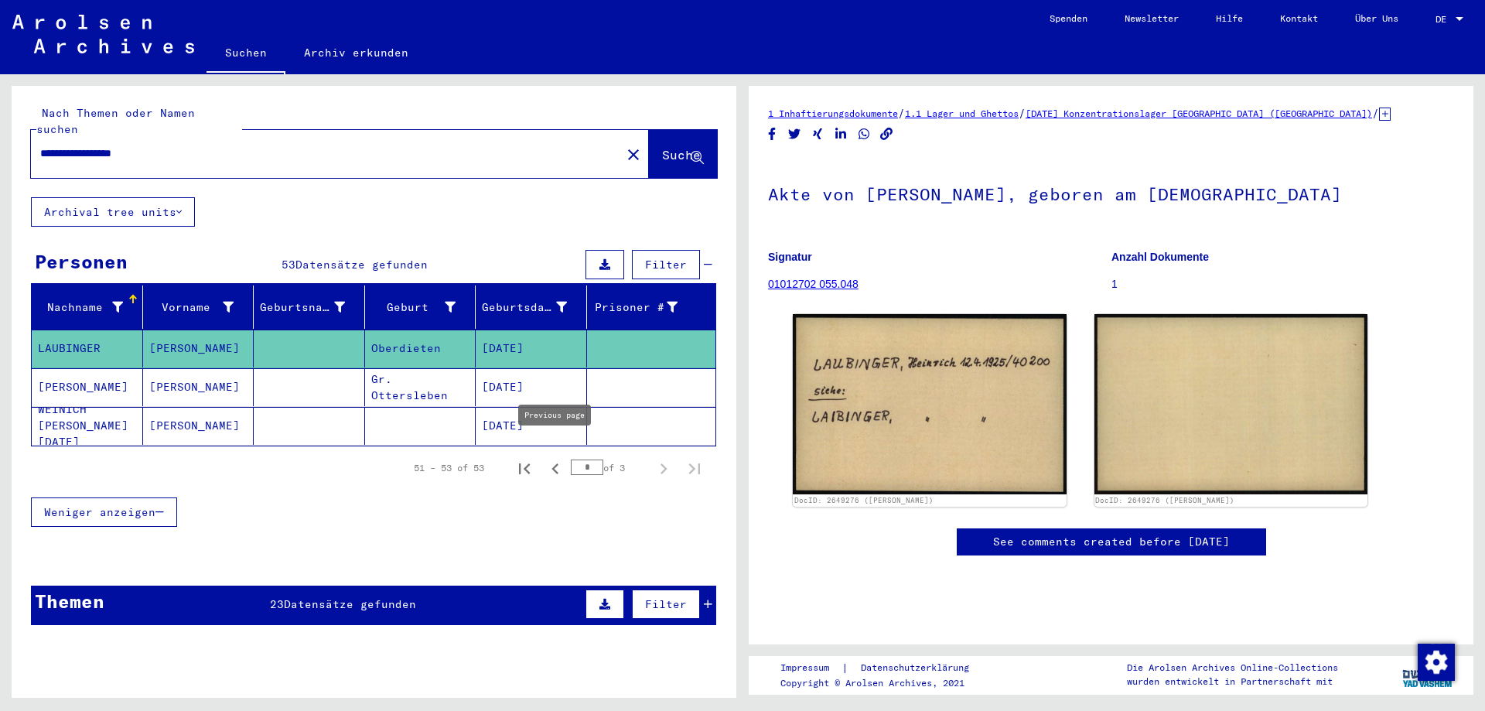
click at [555, 458] on icon "Previous page" at bounding box center [556, 469] width 22 height 22
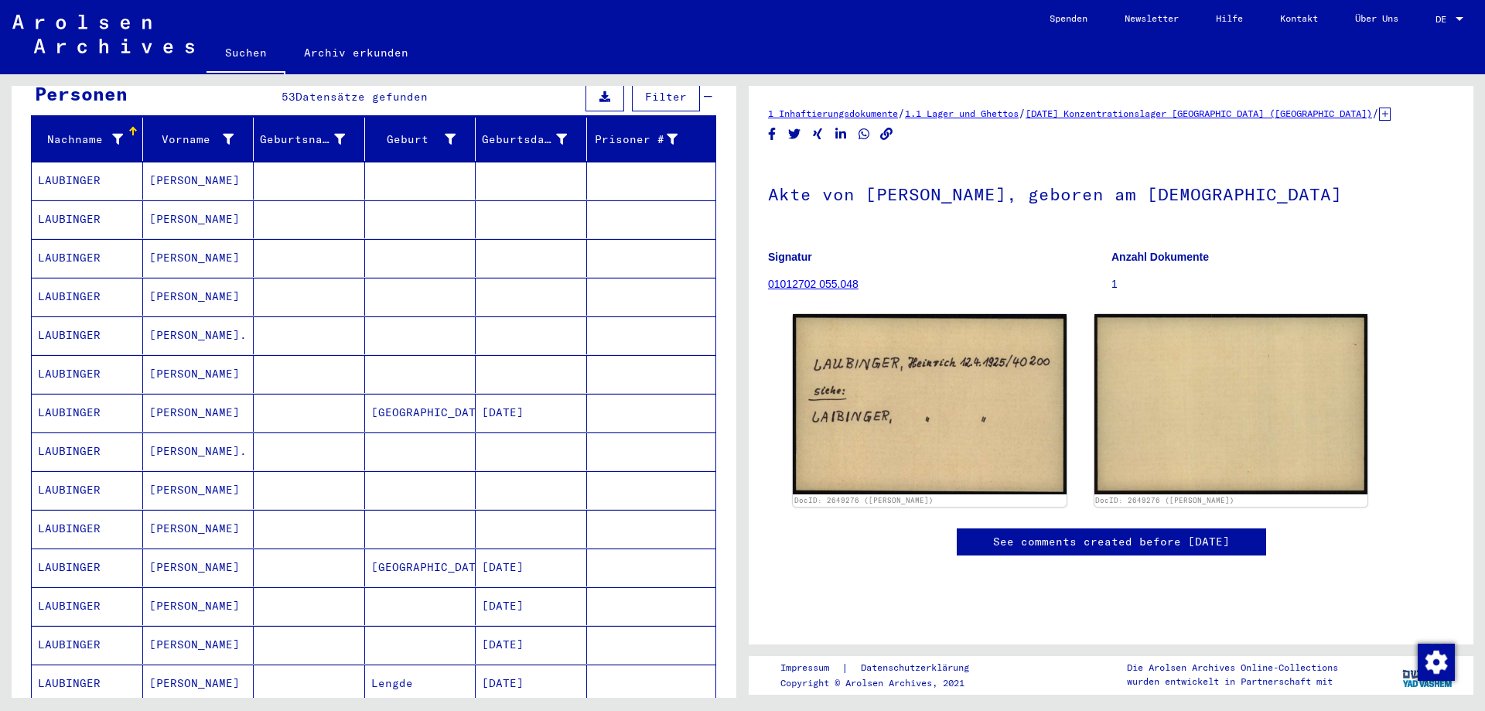
scroll to position [167, 0]
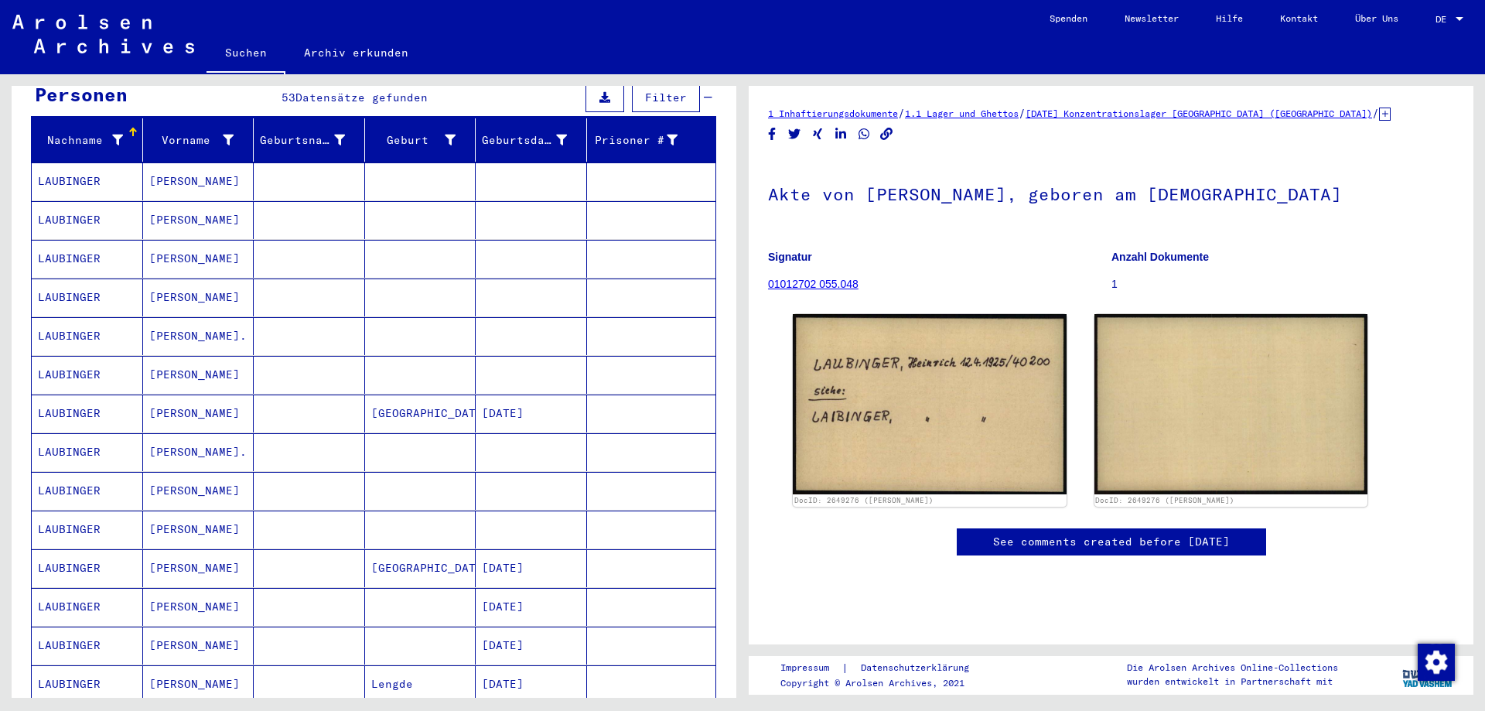
click at [631, 370] on mat-cell at bounding box center [651, 375] width 129 height 38
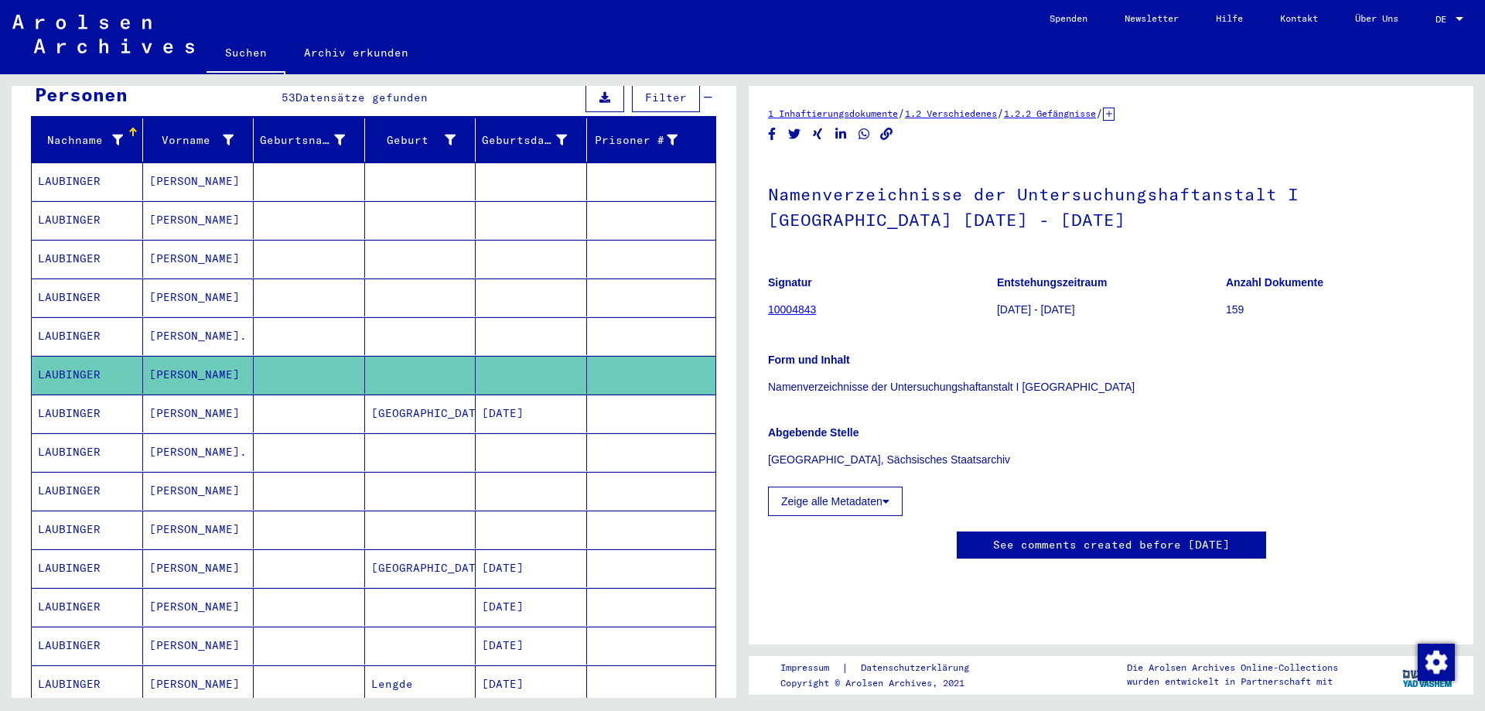
click at [620, 320] on mat-cell at bounding box center [651, 336] width 129 height 38
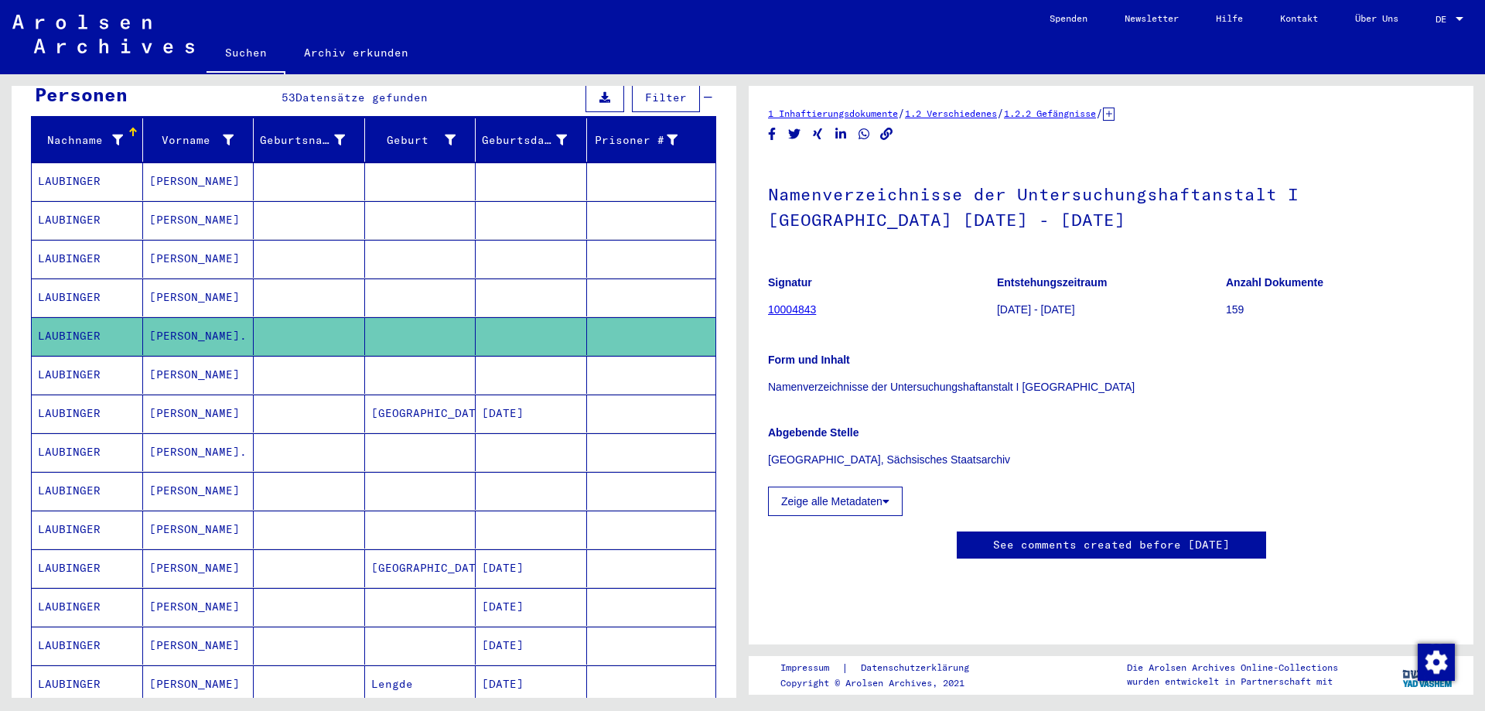
click at [617, 279] on mat-cell at bounding box center [651, 298] width 129 height 38
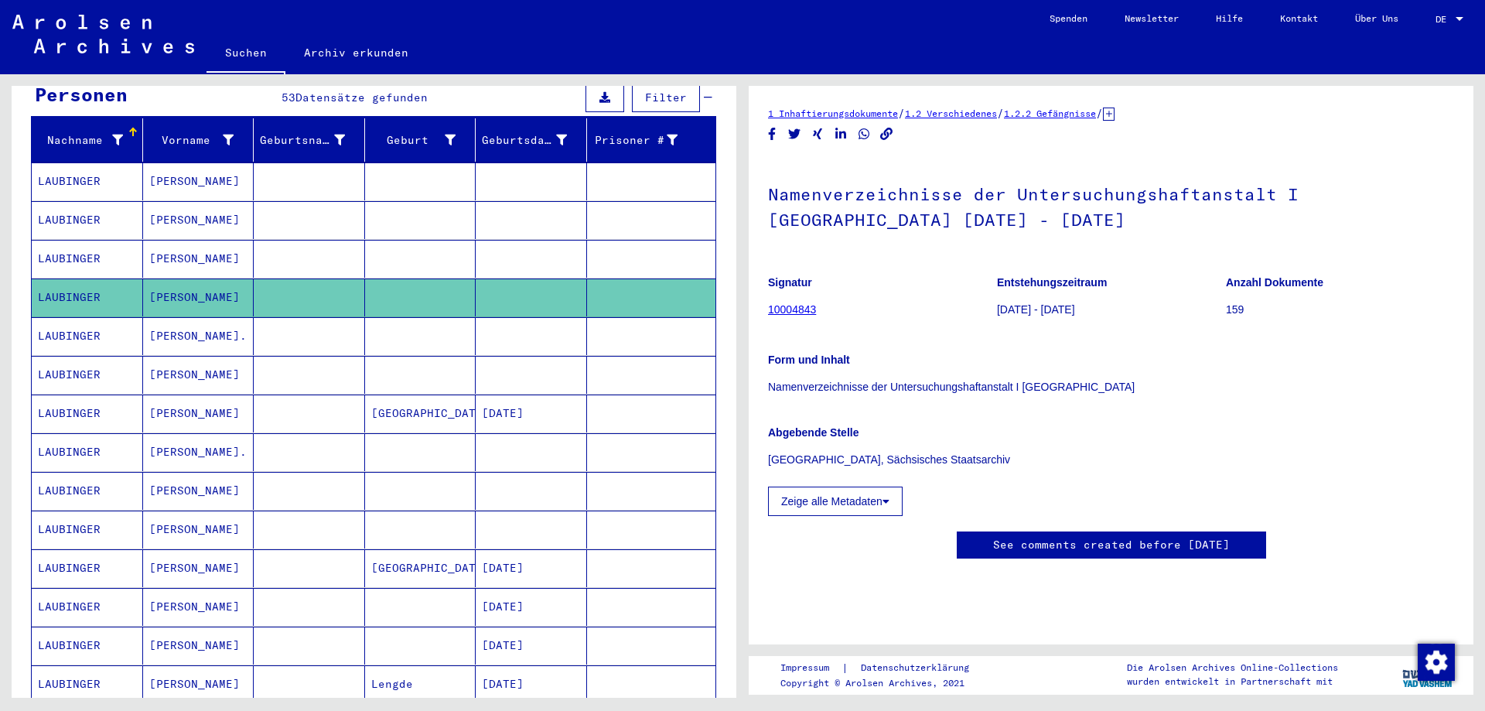
click at [619, 244] on mat-cell at bounding box center [651, 259] width 129 height 38
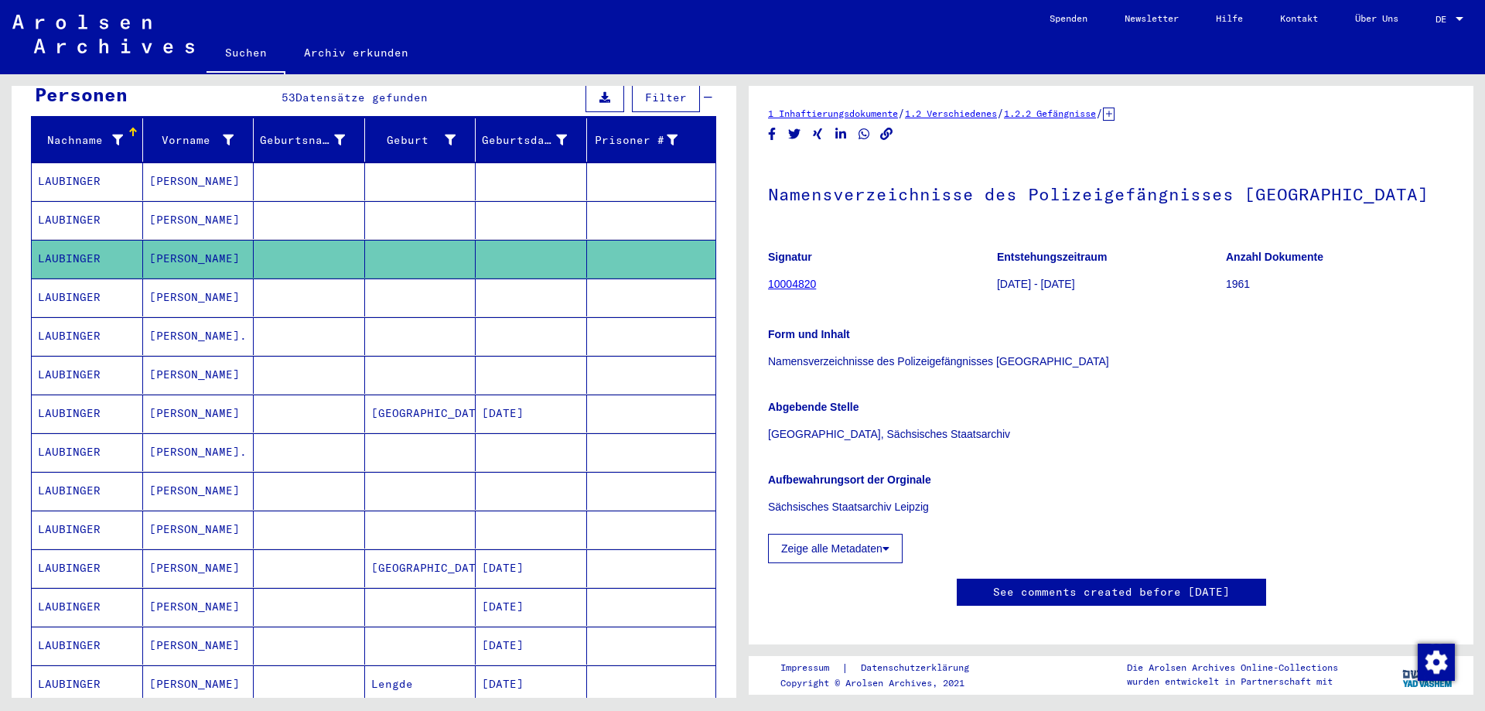
click at [623, 203] on mat-cell at bounding box center [651, 220] width 129 height 38
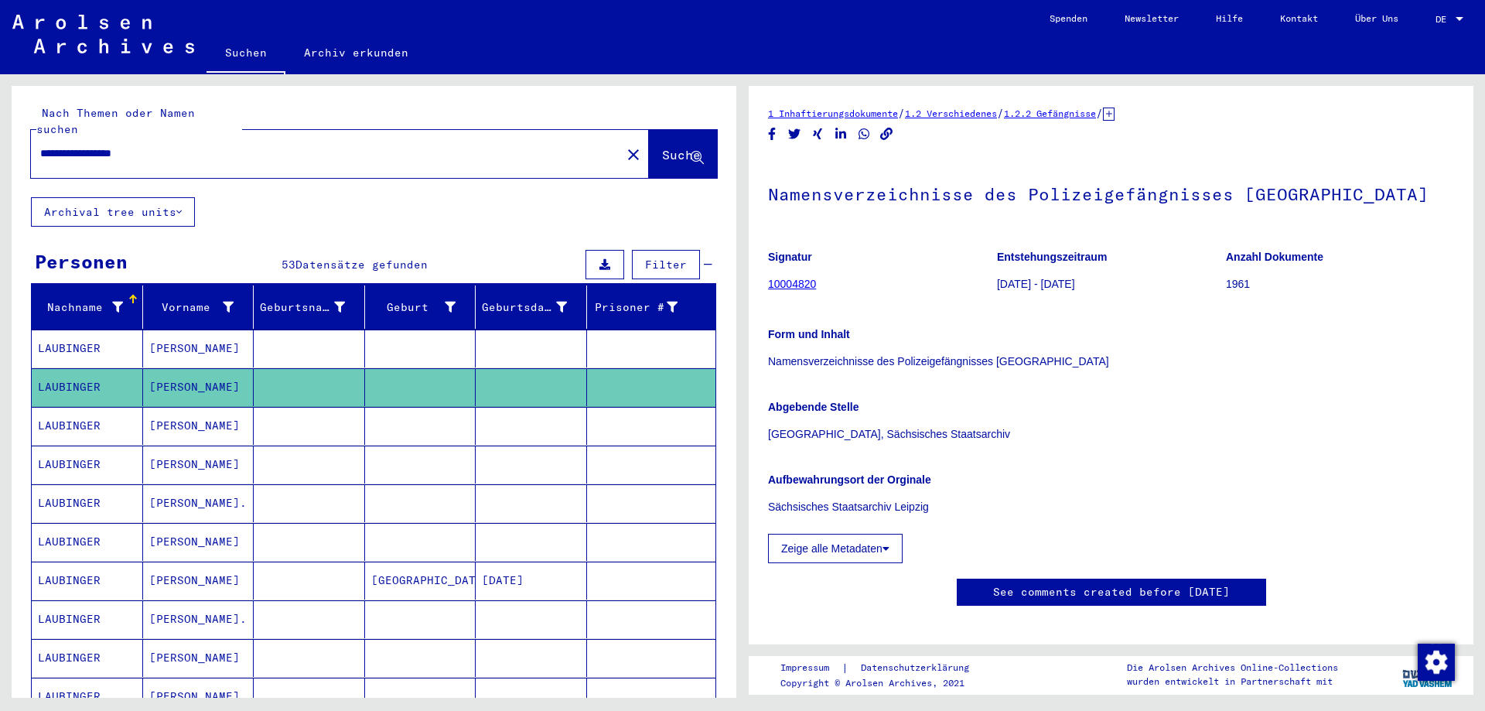
click at [631, 338] on mat-cell at bounding box center [651, 349] width 129 height 38
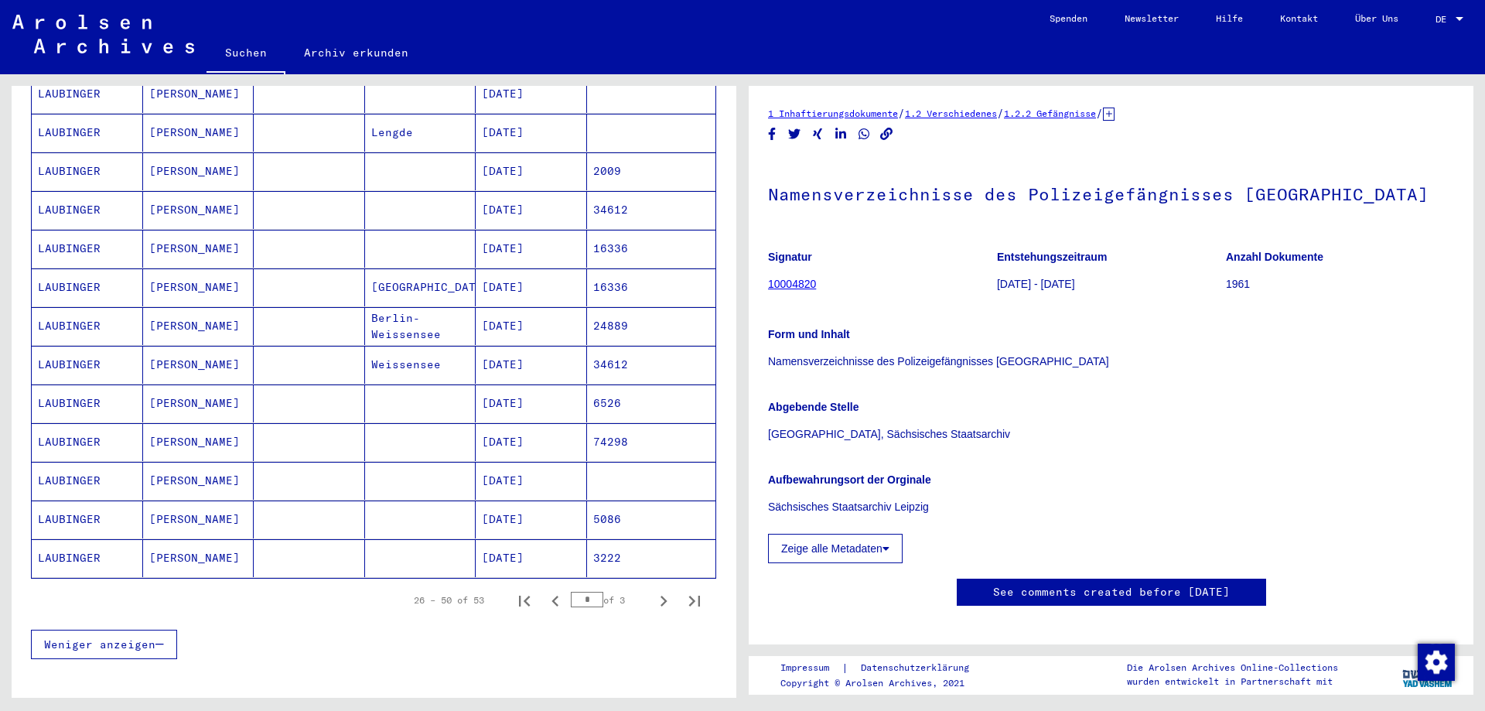
scroll to position [836, 0]
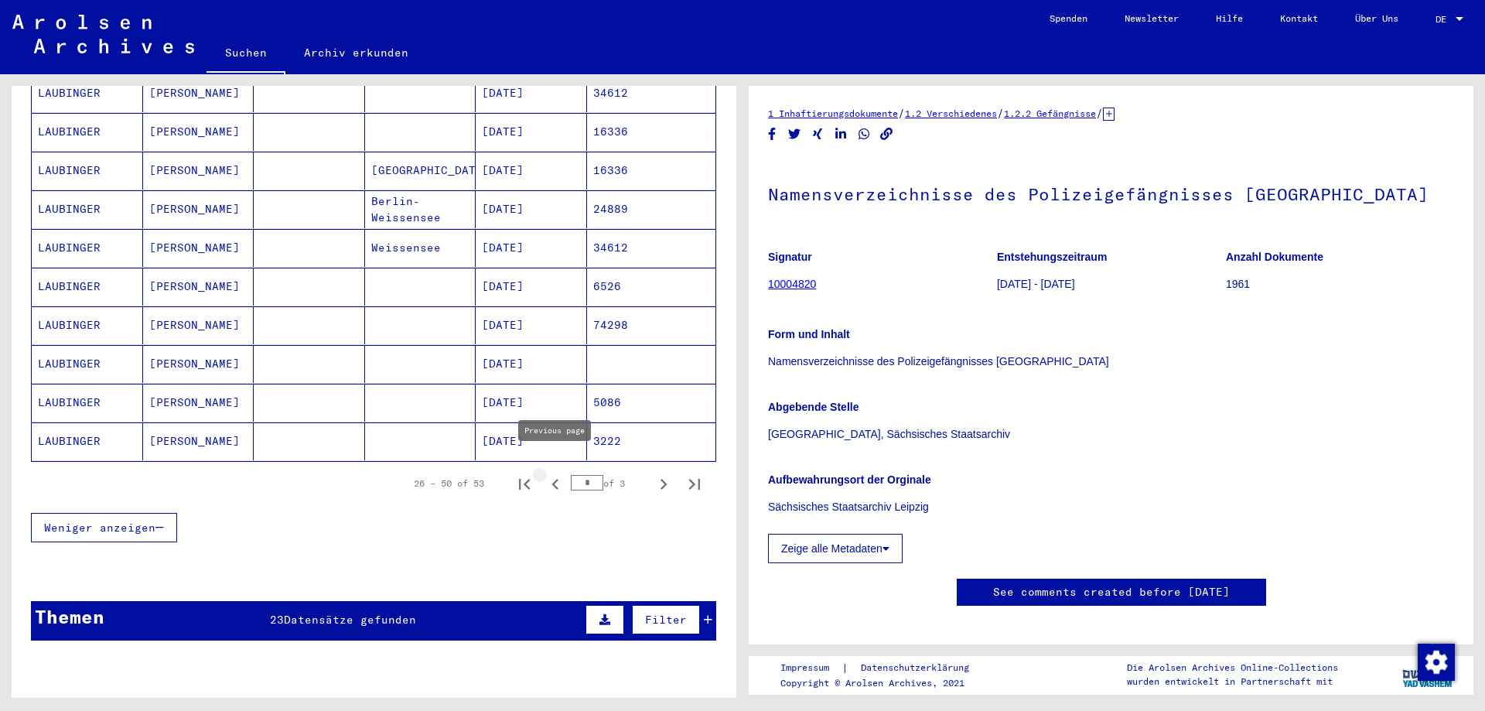
click at [556, 473] on icon "Previous page" at bounding box center [556, 484] width 22 height 22
type input "*"
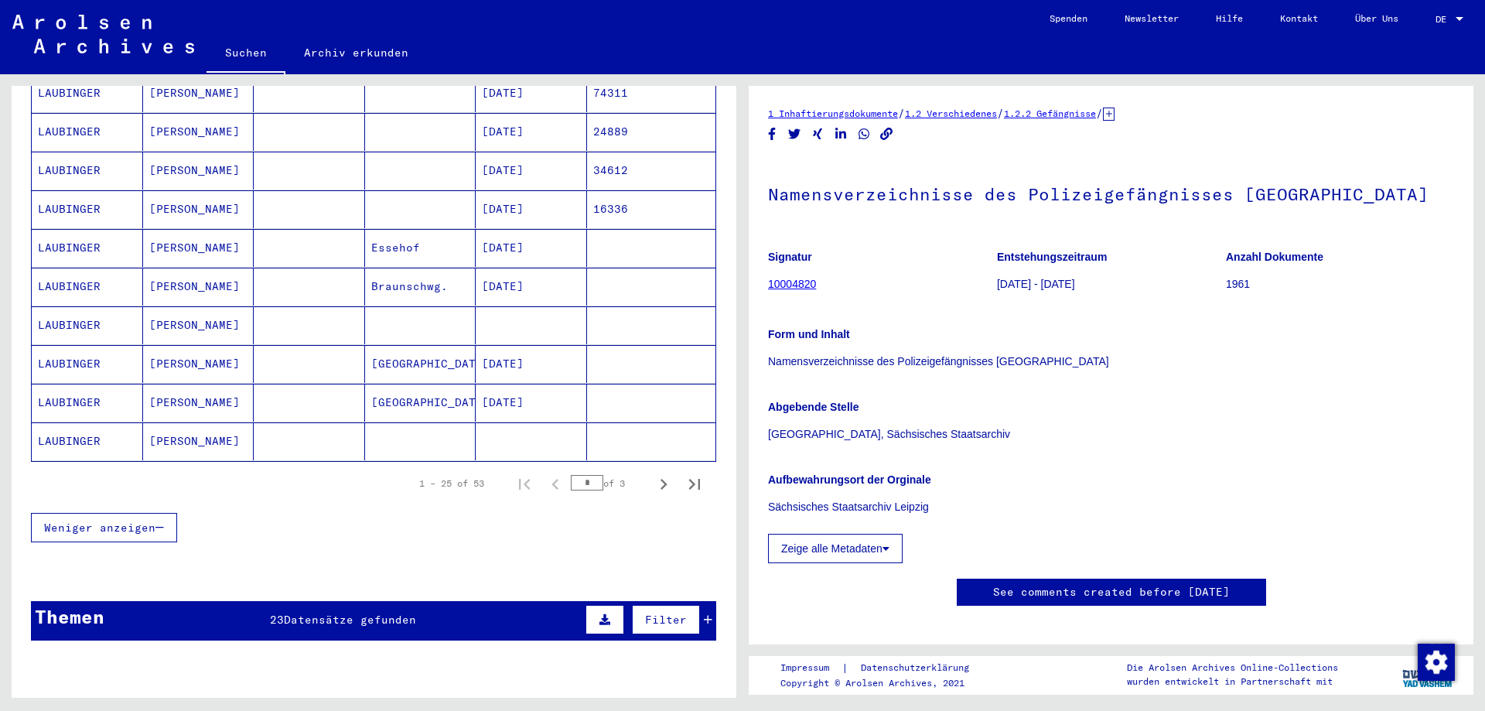
click at [624, 429] on mat-cell at bounding box center [651, 441] width 129 height 38
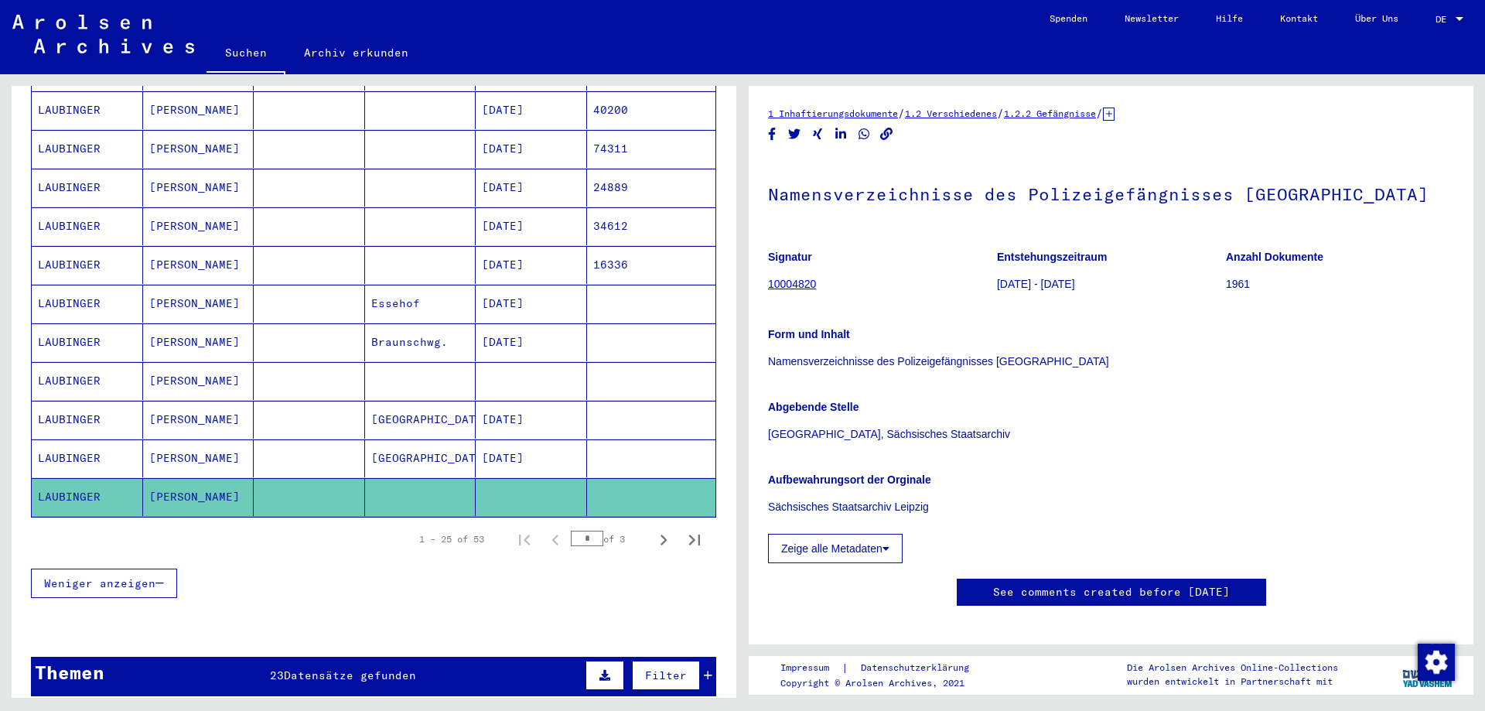
scroll to position [752, 0]
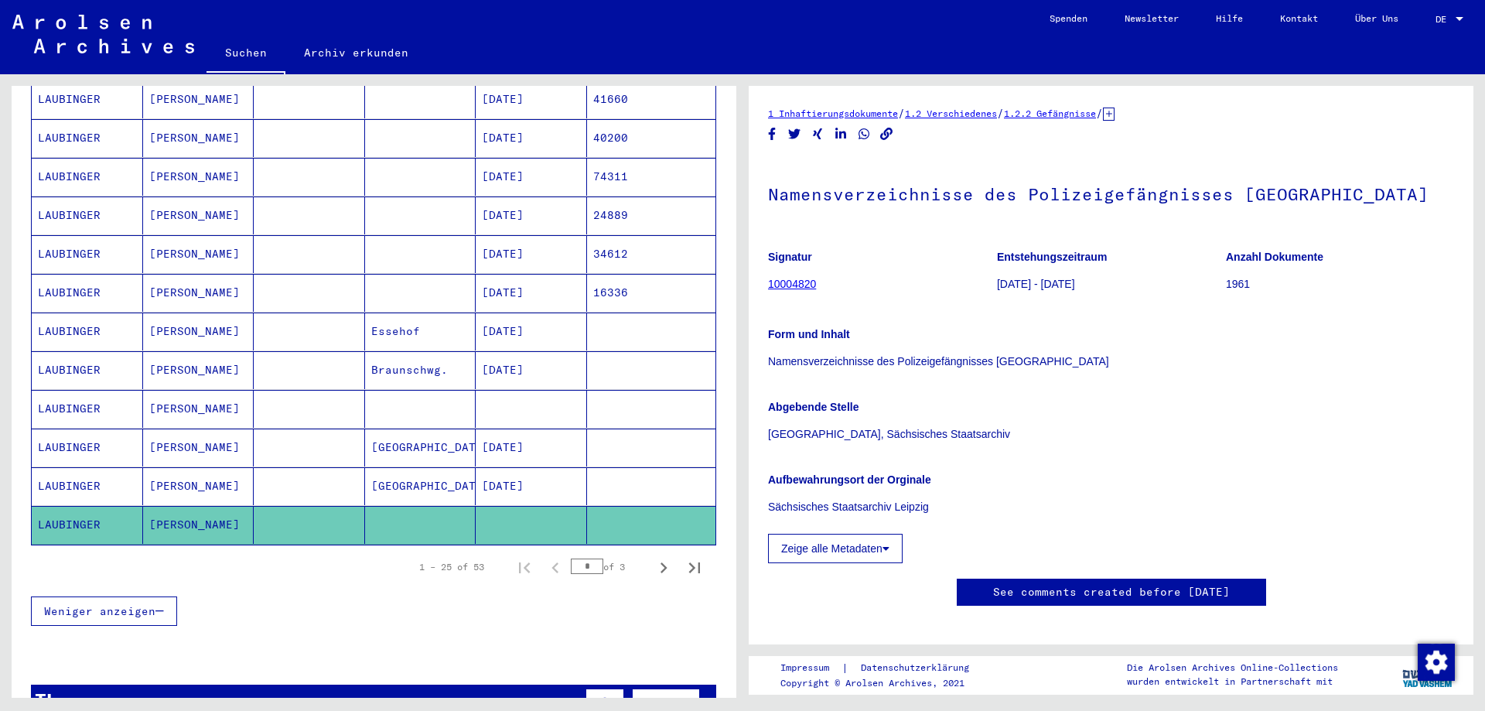
click at [625, 399] on mat-cell at bounding box center [651, 409] width 129 height 38
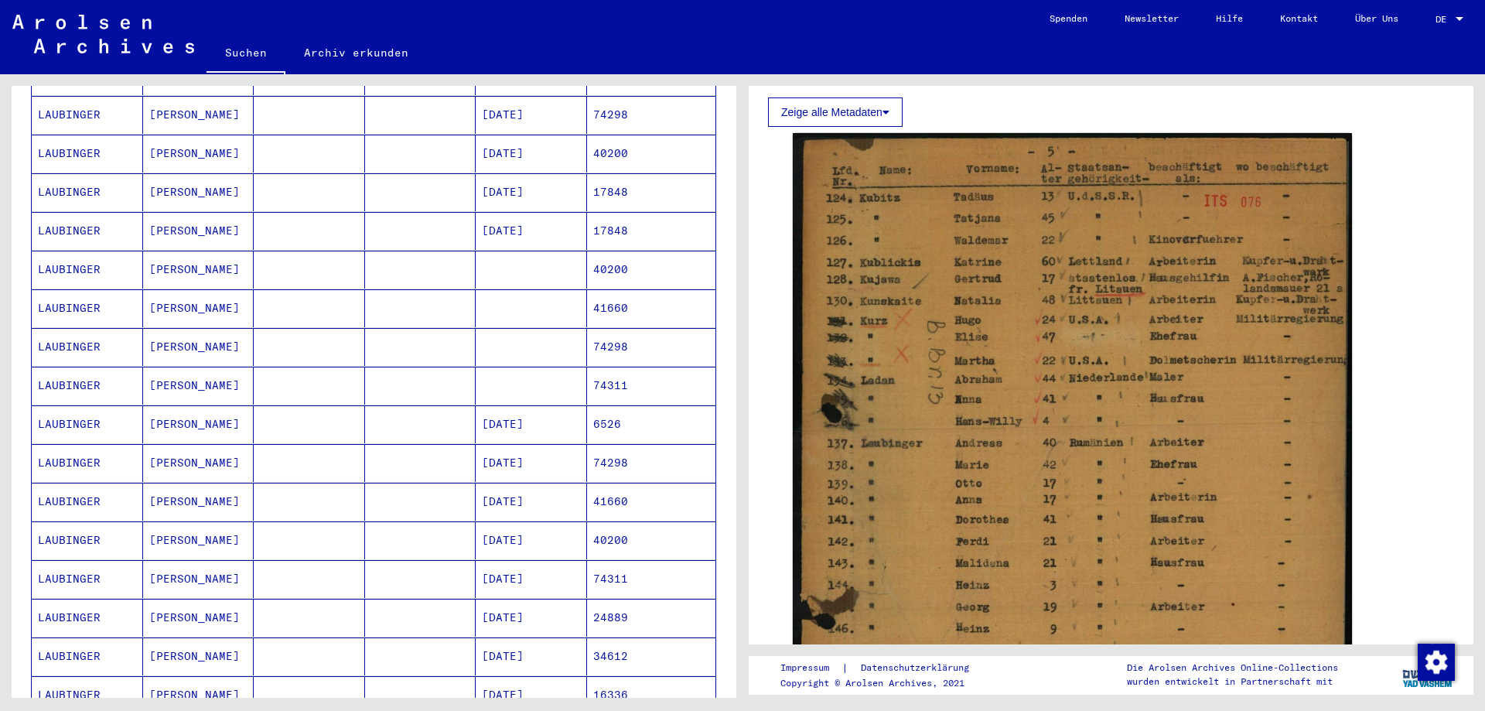
scroll to position [334, 0]
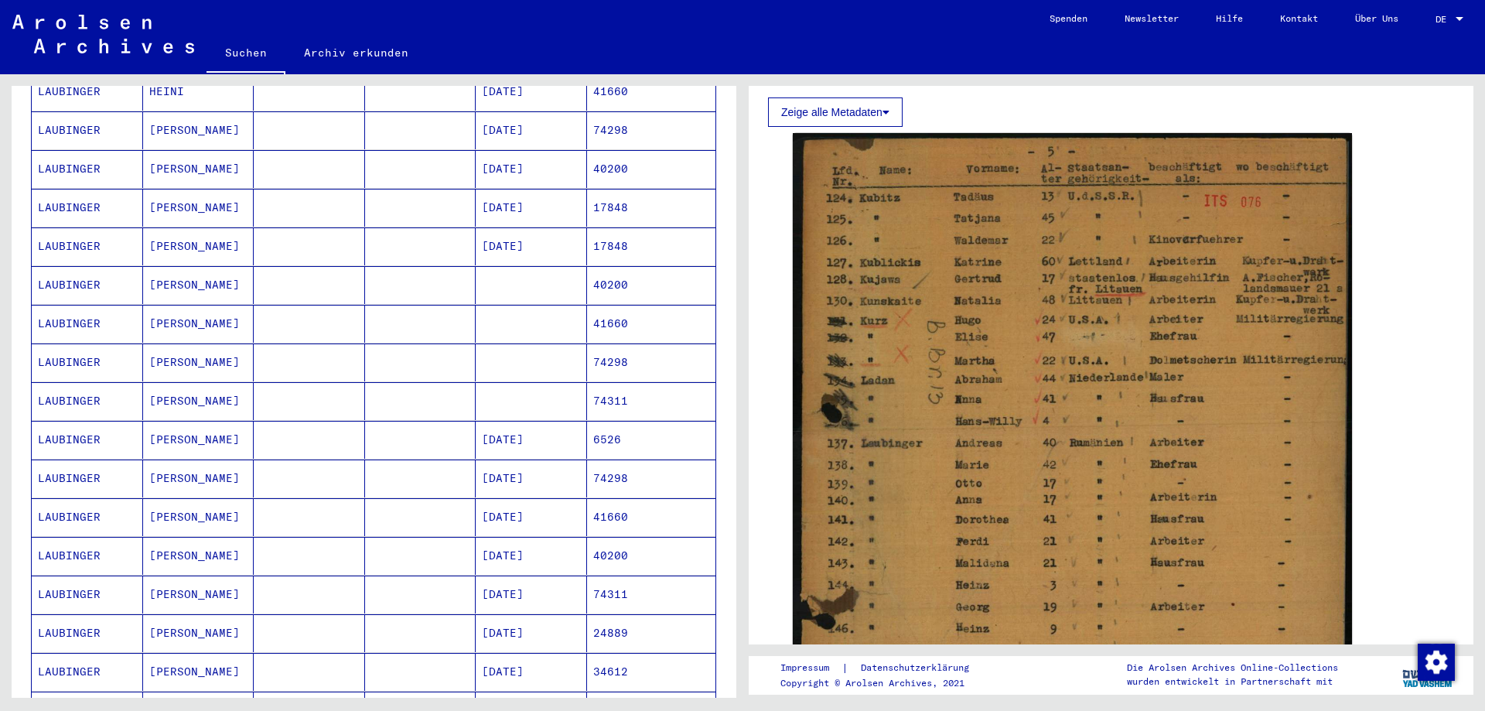
click at [525, 391] on mat-cell at bounding box center [531, 401] width 111 height 38
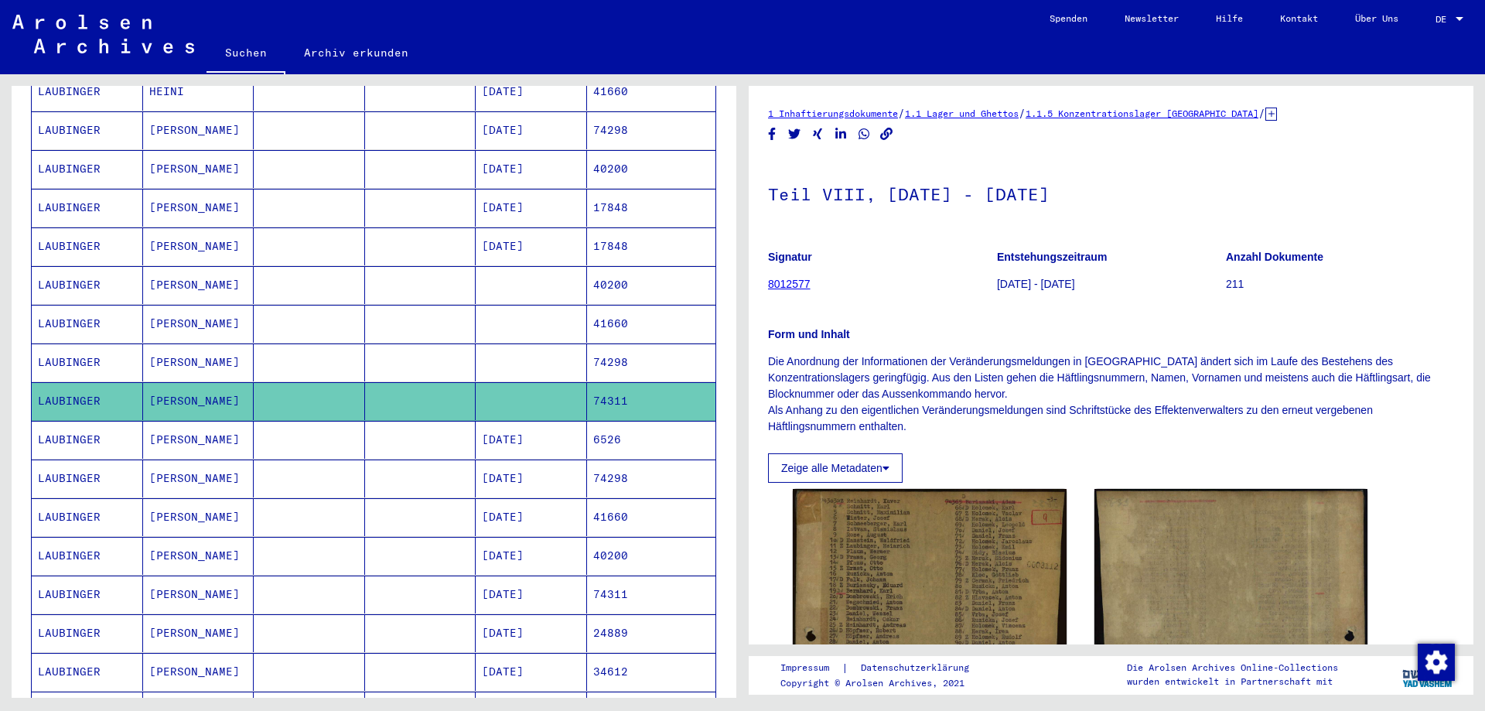
click at [538, 344] on mat-cell at bounding box center [531, 363] width 111 height 38
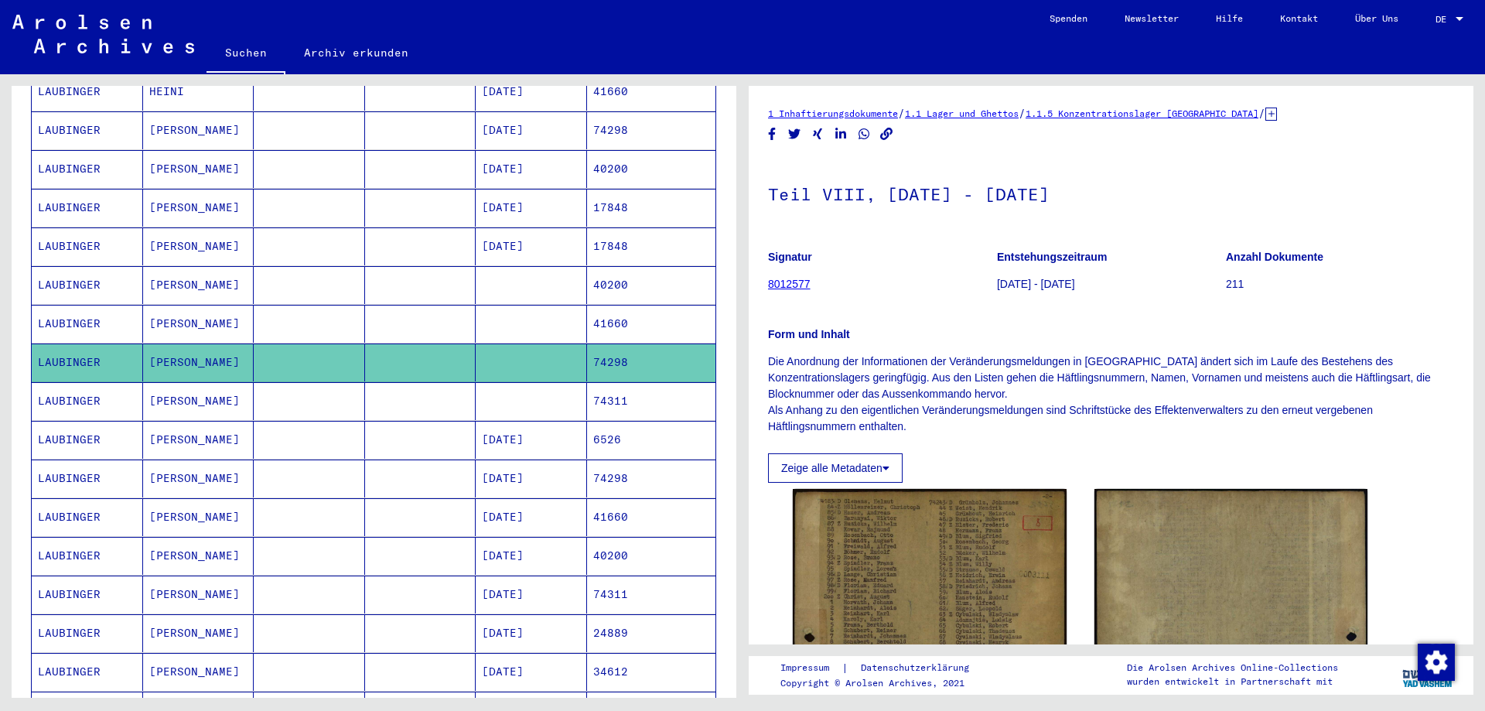
click at [535, 305] on mat-cell at bounding box center [531, 324] width 111 height 38
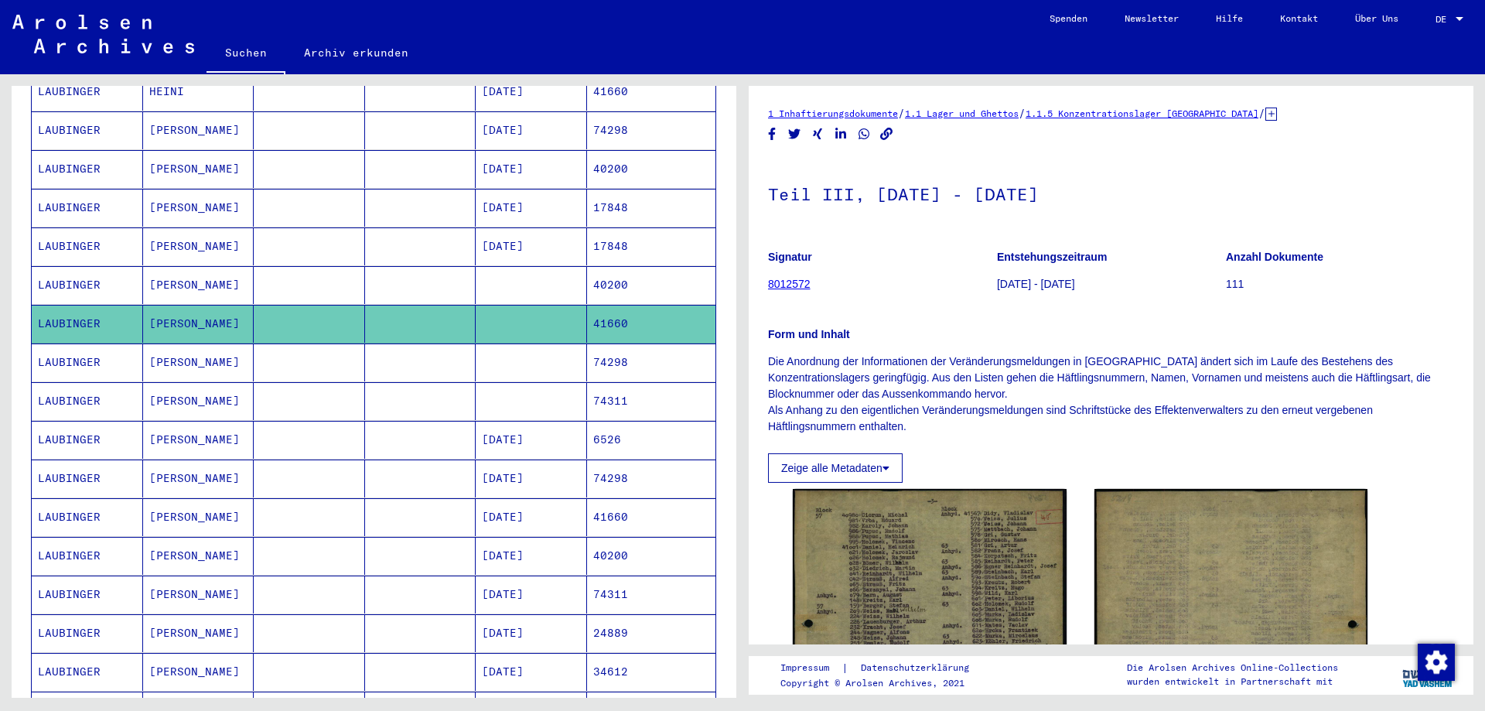
click at [524, 266] on mat-cell at bounding box center [531, 285] width 111 height 38
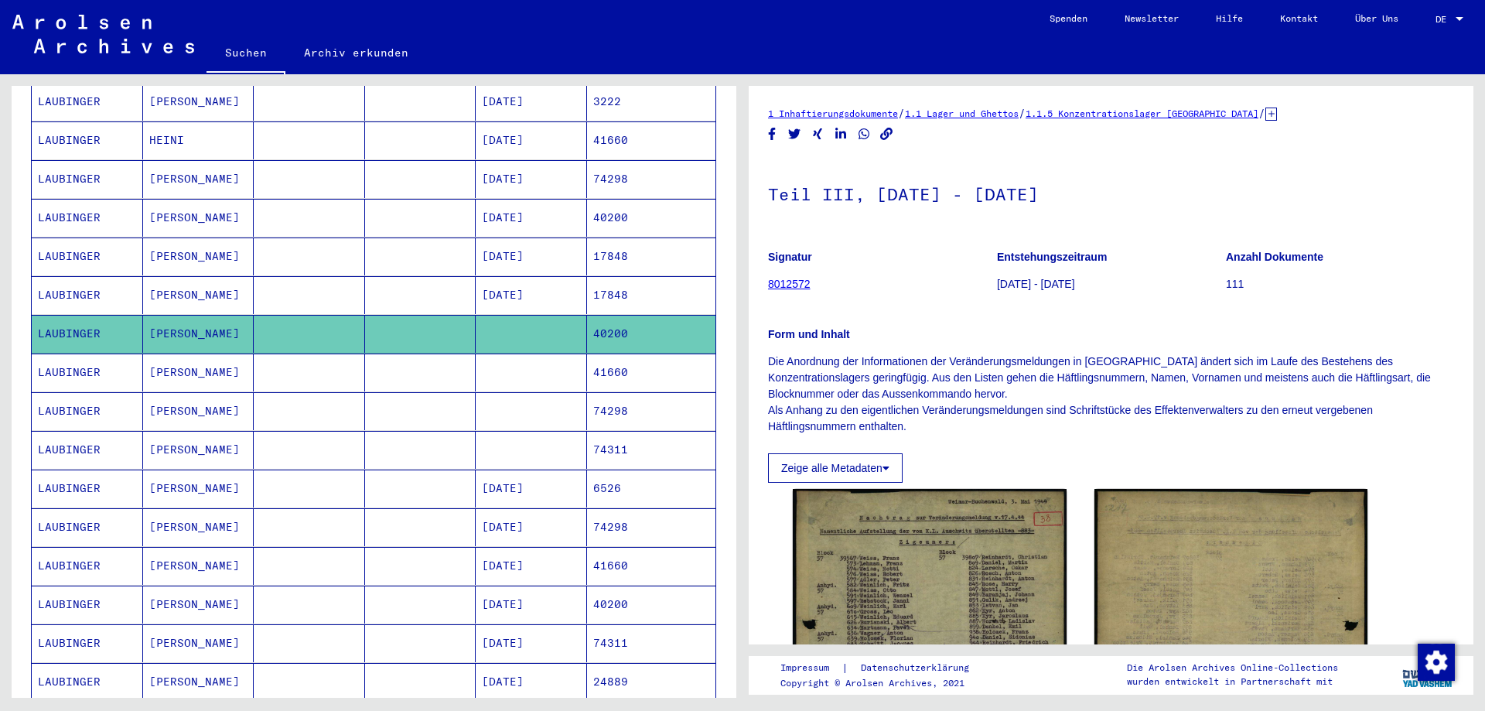
scroll to position [251, 0]
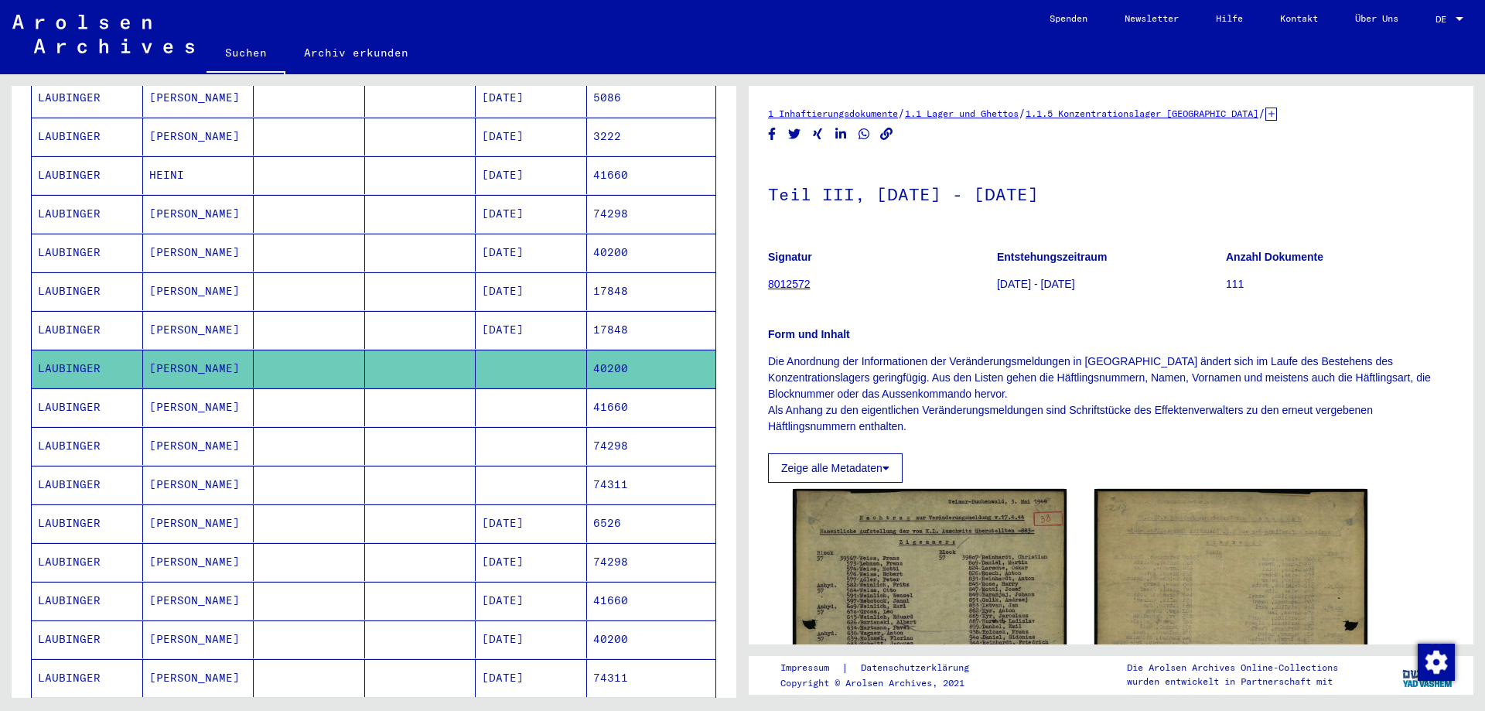
click at [518, 238] on mat-cell "[DATE]" at bounding box center [531, 253] width 111 height 38
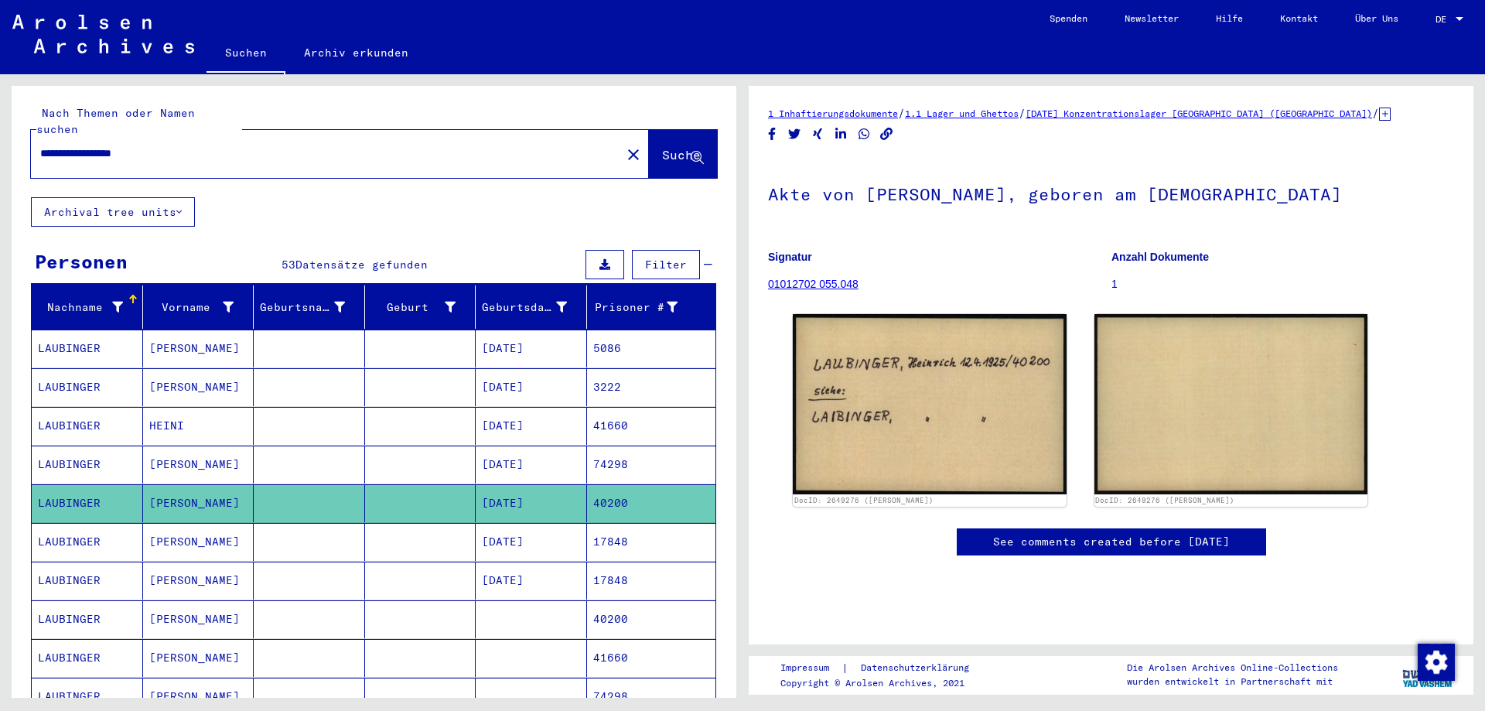
drag, startPoint x: 97, startPoint y: 135, endPoint x: 39, endPoint y: 156, distance: 61.4
click at [40, 156] on input "**********" at bounding box center [326, 153] width 572 height 16
drag, startPoint x: 149, startPoint y: 134, endPoint x: 90, endPoint y: 152, distance: 62.4
click at [90, 152] on input "**********" at bounding box center [326, 153] width 572 height 16
click at [677, 147] on span "Suche" at bounding box center [681, 154] width 39 height 15
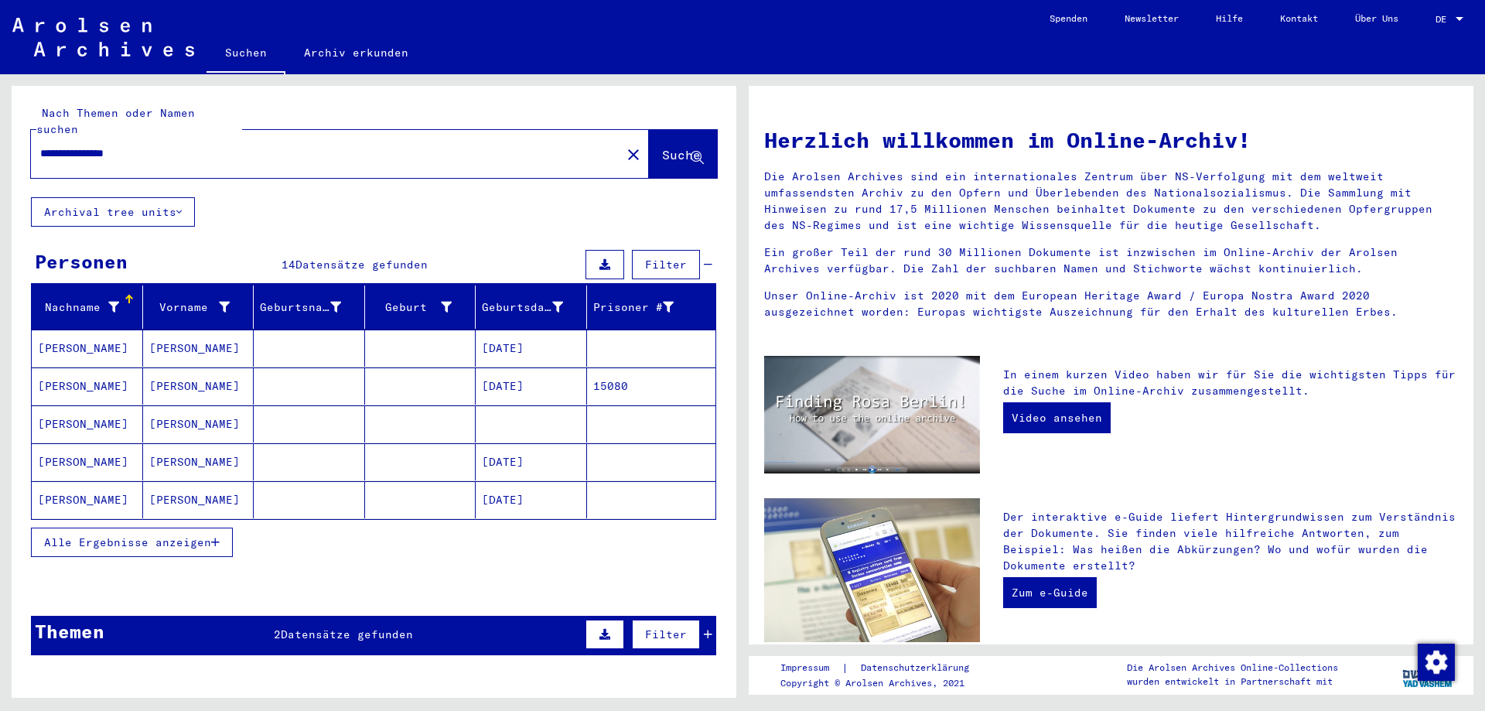
click at [141, 535] on span "Alle Ergebnisse anzeigen" at bounding box center [127, 542] width 167 height 14
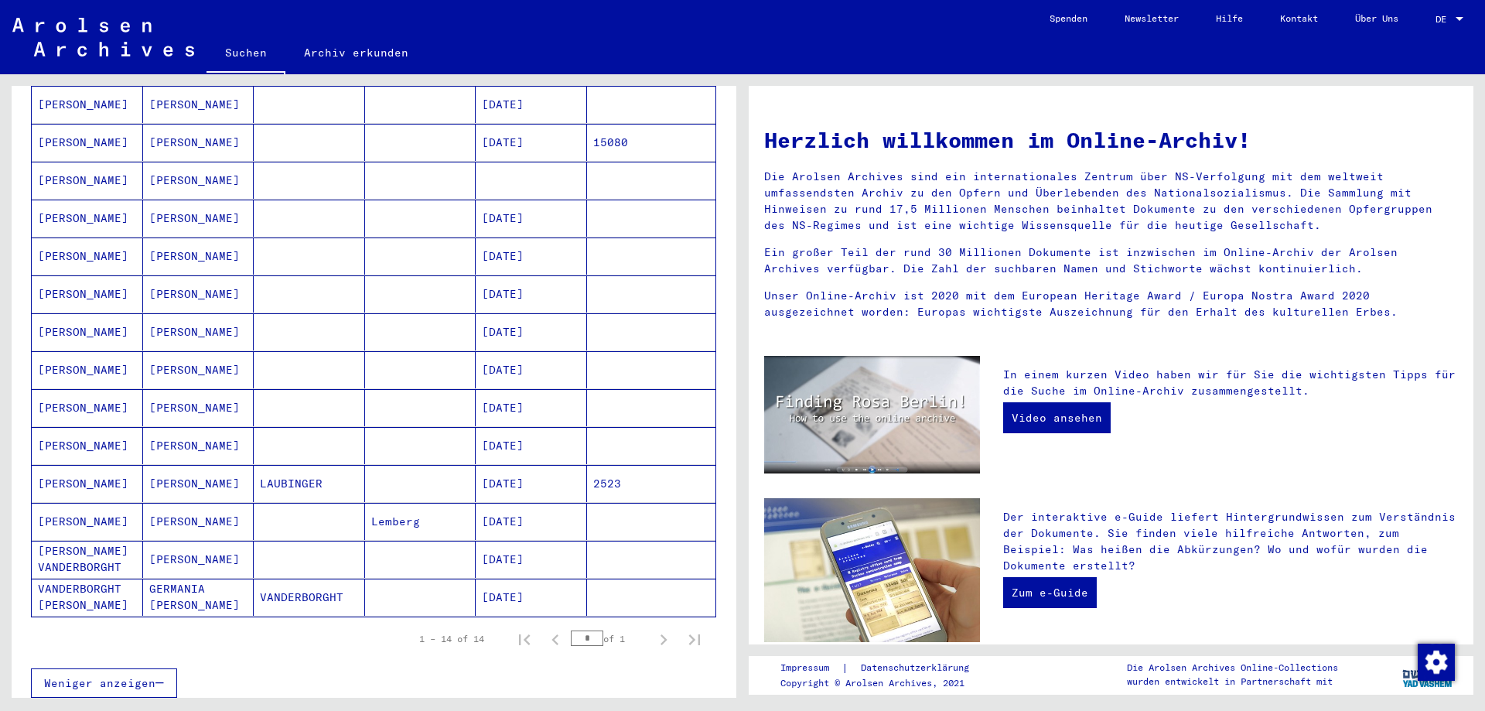
scroll to position [251, 0]
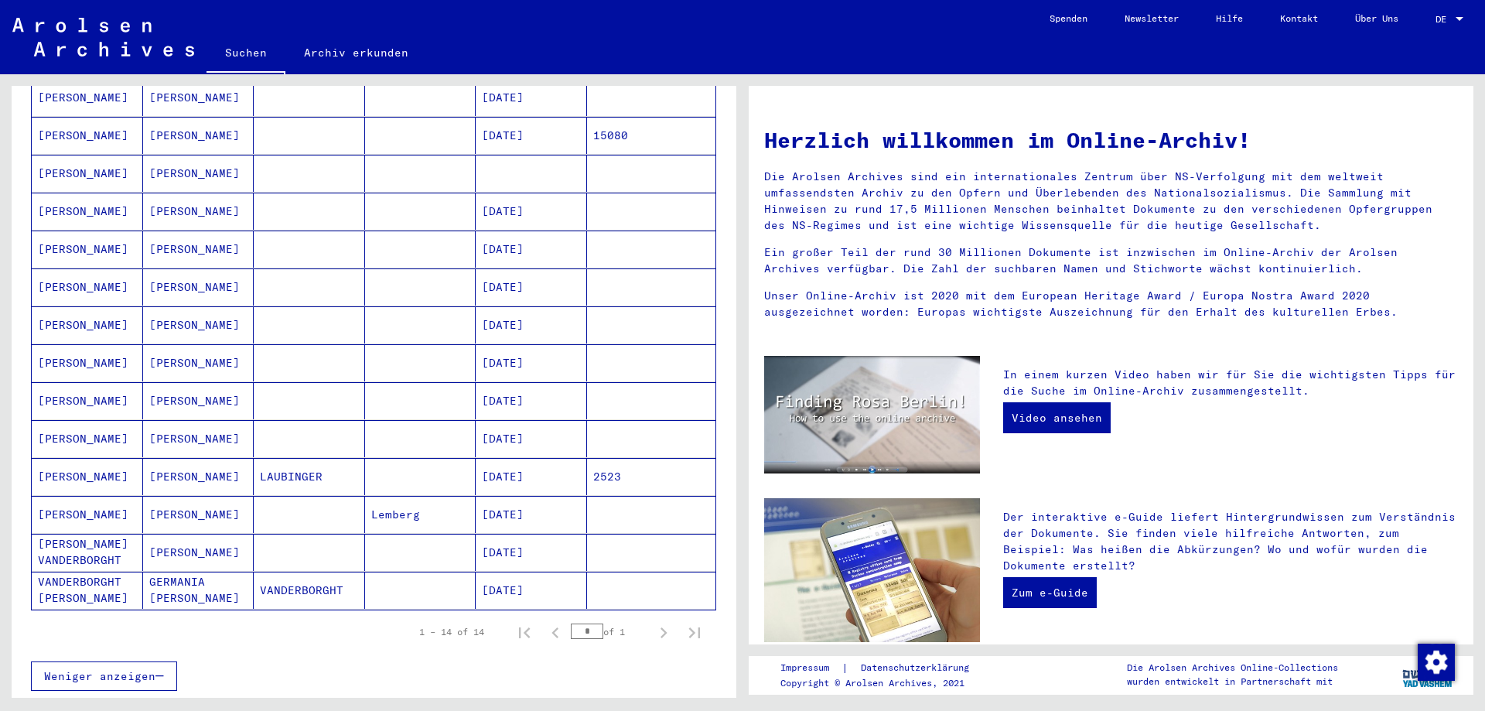
click at [545, 463] on mat-cell "[DATE]" at bounding box center [531, 476] width 111 height 37
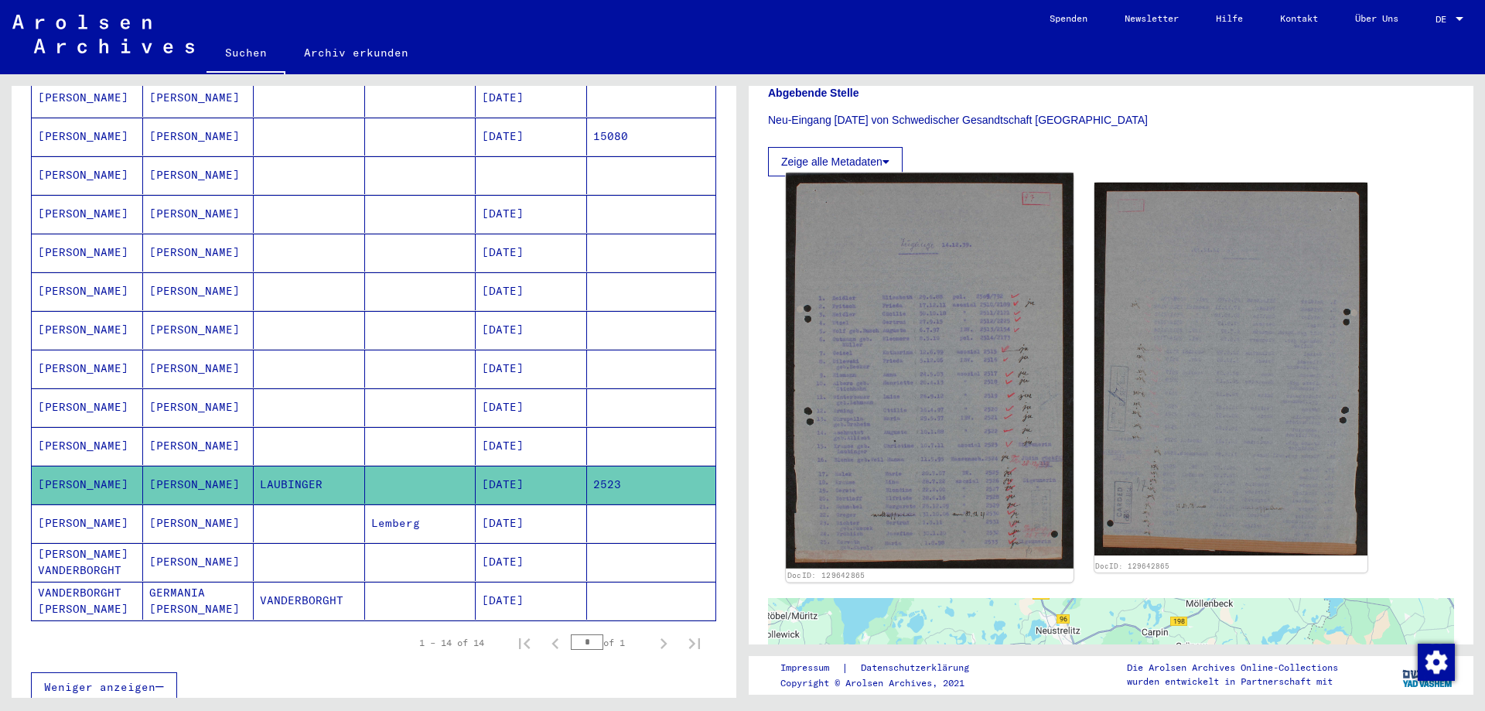
scroll to position [251, 0]
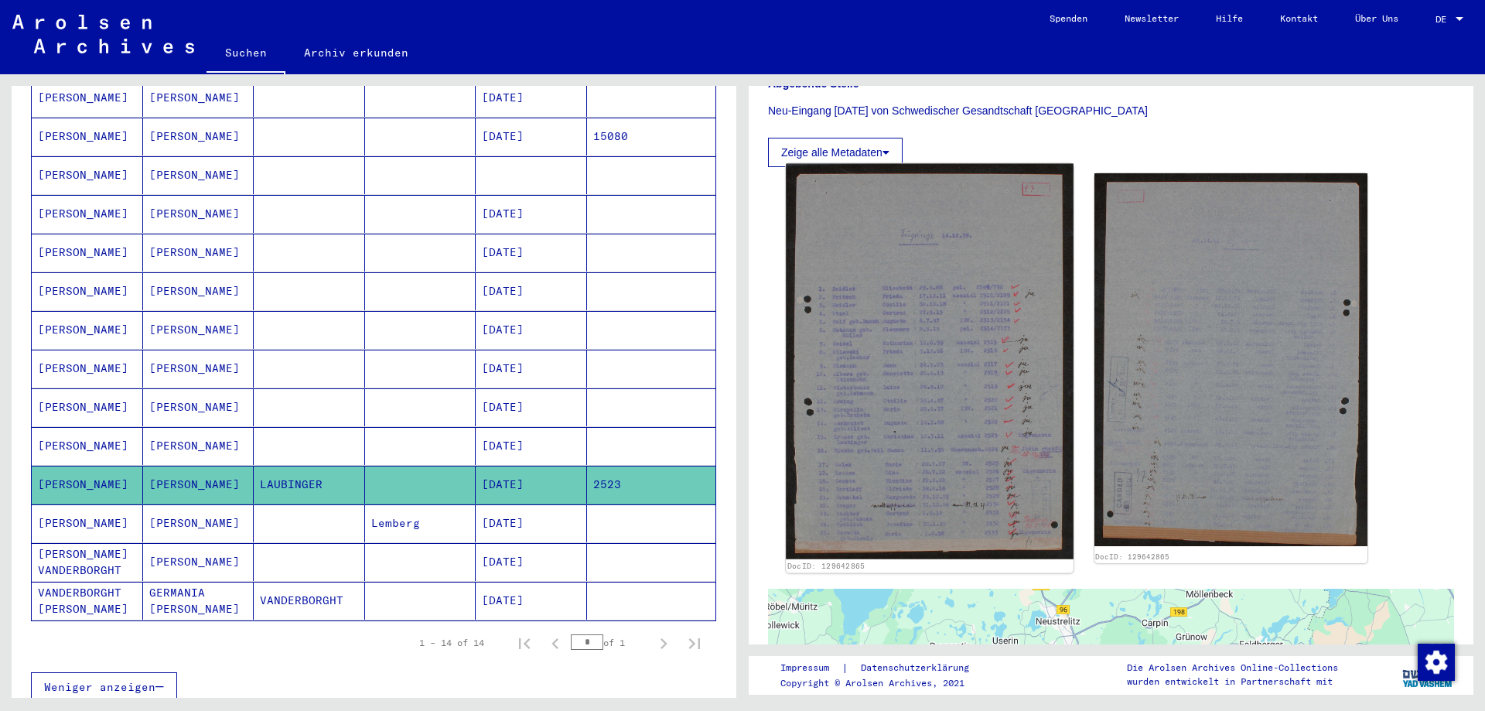
click at [985, 224] on img at bounding box center [929, 362] width 287 height 396
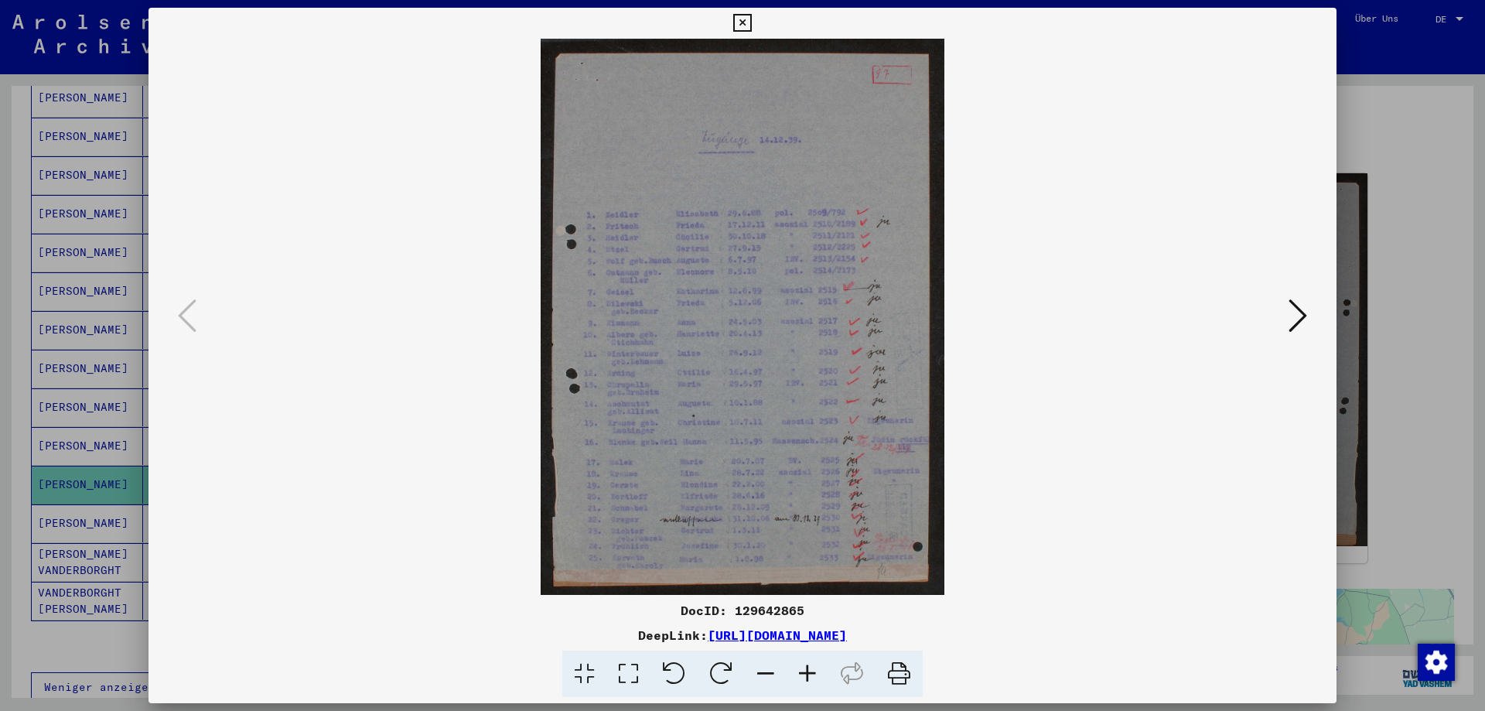
click at [807, 672] on icon at bounding box center [808, 674] width 42 height 47
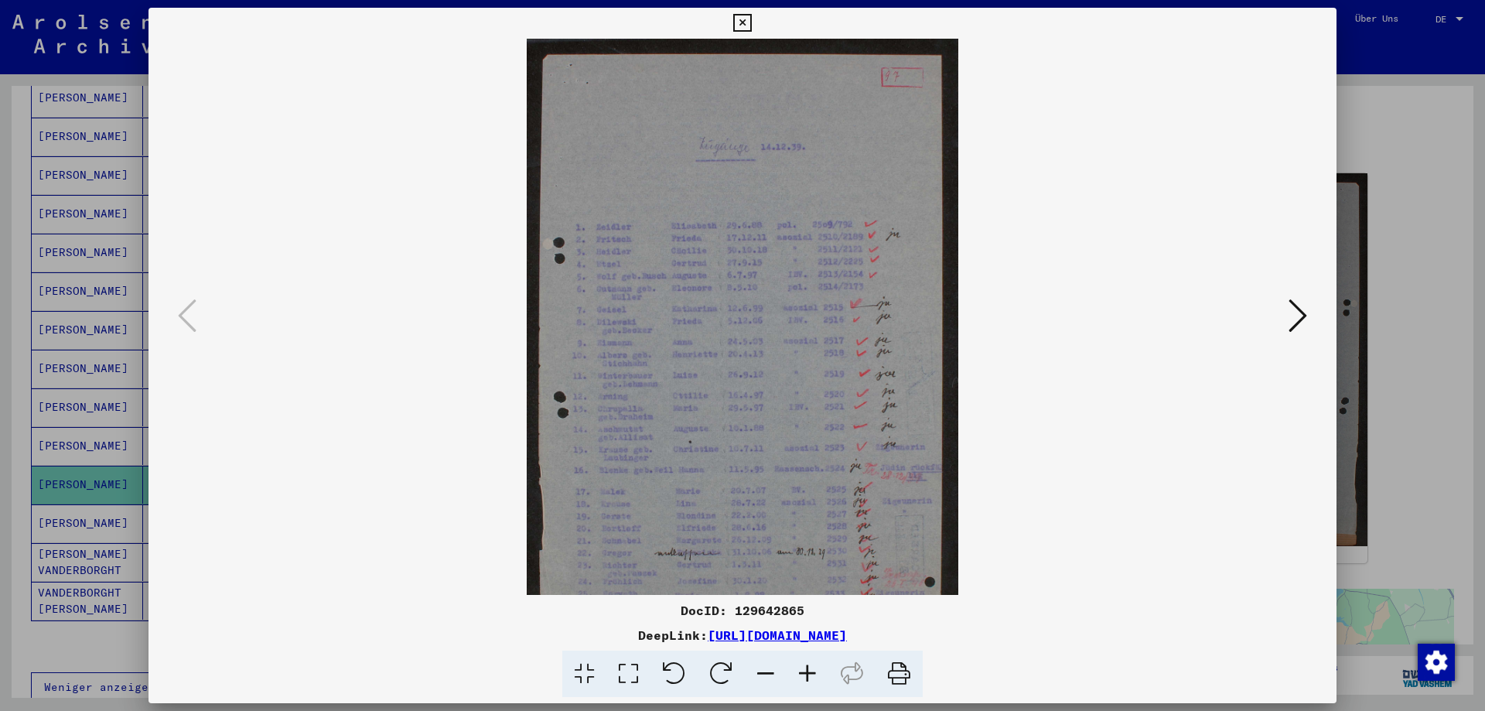
click at [807, 672] on icon at bounding box center [808, 674] width 42 height 47
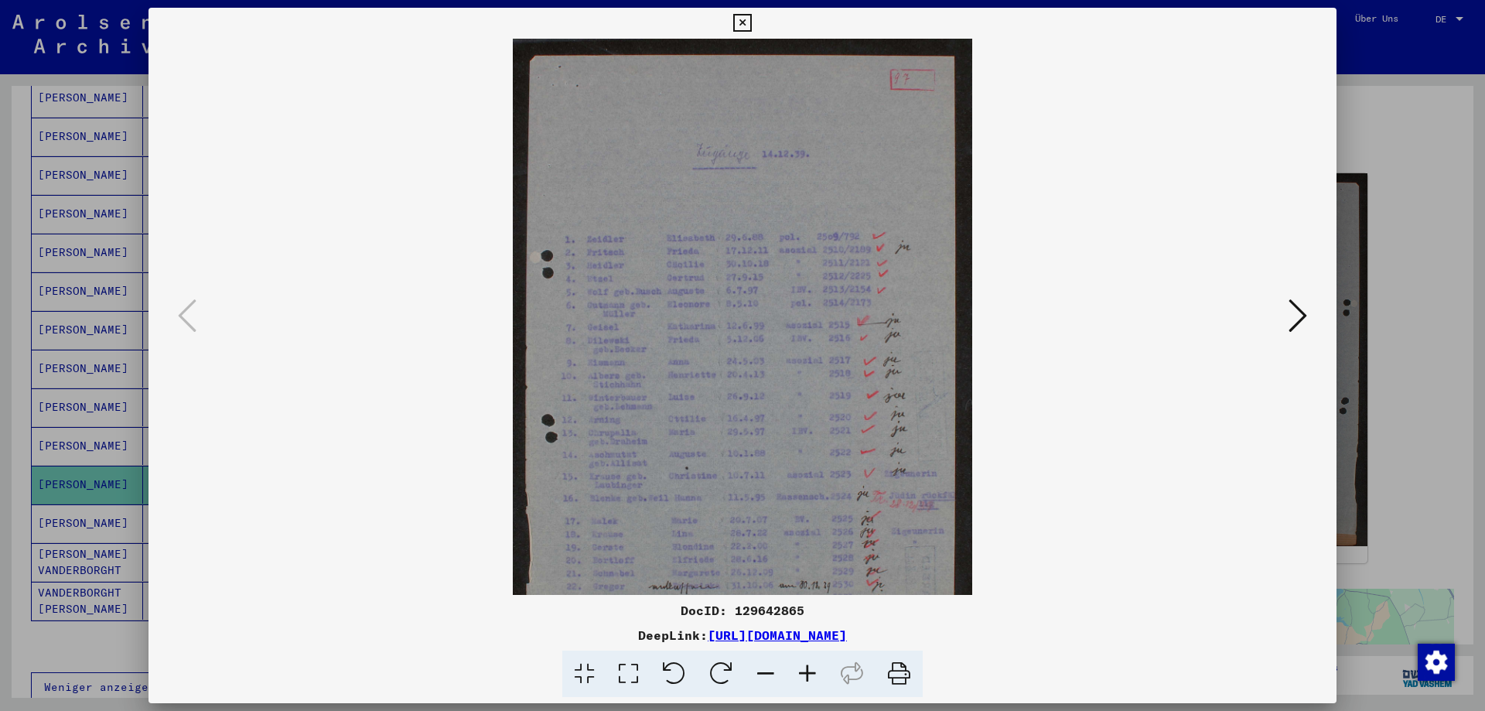
click at [807, 672] on icon at bounding box center [808, 674] width 42 height 47
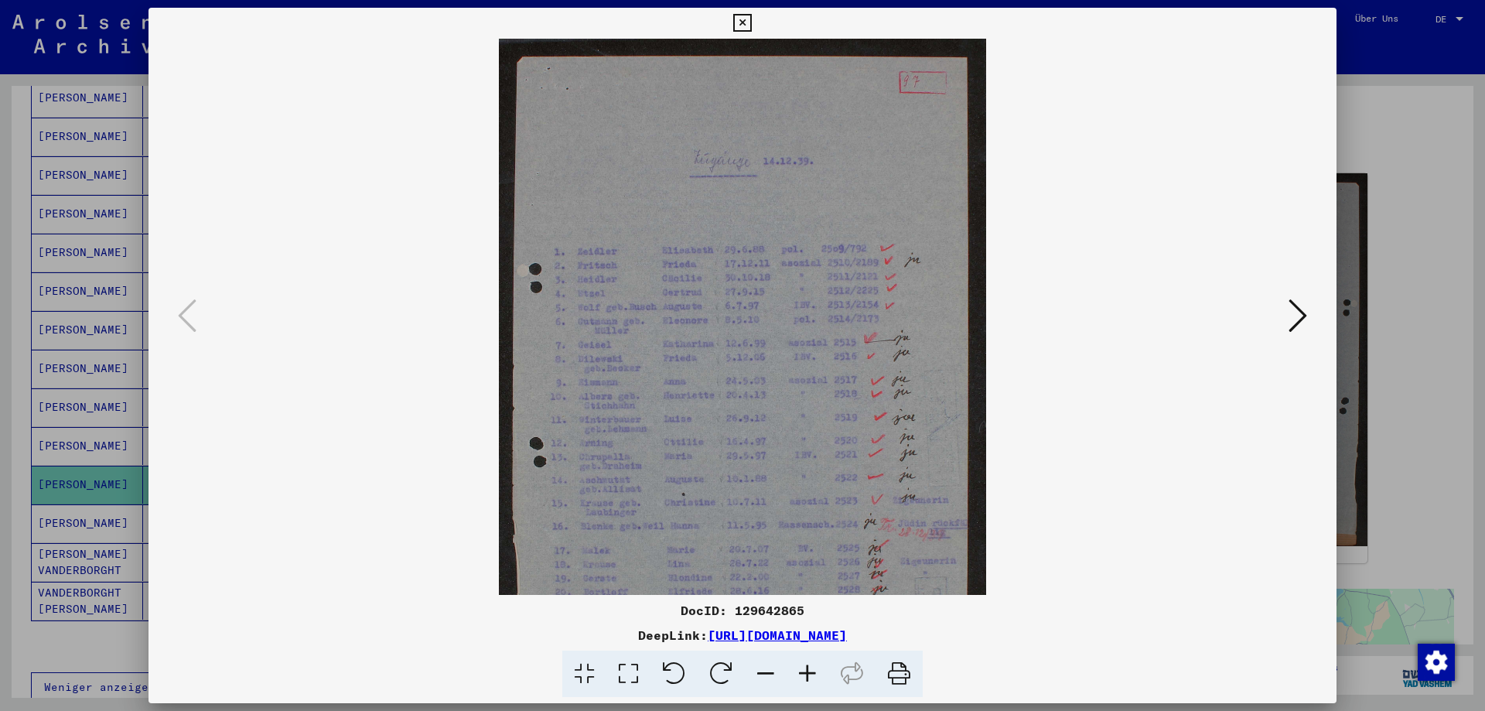
click at [807, 672] on icon at bounding box center [808, 674] width 42 height 47
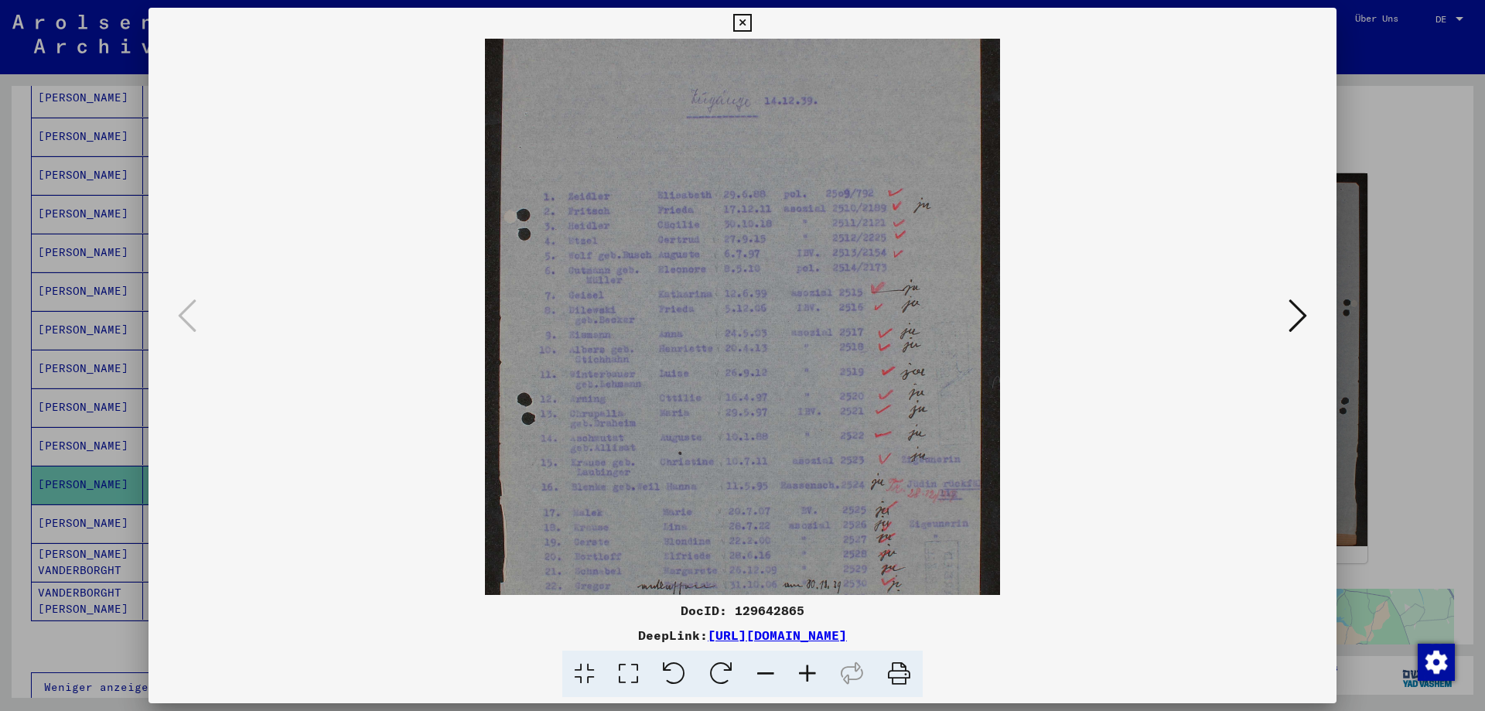
scroll to position [91, 0]
drag, startPoint x: 744, startPoint y: 463, endPoint x: 748, endPoint y: 371, distance: 91.4
click at [748, 371] on img at bounding box center [742, 302] width 515 height 711
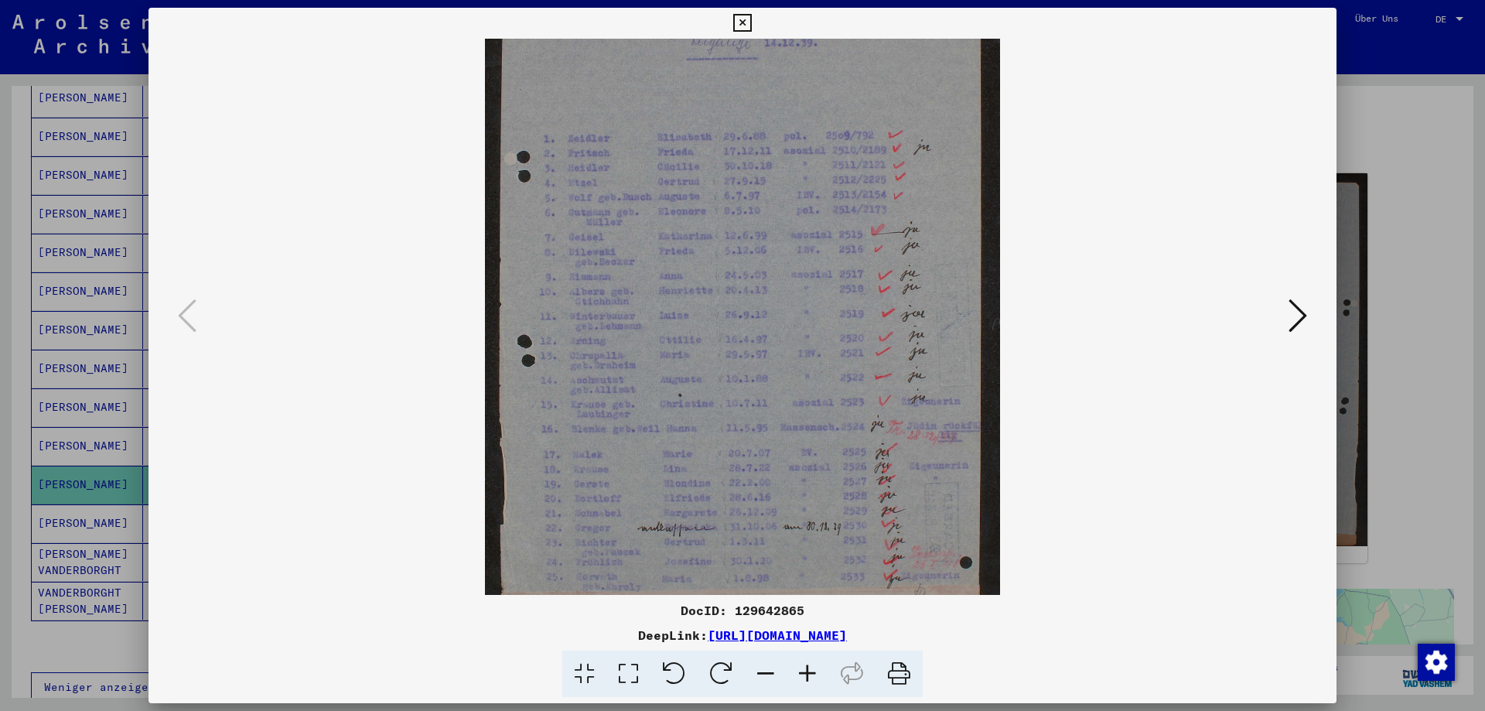
scroll to position [155, 0]
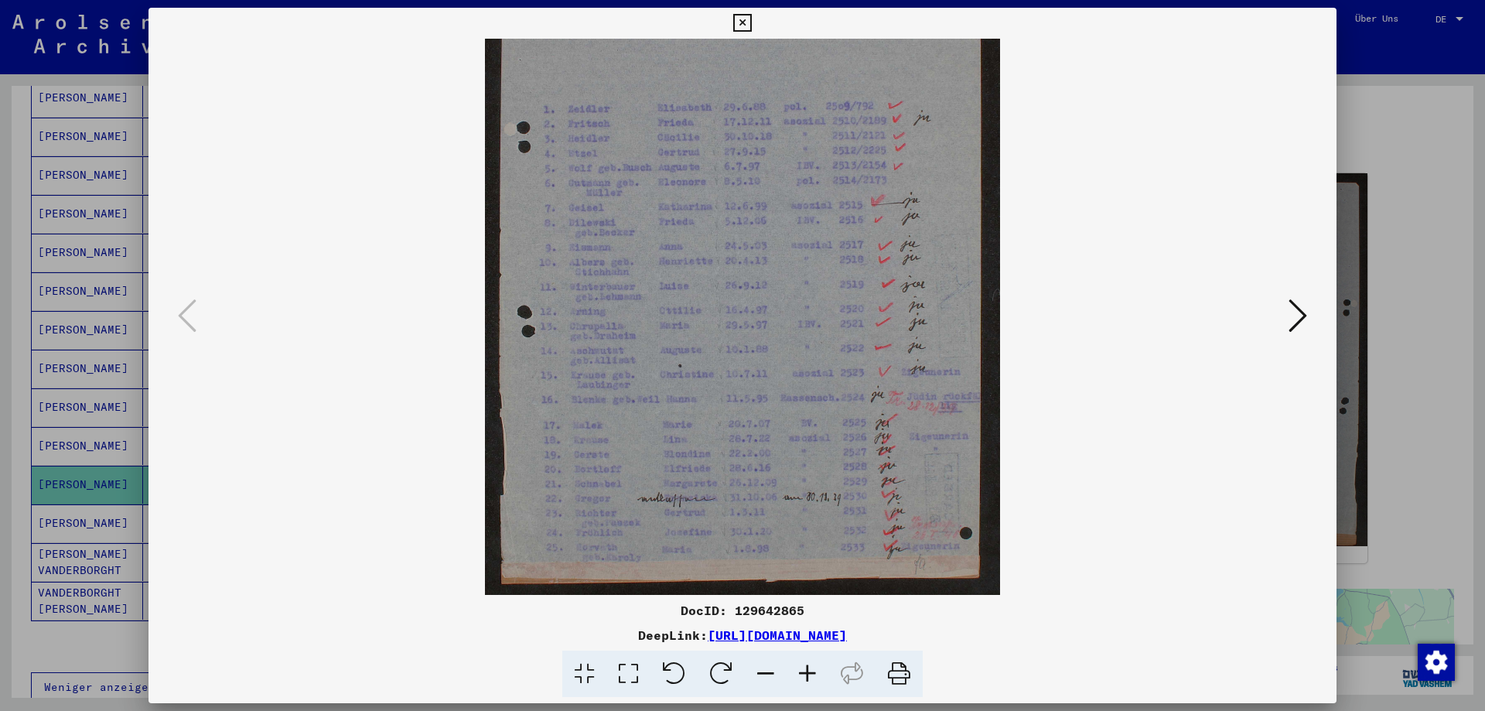
drag, startPoint x: 749, startPoint y: 445, endPoint x: 757, endPoint y: 330, distance: 114.8
click at [757, 330] on img at bounding box center [742, 239] width 515 height 711
click at [810, 670] on icon at bounding box center [808, 674] width 42 height 47
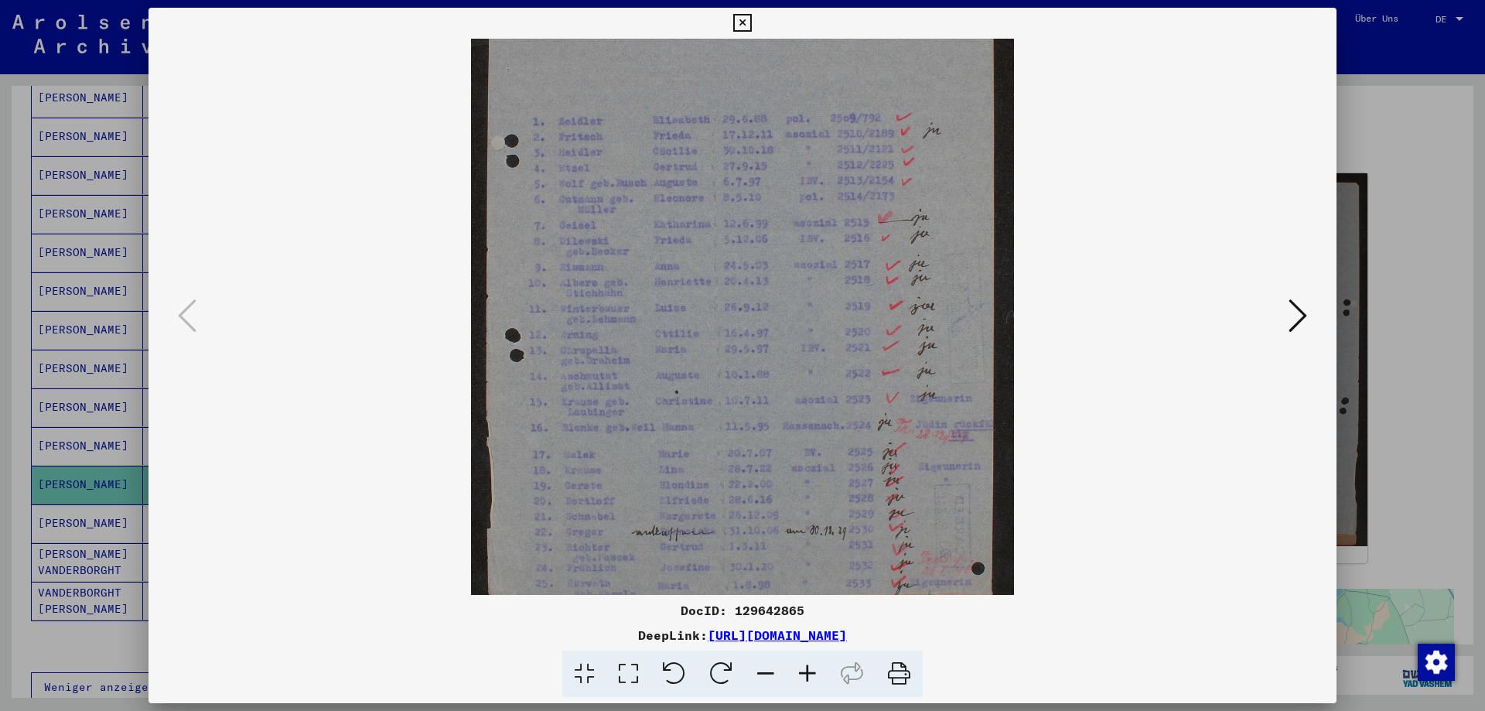
click at [810, 670] on icon at bounding box center [808, 674] width 42 height 47
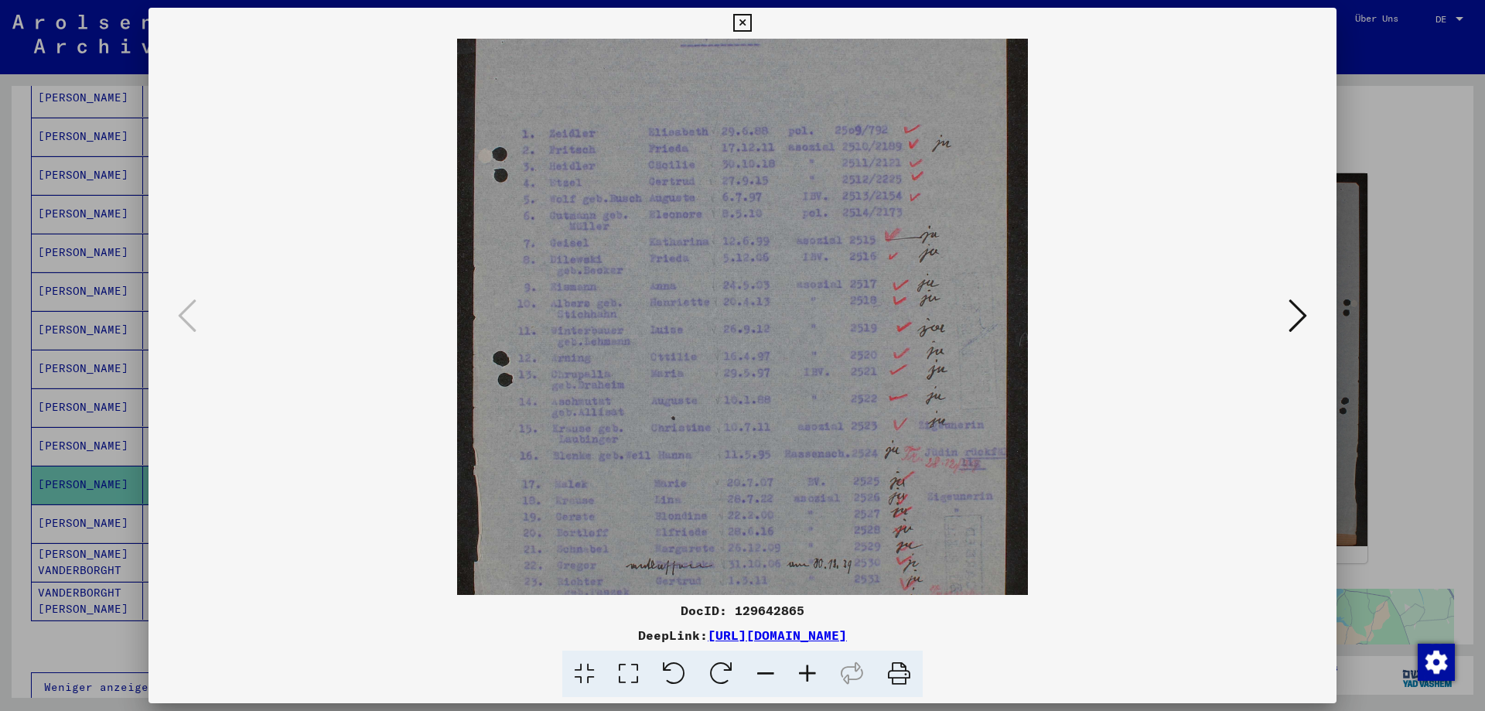
click at [811, 670] on icon at bounding box center [808, 674] width 42 height 47
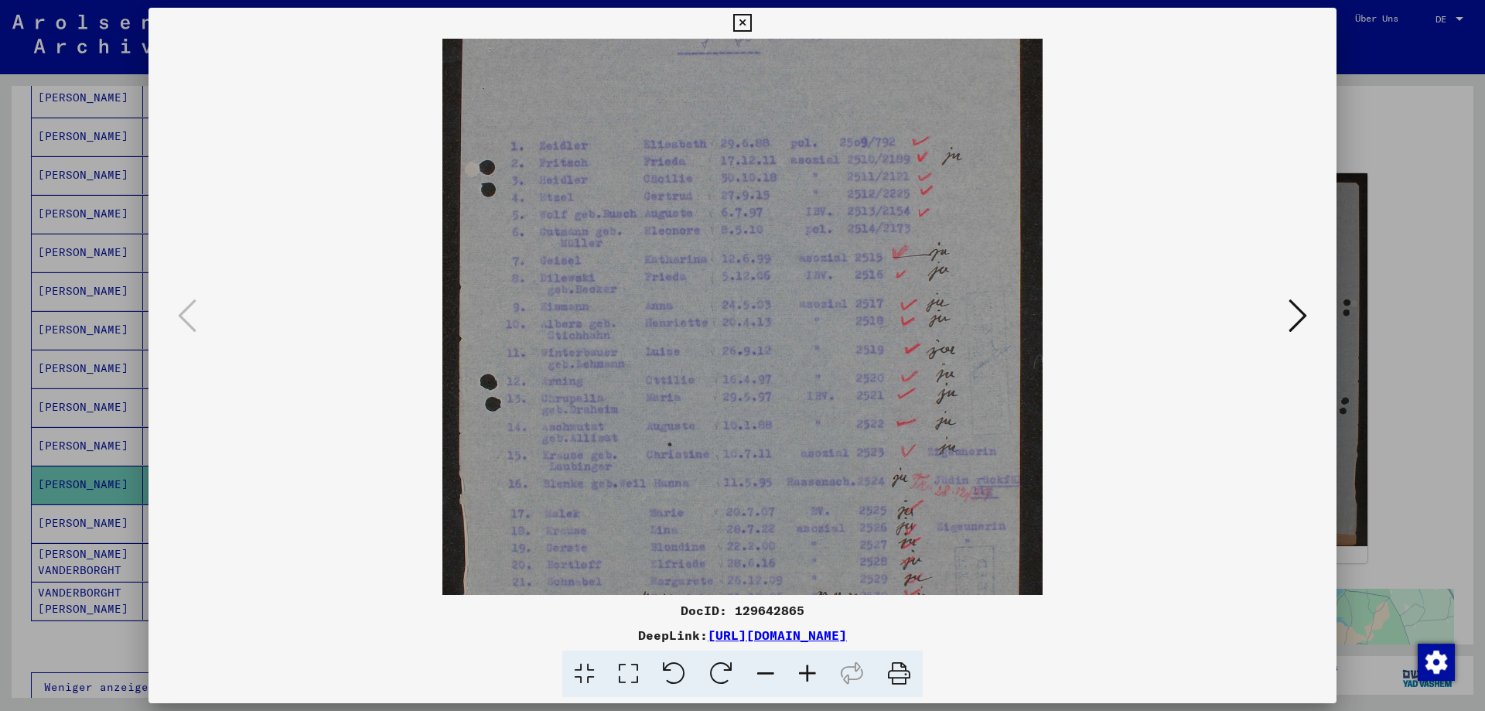
click at [812, 670] on icon at bounding box center [808, 674] width 42 height 47
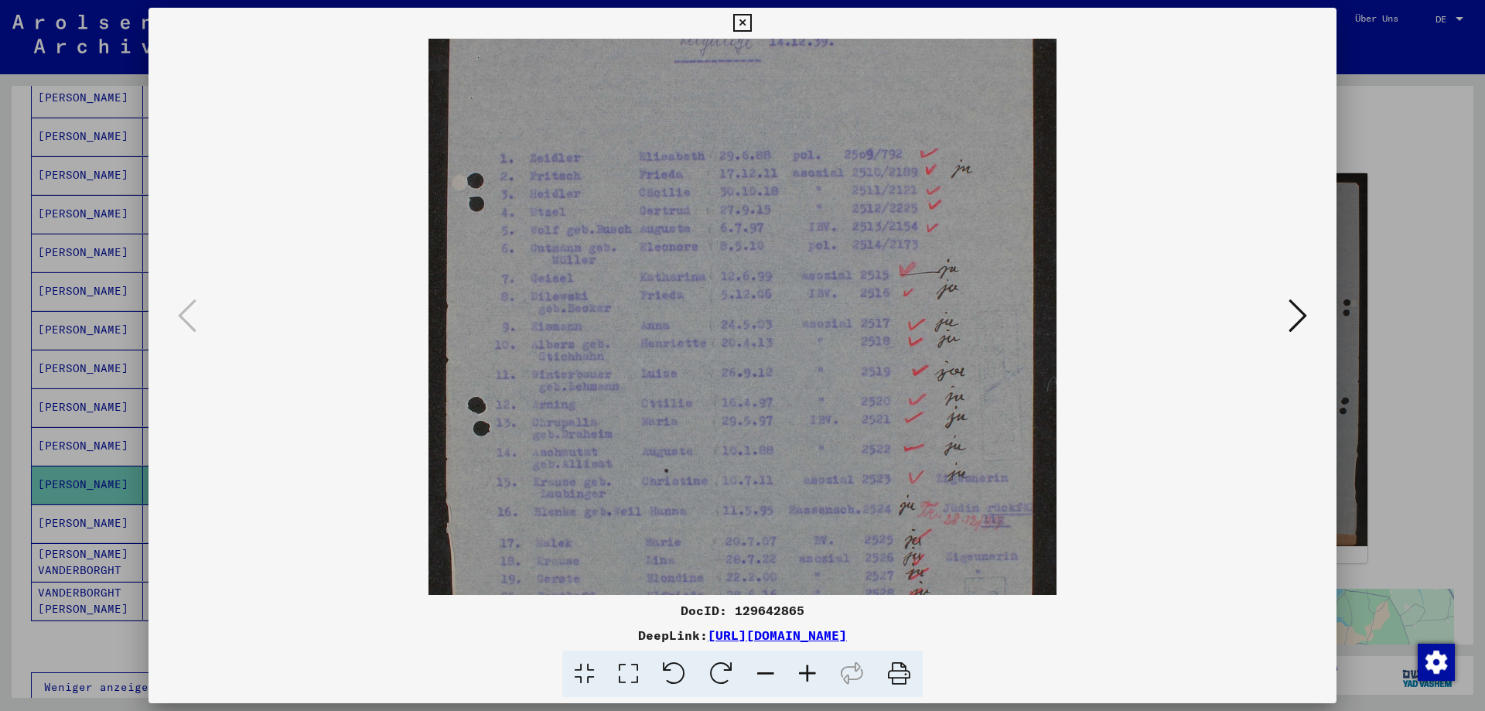
click at [812, 670] on icon at bounding box center [808, 674] width 42 height 47
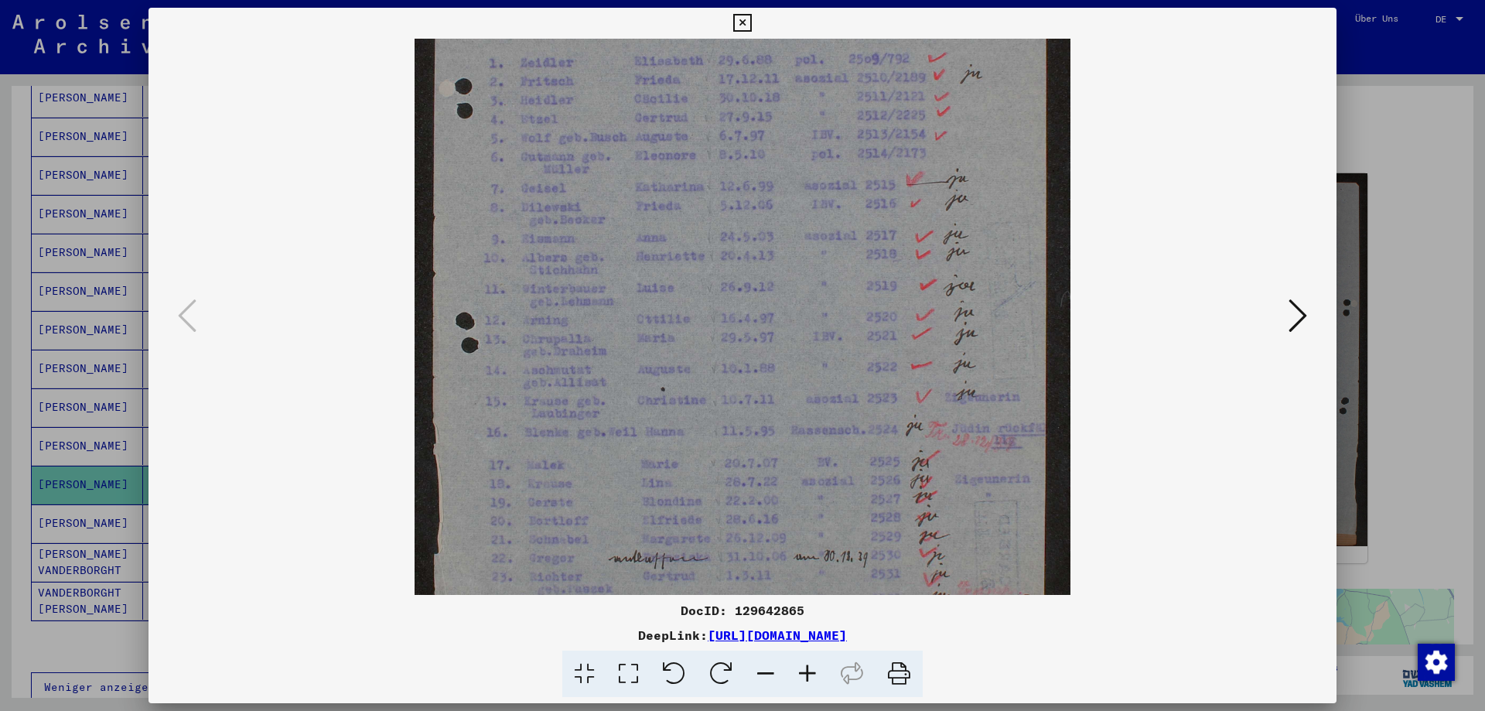
scroll to position [266, 0]
drag, startPoint x: 618, startPoint y: 471, endPoint x: 655, endPoint y: 361, distance: 116.5
click at [655, 360] on img at bounding box center [743, 225] width 656 height 904
click at [751, 19] on icon at bounding box center [742, 23] width 18 height 19
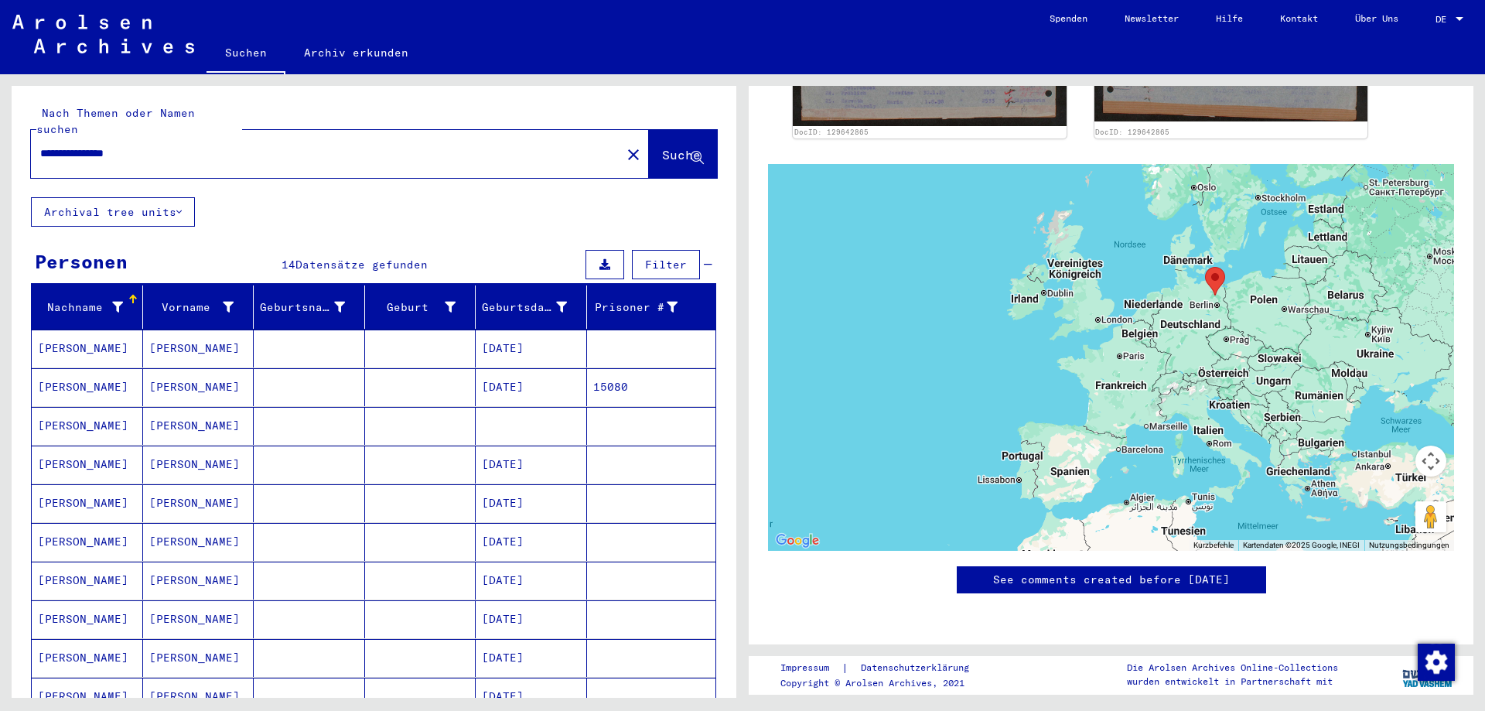
scroll to position [1167, 0]
drag, startPoint x: 152, startPoint y: 139, endPoint x: 28, endPoint y: 135, distance: 124.6
click at [40, 145] on input "**********" at bounding box center [326, 153] width 572 height 16
click at [662, 147] on span "Suche" at bounding box center [681, 154] width 39 height 15
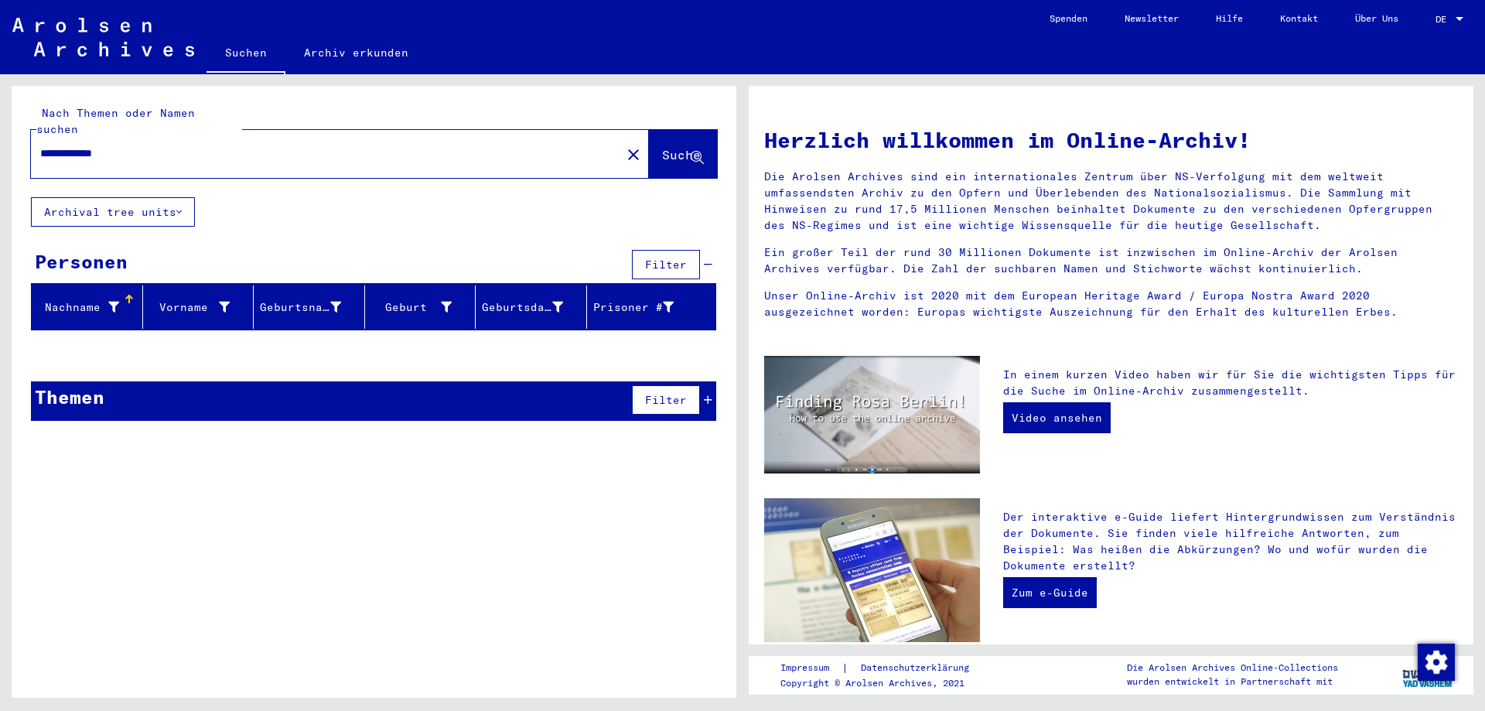
click at [53, 145] on input "**********" at bounding box center [321, 153] width 562 height 16
click at [79, 145] on input "**********" at bounding box center [321, 153] width 562 height 16
type input "**********"
click at [664, 152] on button "Suche" at bounding box center [683, 154] width 68 height 48
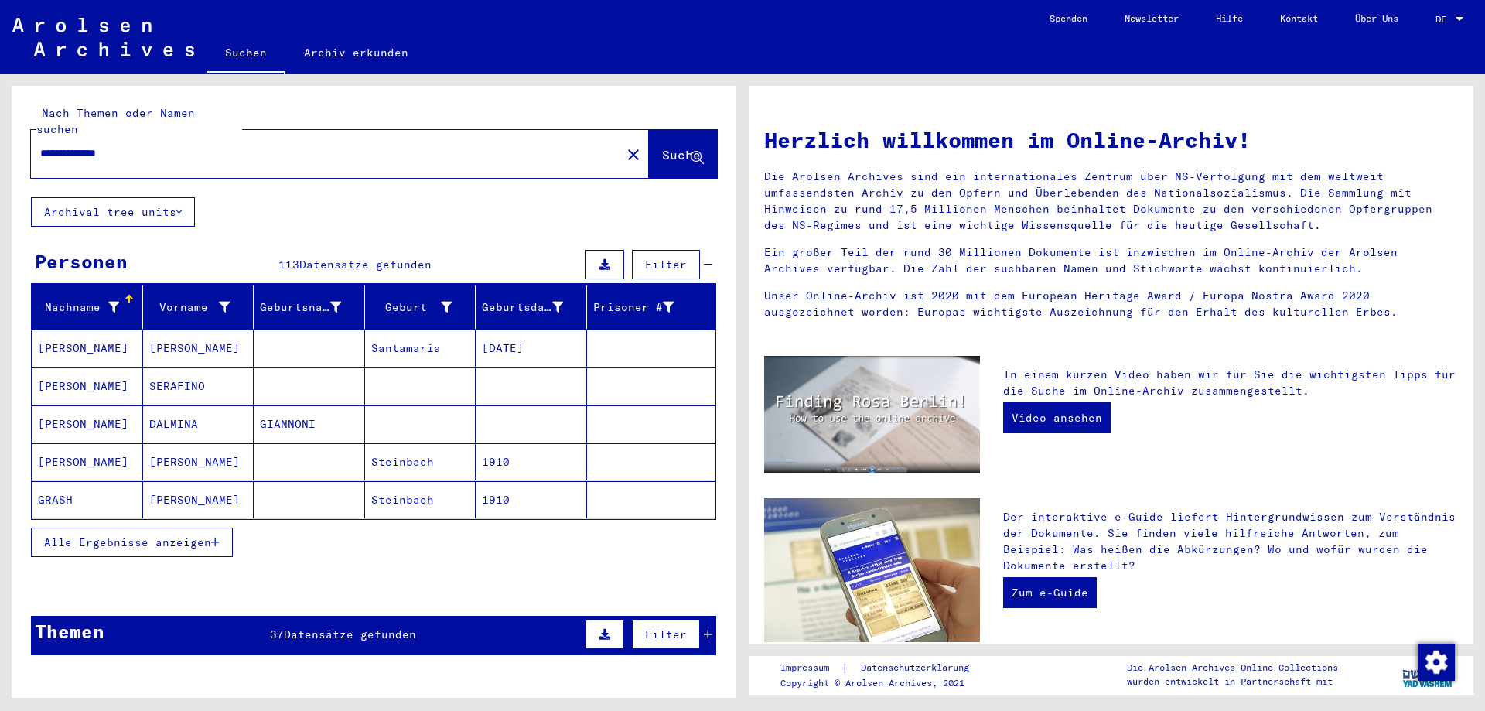
click at [160, 535] on span "Alle Ergebnisse anzeigen" at bounding box center [127, 542] width 167 height 14
